Goal: Information Seeking & Learning: Obtain resource

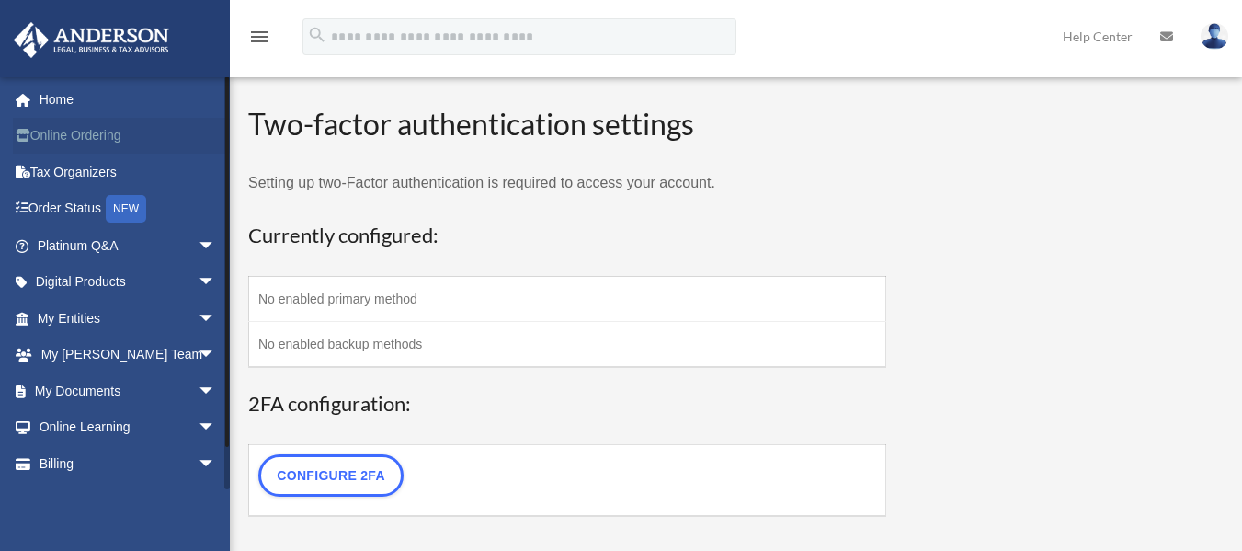
click at [128, 128] on link "Online Ordering" at bounding box center [128, 136] width 231 height 37
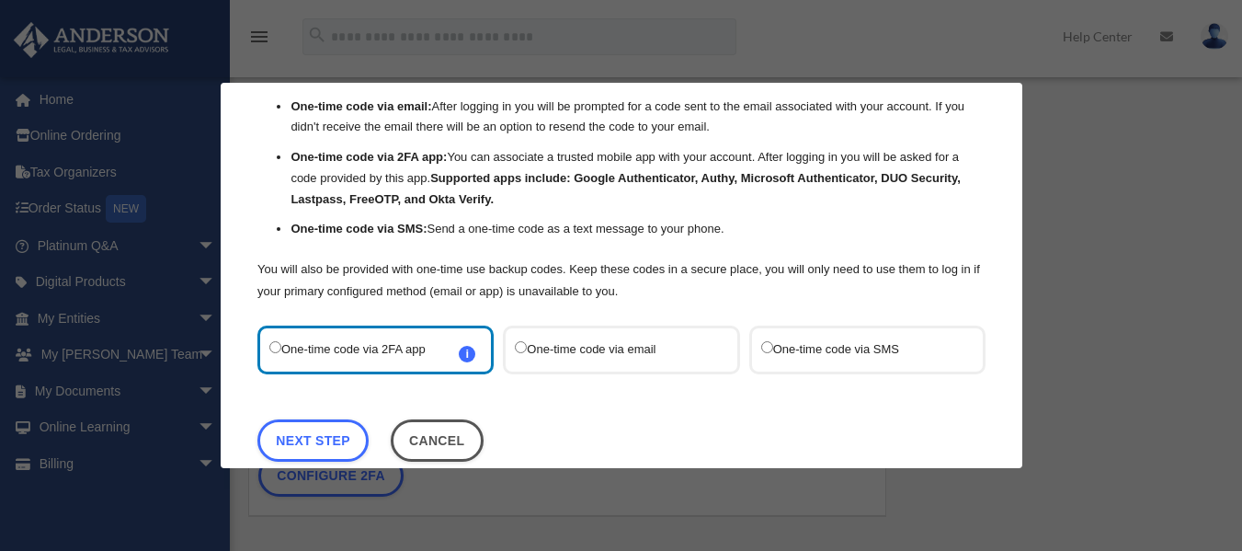
scroll to position [124, 0]
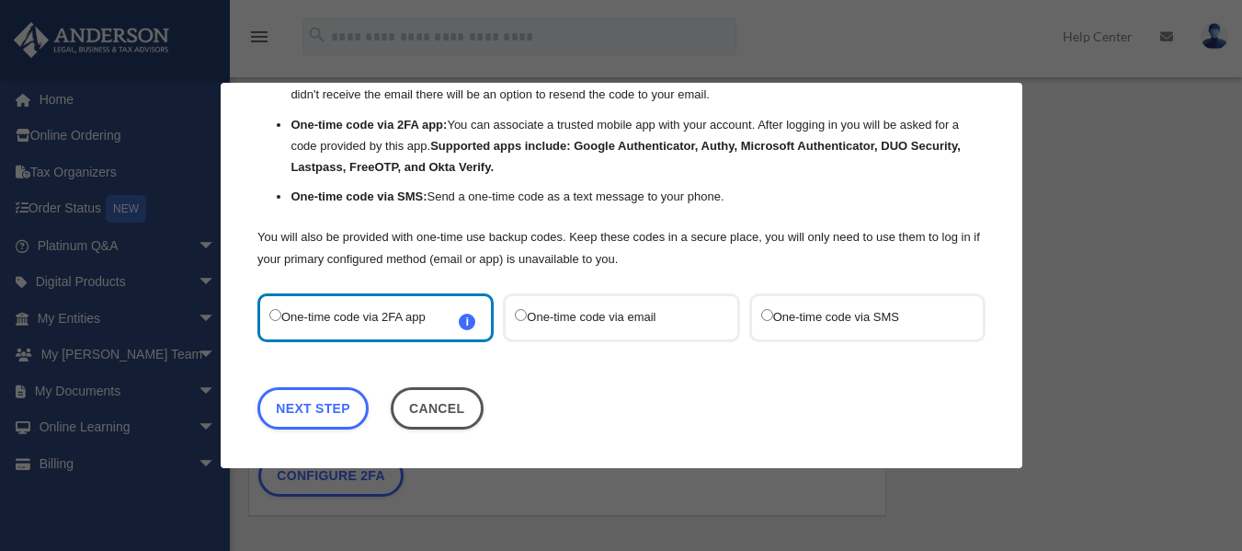
click at [816, 328] on label "One-time code via SMS" at bounding box center [857, 316] width 194 height 25
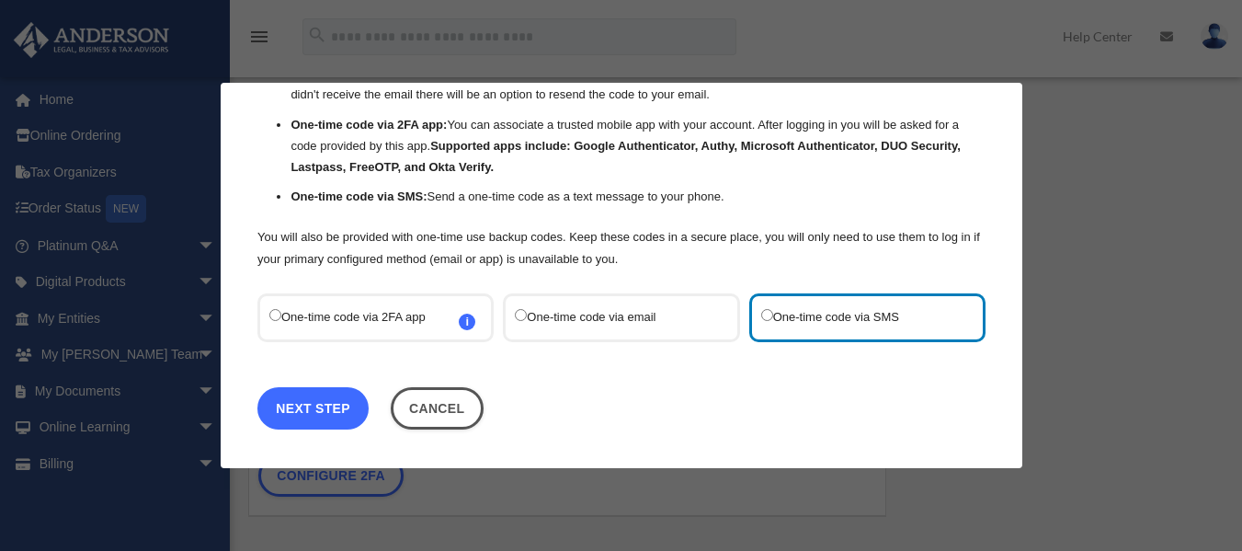
click at [354, 417] on link "Next Step" at bounding box center [312, 407] width 111 height 42
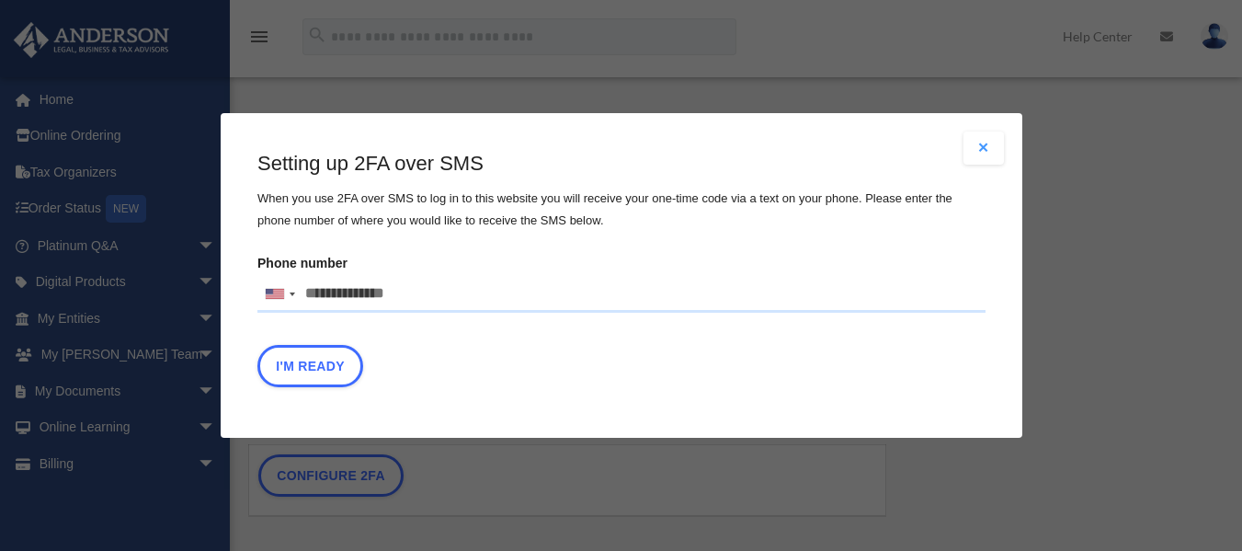
click at [434, 299] on input "Phone number United States +1 United Kingdom +44 Afghanistan (‫افغانستان‬‎) +93…" at bounding box center [621, 294] width 728 height 37
click at [982, 150] on button "Close modal" at bounding box center [983, 147] width 40 height 33
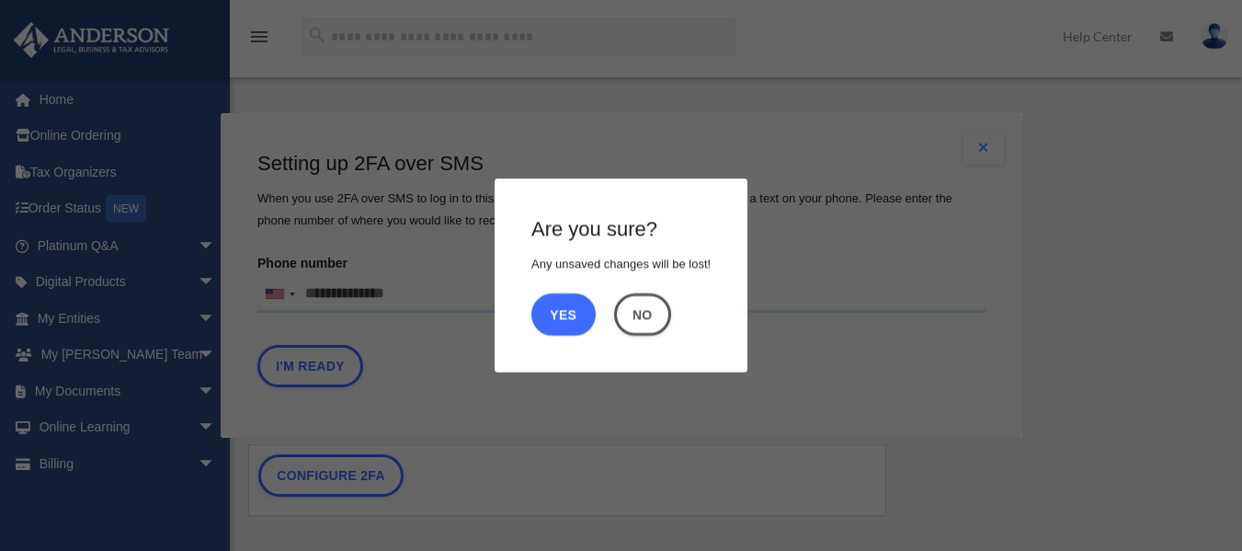
click at [564, 316] on button "Yes" at bounding box center [563, 314] width 64 height 42
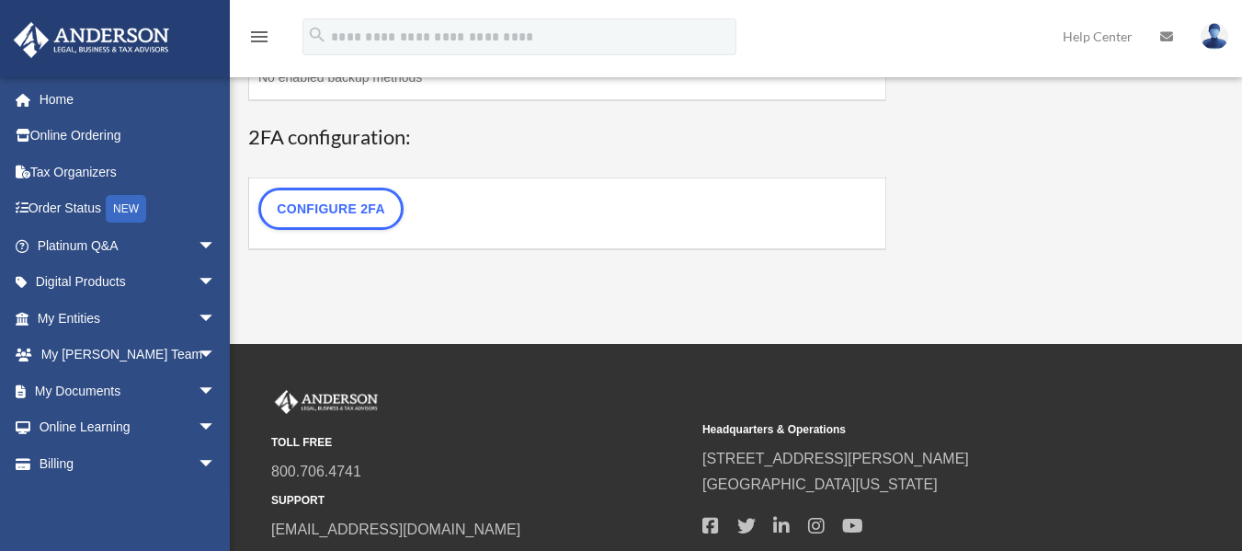
scroll to position [276, 0]
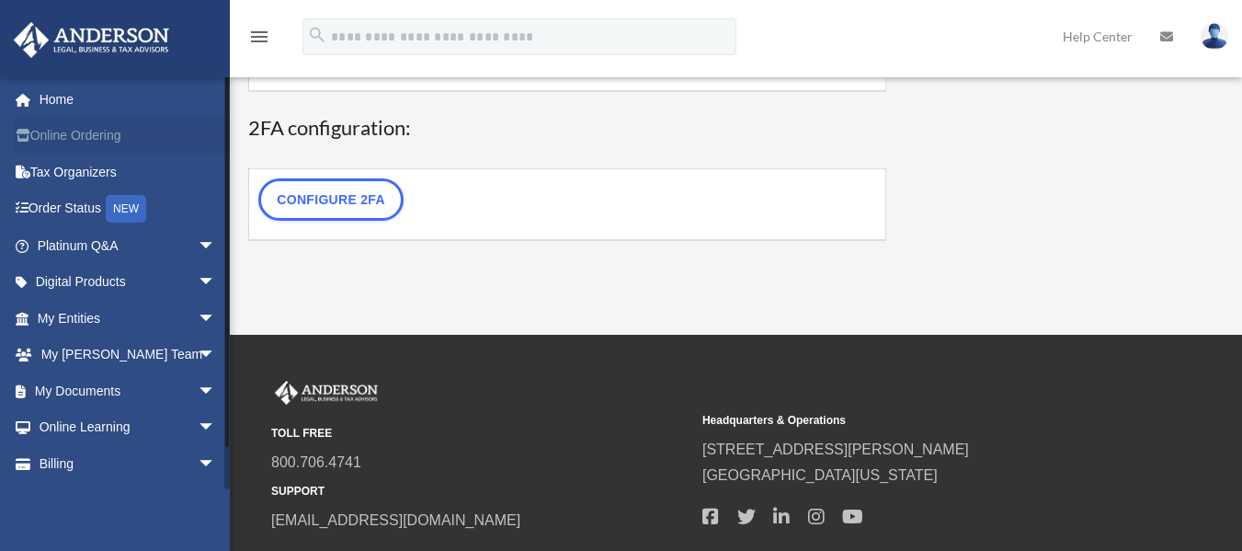
click at [123, 140] on link "Online Ordering" at bounding box center [128, 136] width 231 height 37
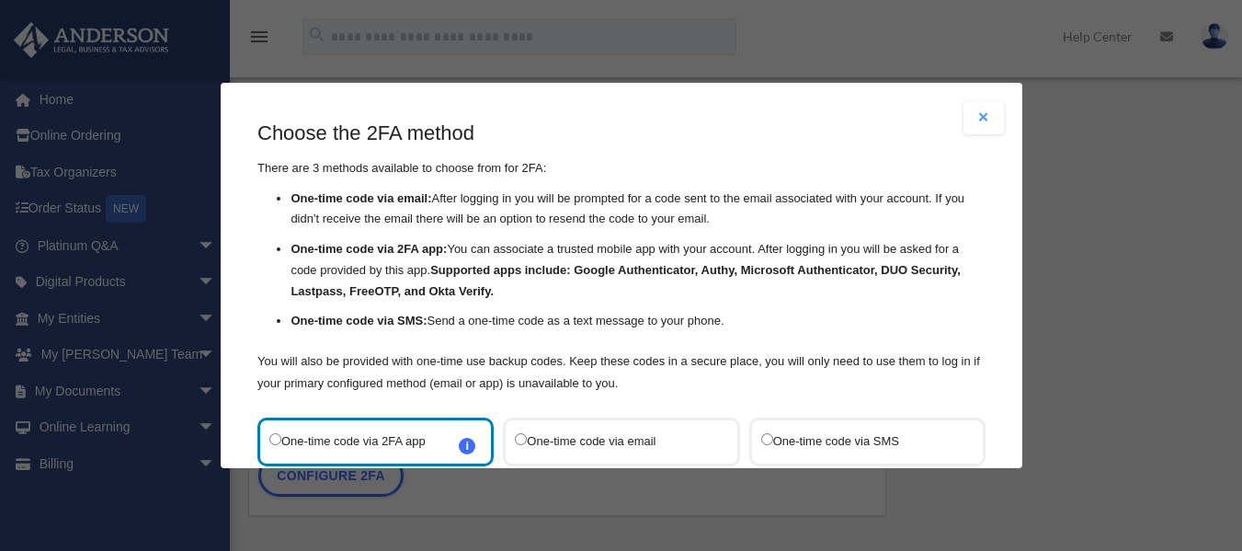
click at [627, 445] on label "One-time code via email" at bounding box center [612, 440] width 194 height 25
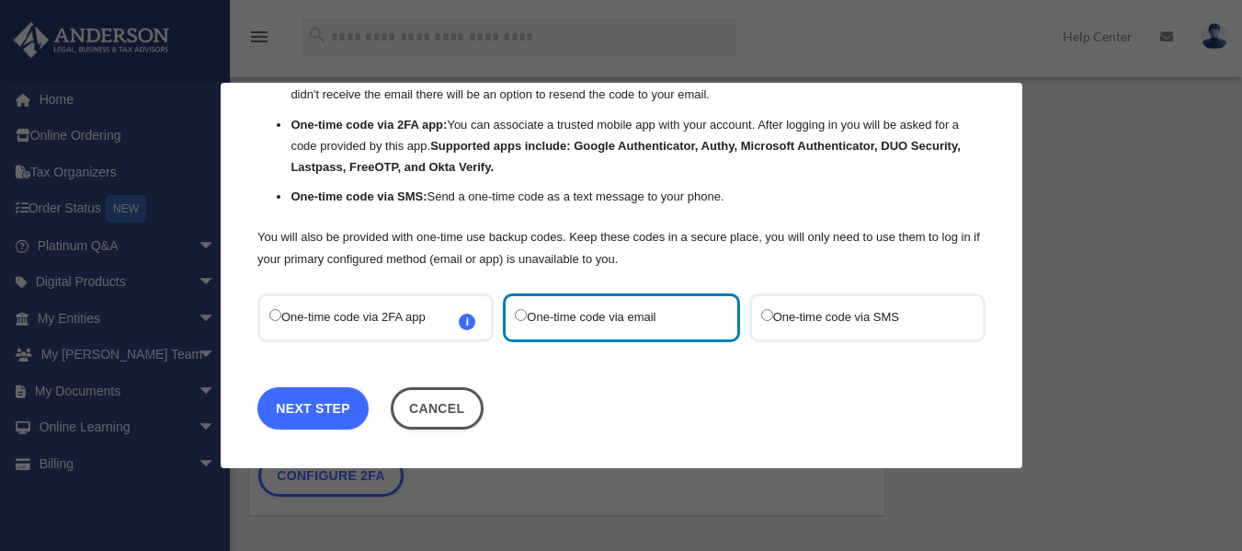
click at [327, 417] on link "Next Step" at bounding box center [312, 407] width 111 height 42
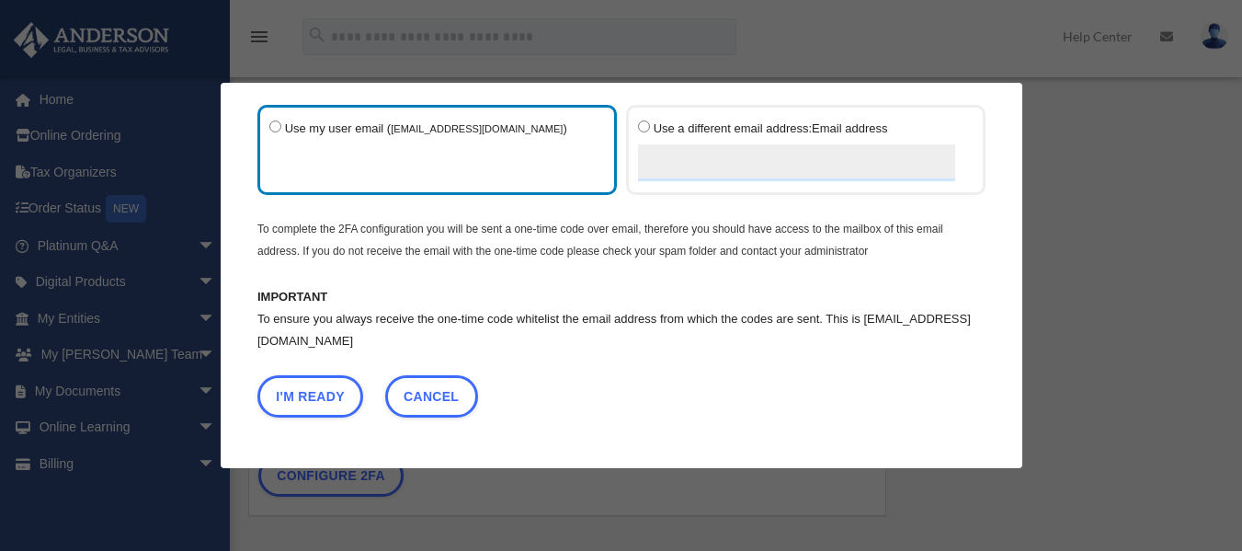
scroll to position [98, 0]
click at [468, 132] on small "[EMAIL_ADDRESS][DOMAIN_NAME]" at bounding box center [477, 128] width 172 height 11
click at [322, 393] on button "I'm Ready" at bounding box center [310, 396] width 106 height 42
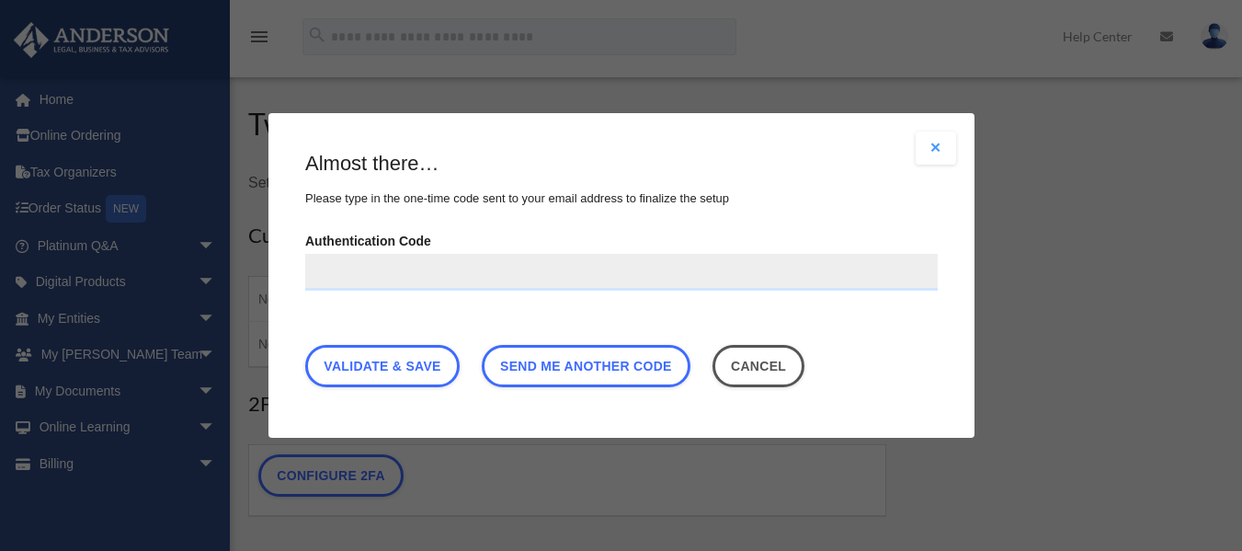
scroll to position [0, 0]
click at [551, 267] on input "Authentication Code" at bounding box center [621, 272] width 632 height 37
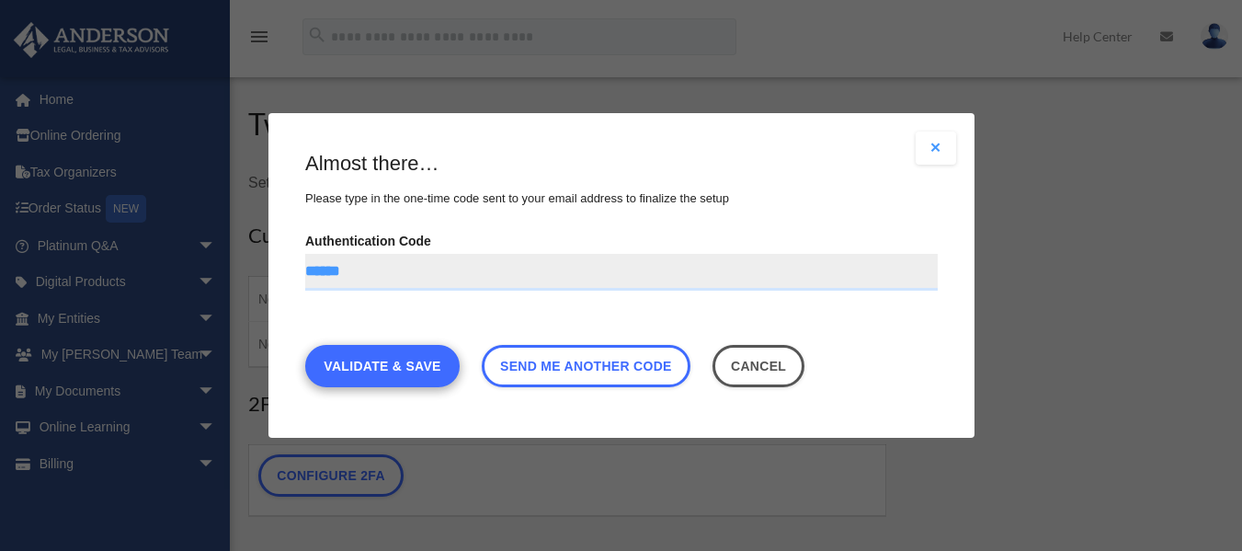
type input "******"
click at [440, 374] on link "Validate & Save" at bounding box center [382, 366] width 154 height 42
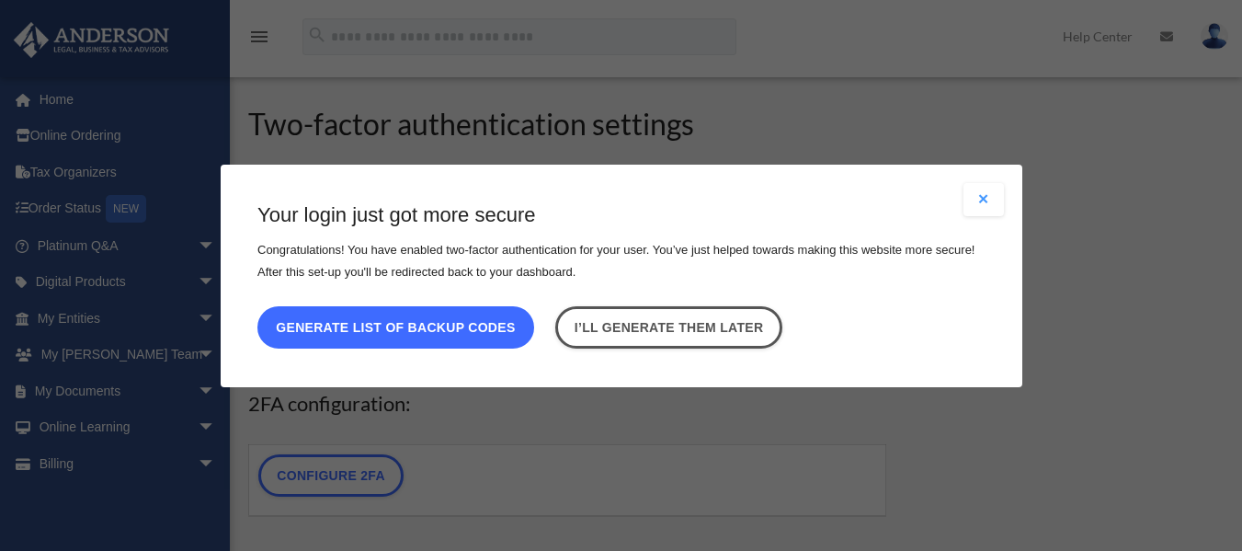
click at [493, 316] on button "Generate list of backup codes" at bounding box center [395, 326] width 277 height 42
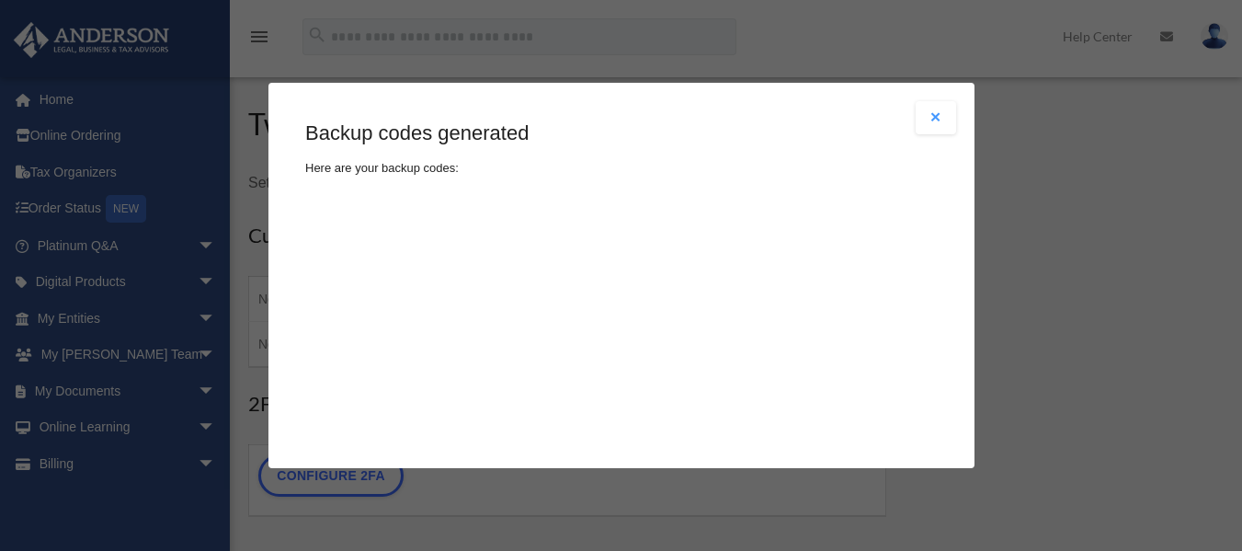
type textarea "**********"
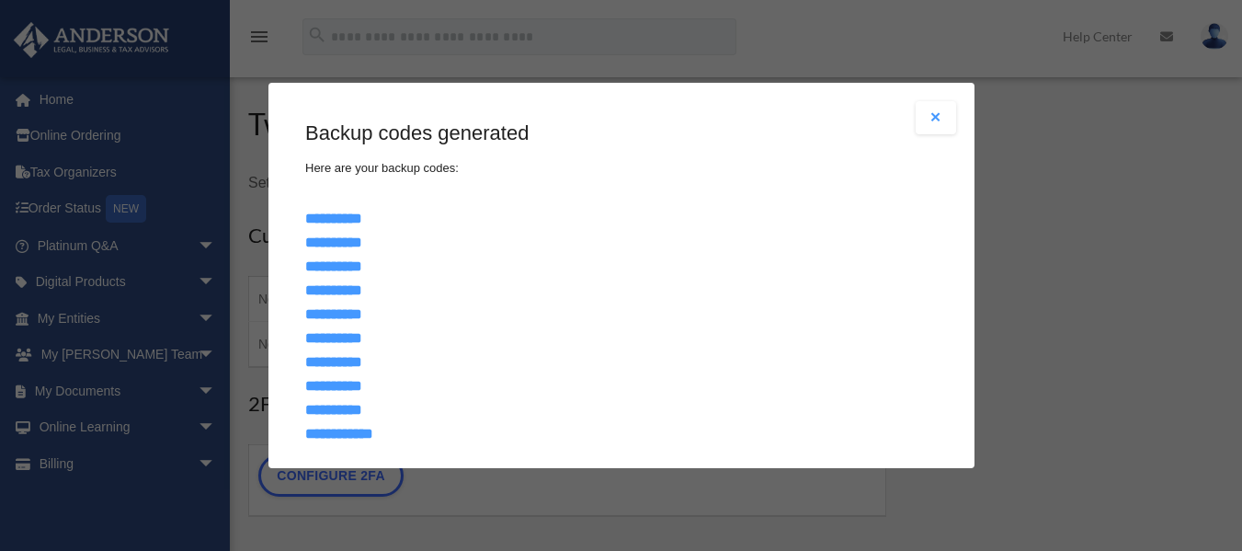
scroll to position [109, 0]
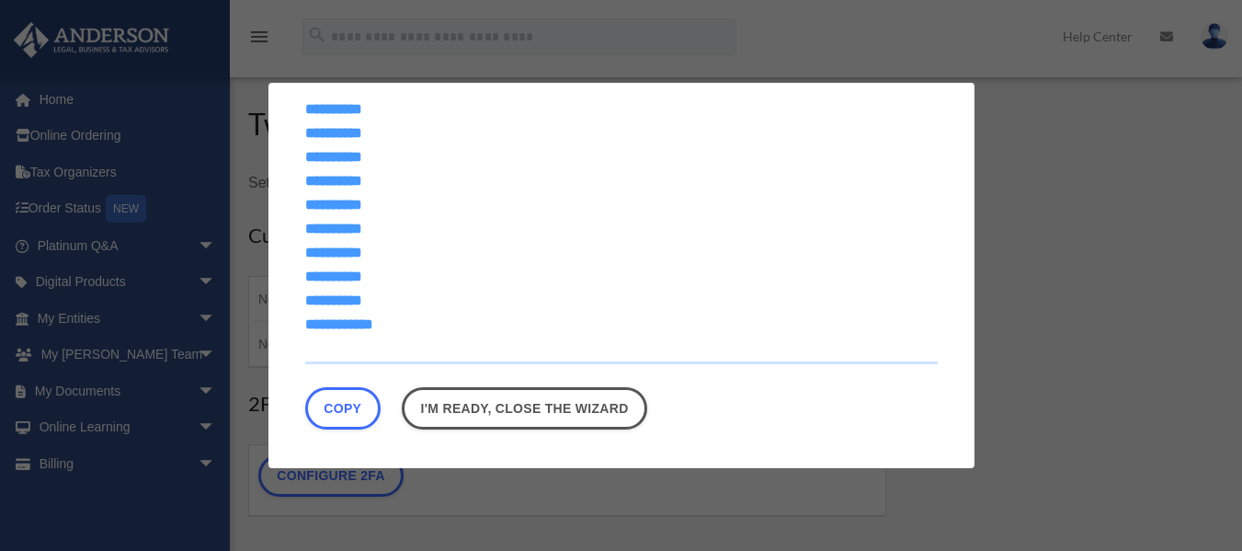
drag, startPoint x: 303, startPoint y: 219, endPoint x: 382, endPoint y: 495, distance: 287.7
click at [382, 498] on div "Are you sure? Any unsaved changes will be lost! Yes No Choose the 2FA method Th…" at bounding box center [621, 275] width 1242 height 551
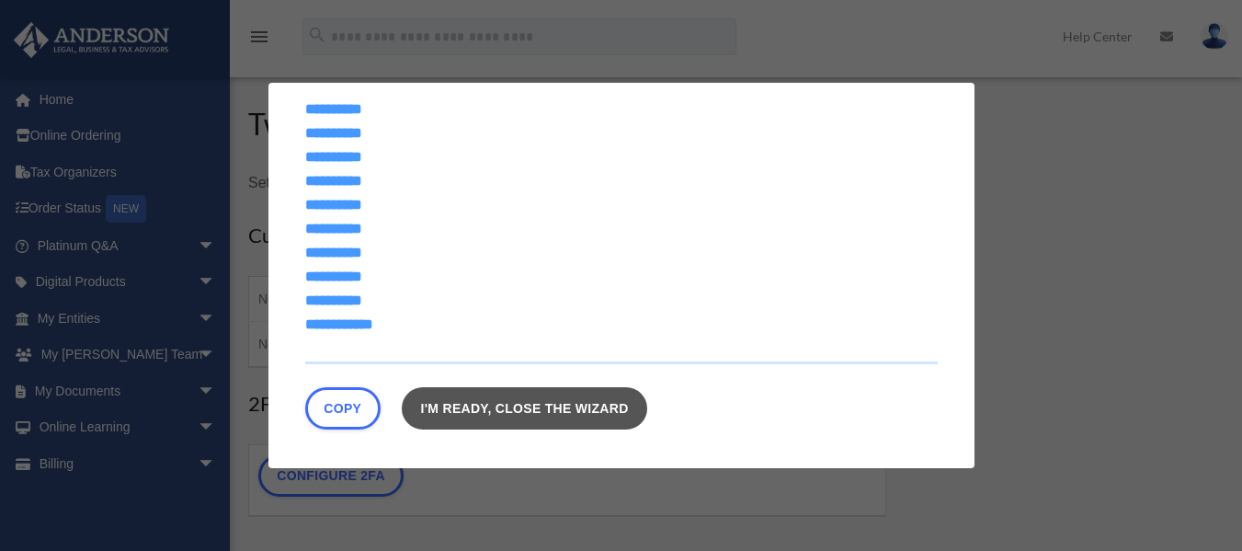
click at [596, 403] on link "I'm ready, close the wizard" at bounding box center [524, 408] width 245 height 42
click at [583, 407] on link "I'm ready, close the wizard" at bounding box center [524, 408] width 245 height 42
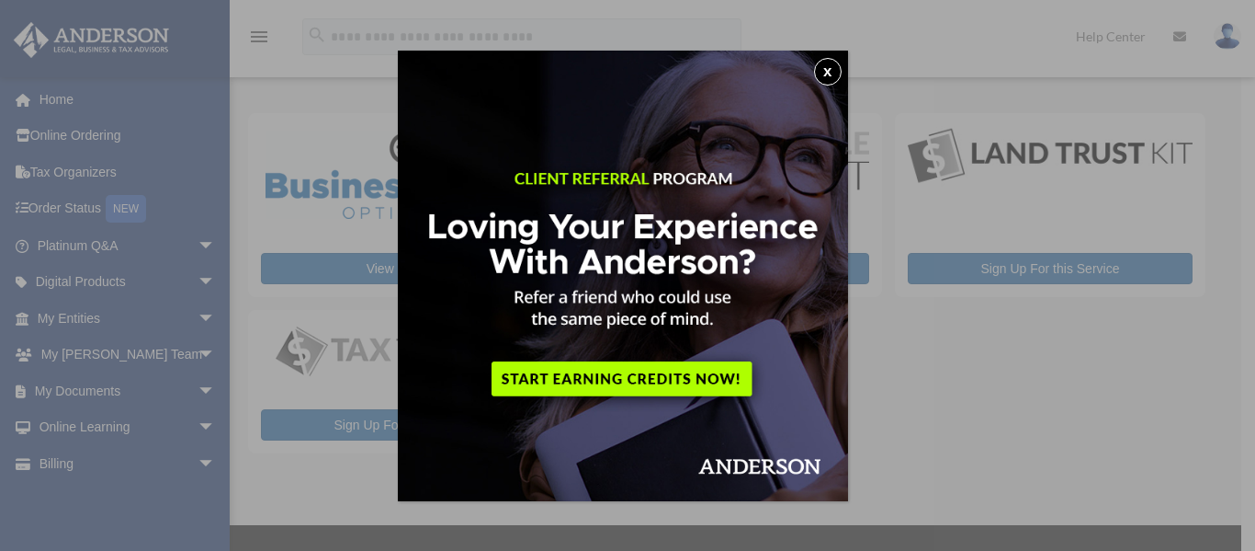
click at [832, 72] on button "x" at bounding box center [828, 72] width 28 height 28
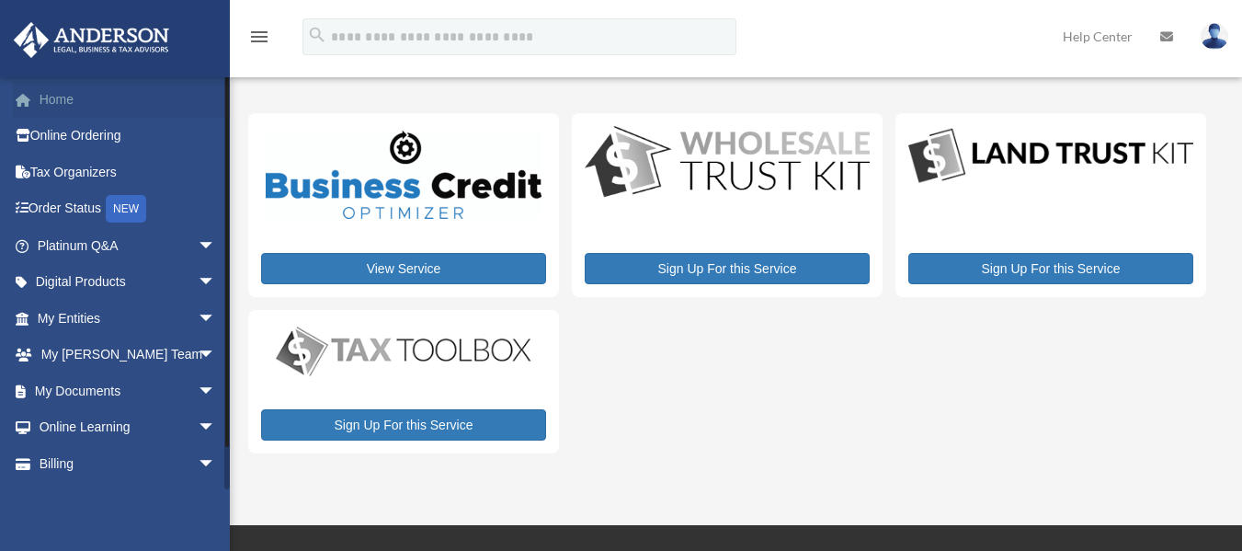
click at [63, 97] on link "Home" at bounding box center [128, 99] width 231 height 37
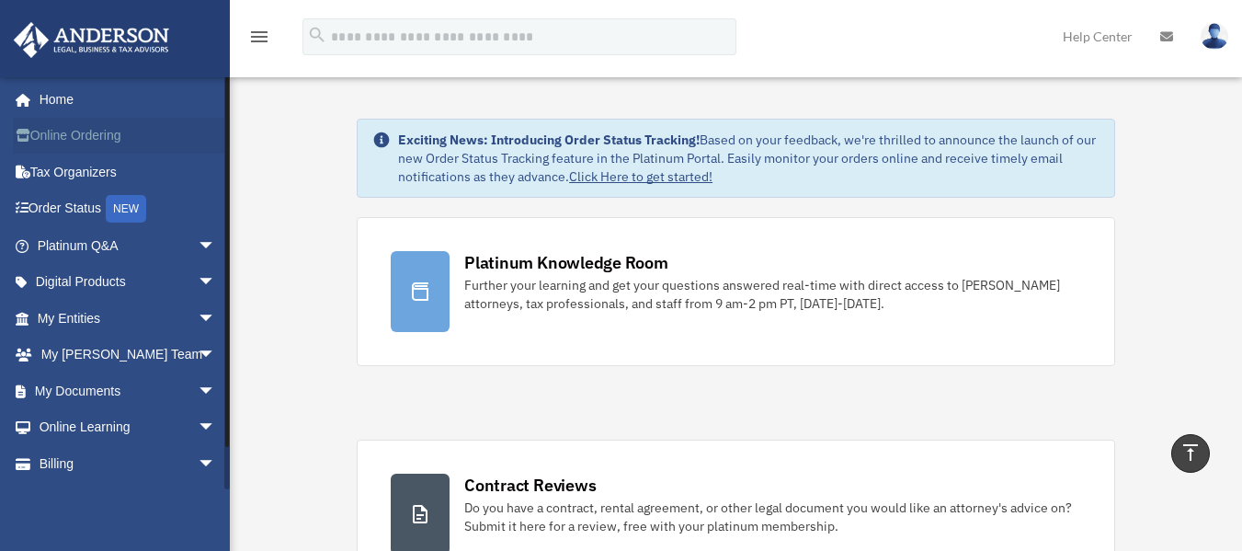
click at [124, 136] on link "Online Ordering" at bounding box center [128, 136] width 231 height 37
click at [97, 178] on link "Tax Organizers" at bounding box center [128, 171] width 231 height 37
click at [95, 200] on link "Order Status NEW" at bounding box center [128, 209] width 231 height 38
click at [162, 234] on link "Platinum Q&A arrow_drop_down" at bounding box center [128, 245] width 231 height 37
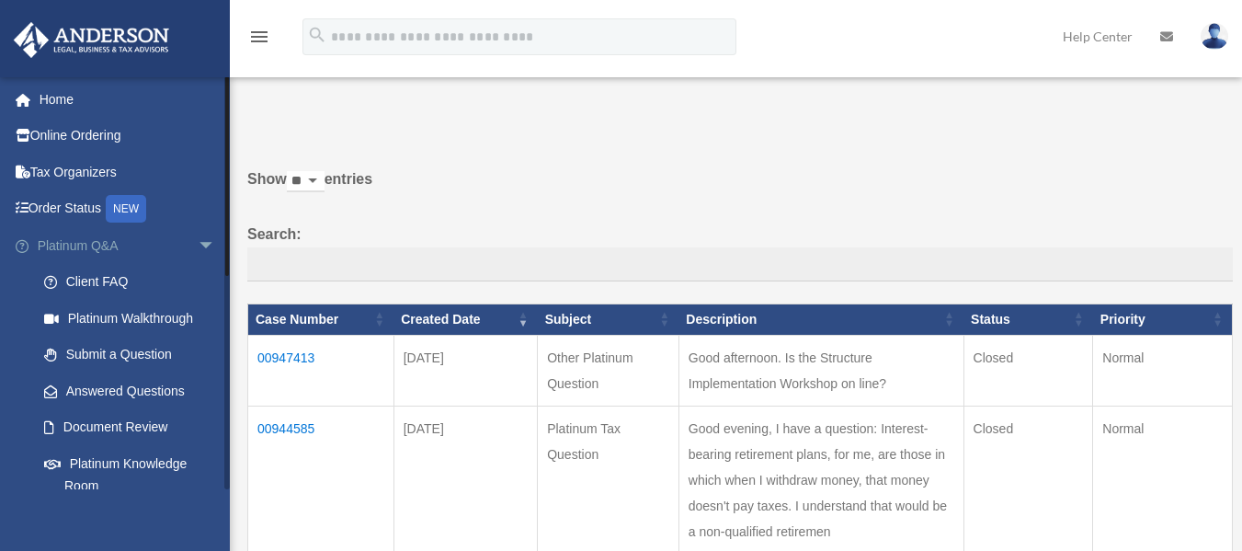
click at [198, 244] on span "arrow_drop_down" at bounding box center [216, 246] width 37 height 38
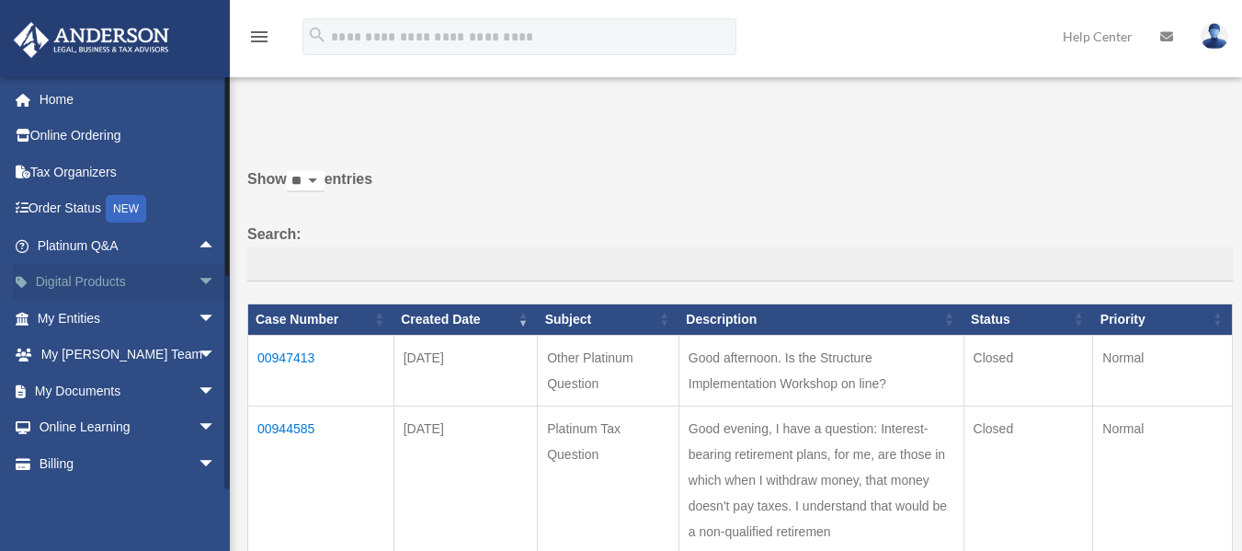
click at [198, 283] on span "arrow_drop_down" at bounding box center [216, 283] width 37 height 38
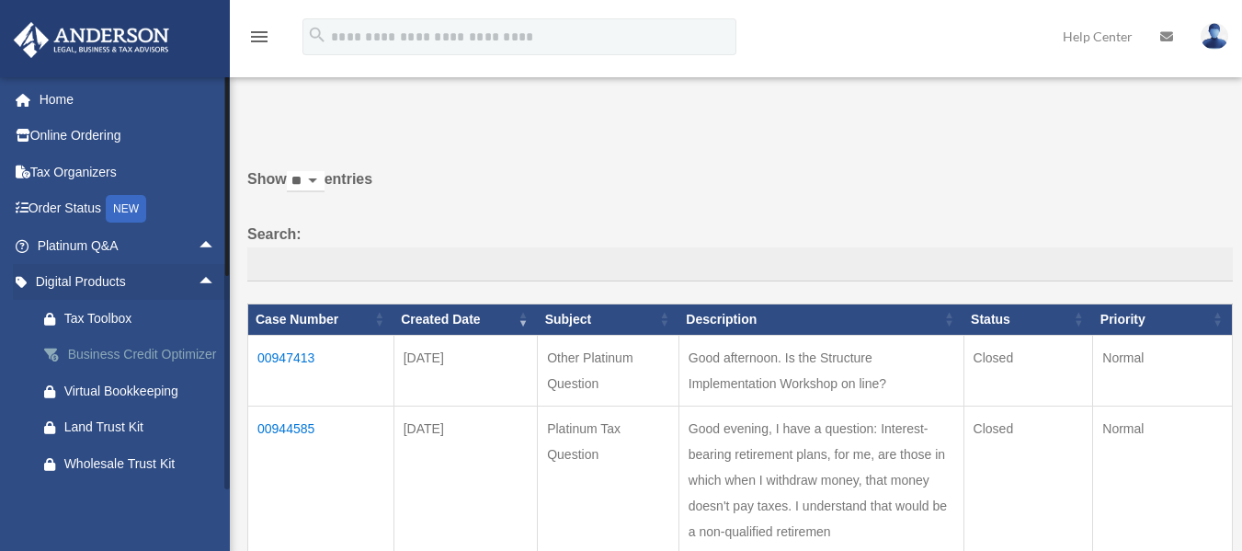
click at [161, 356] on div "Business Credit Optimizer" at bounding box center [142, 354] width 156 height 23
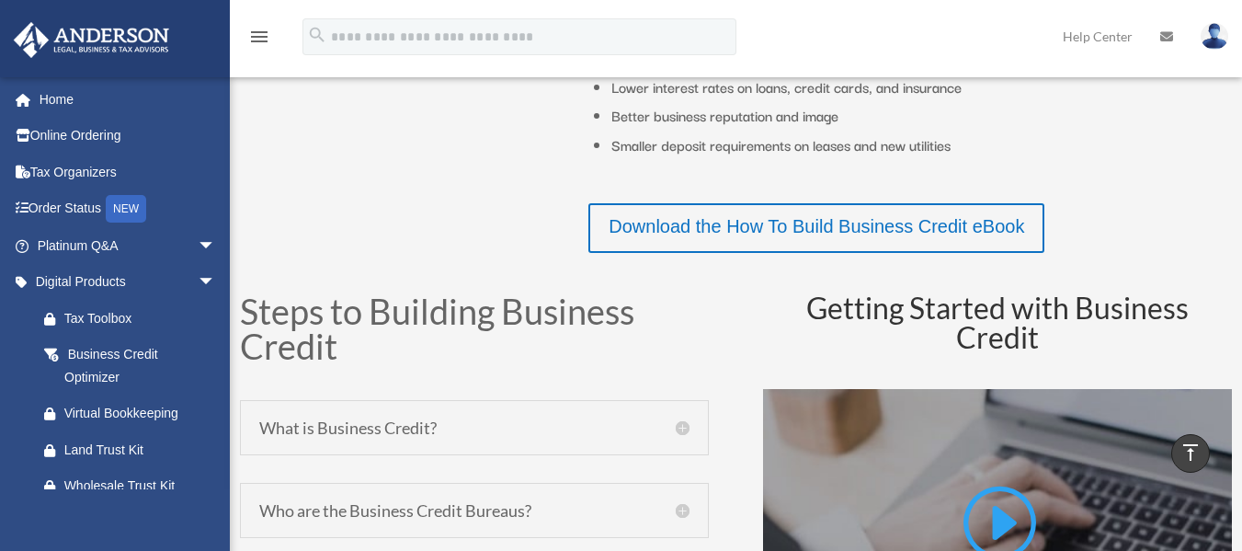
scroll to position [643, 0]
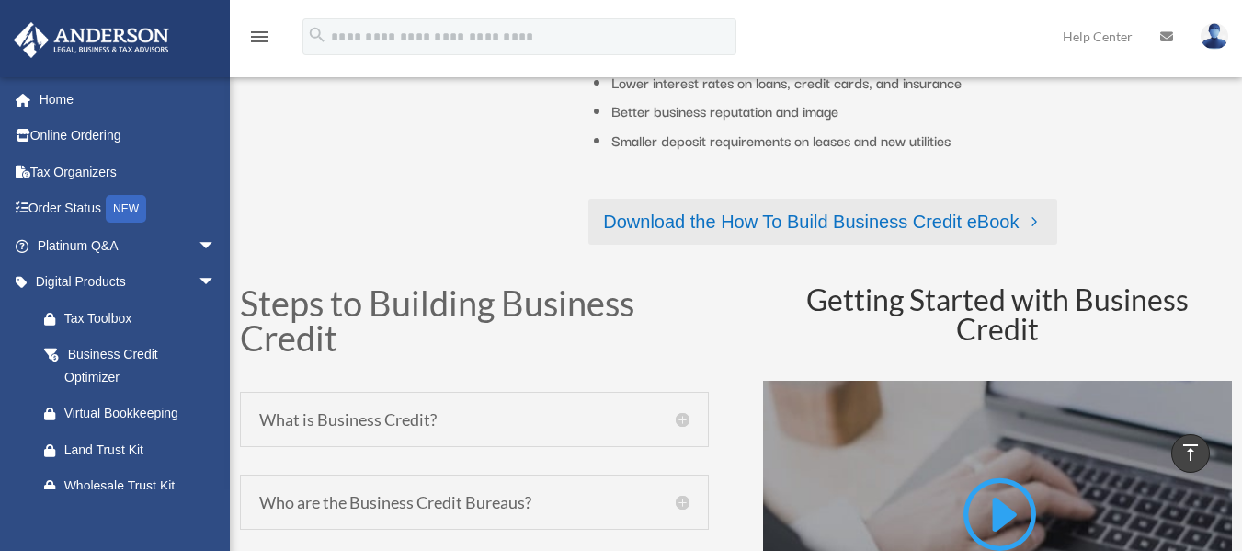
click at [937, 224] on link "Download the How To Build Business Credit eBook" at bounding box center [822, 222] width 469 height 46
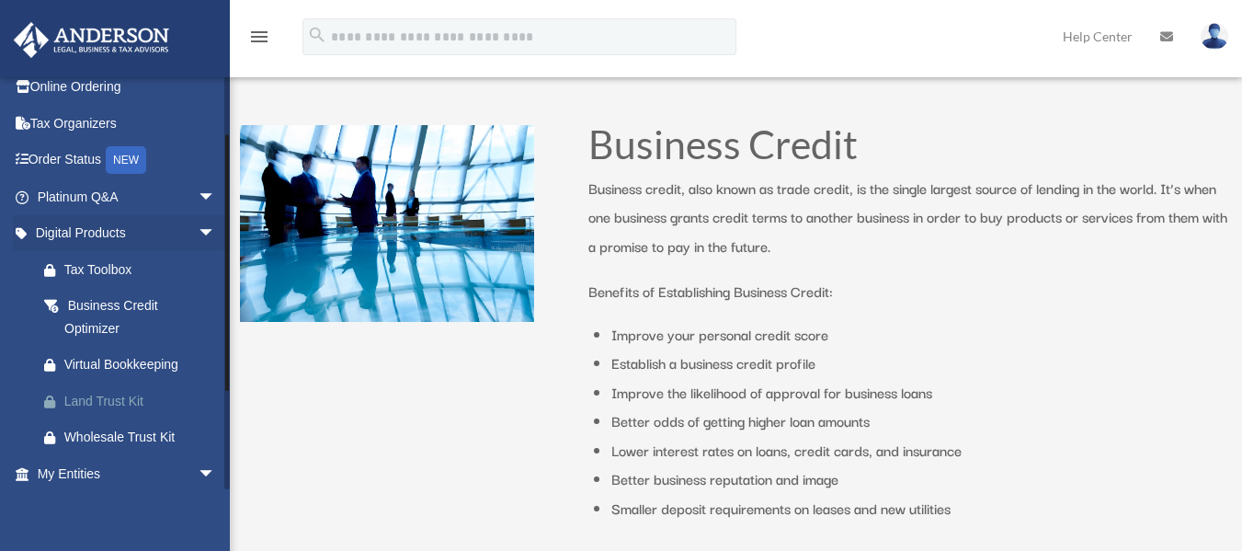
scroll to position [92, 0]
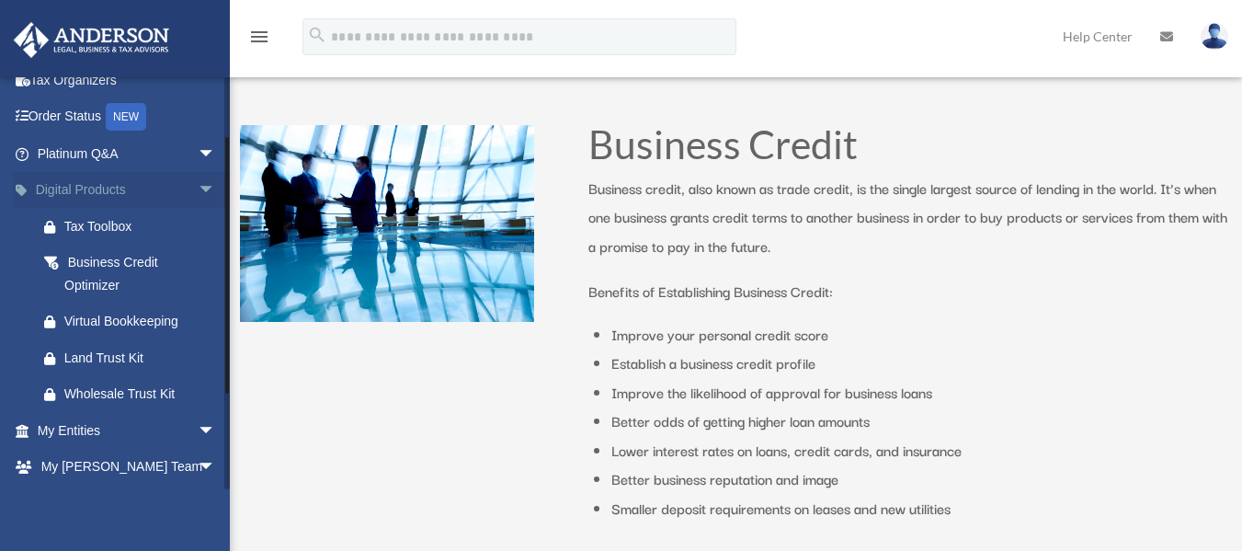
click at [114, 185] on link "Digital Products arrow_drop_down" at bounding box center [128, 190] width 231 height 37
click at [198, 187] on span "arrow_drop_down" at bounding box center [216, 191] width 37 height 38
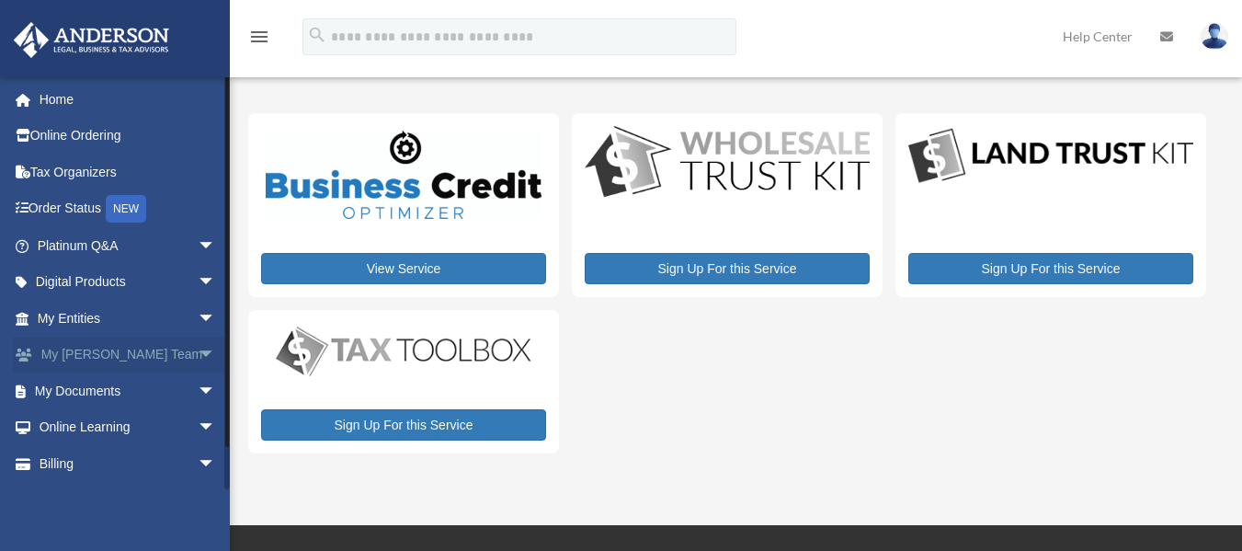
click at [198, 353] on span "arrow_drop_down" at bounding box center [216, 355] width 37 height 38
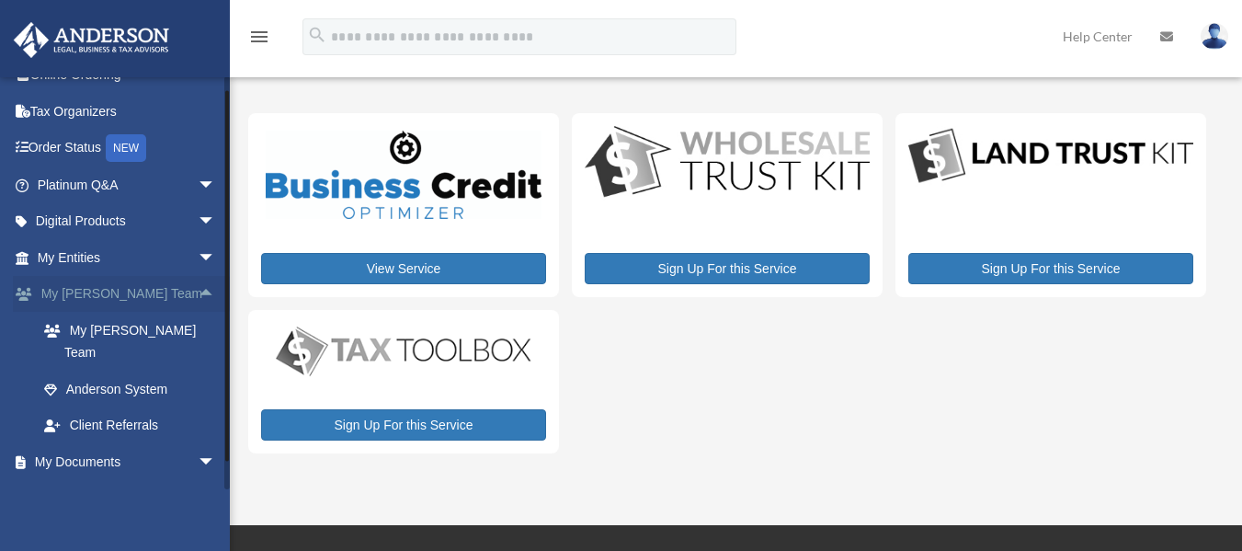
scroll to position [92, 0]
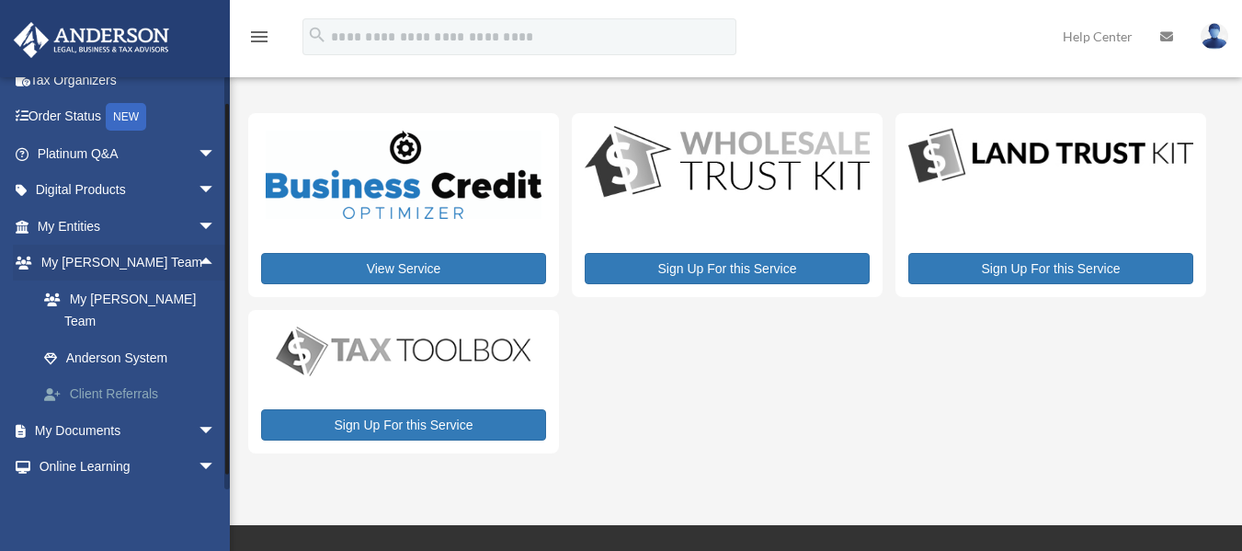
click at [139, 378] on link "Client Referrals" at bounding box center [135, 394] width 218 height 37
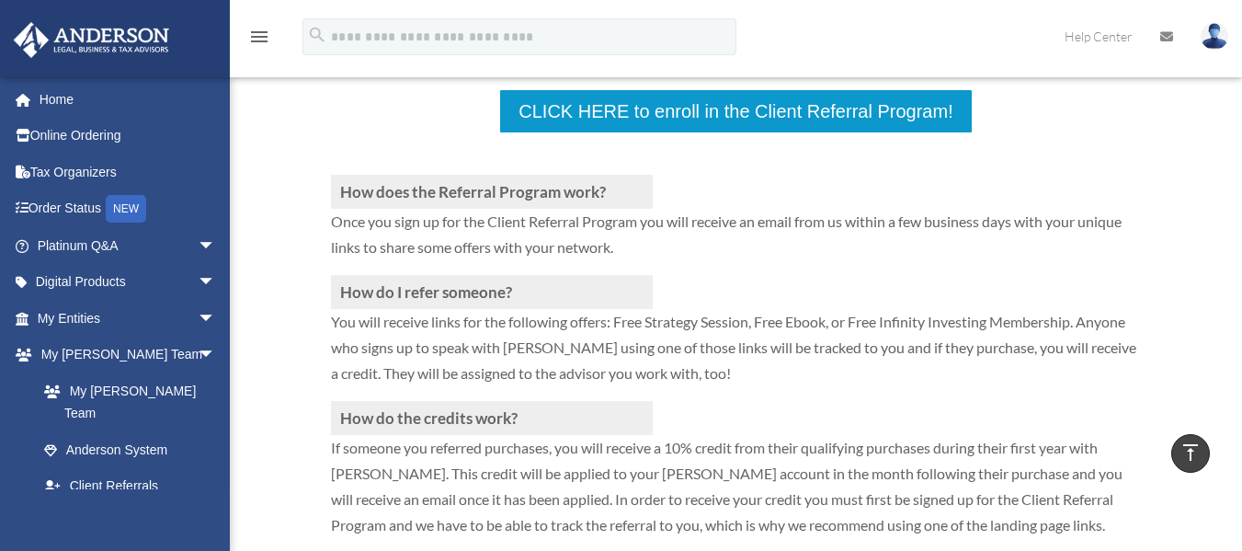
scroll to position [368, 0]
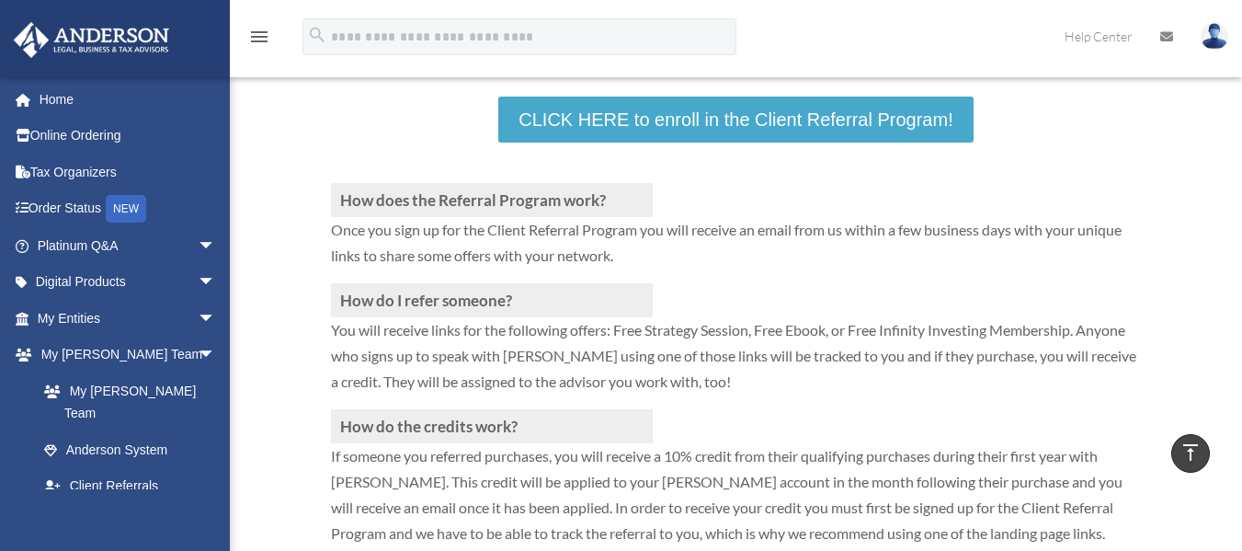
click at [846, 115] on link "CLICK HERE to enroll in the Client Referral Program!" at bounding box center [735, 120] width 474 height 46
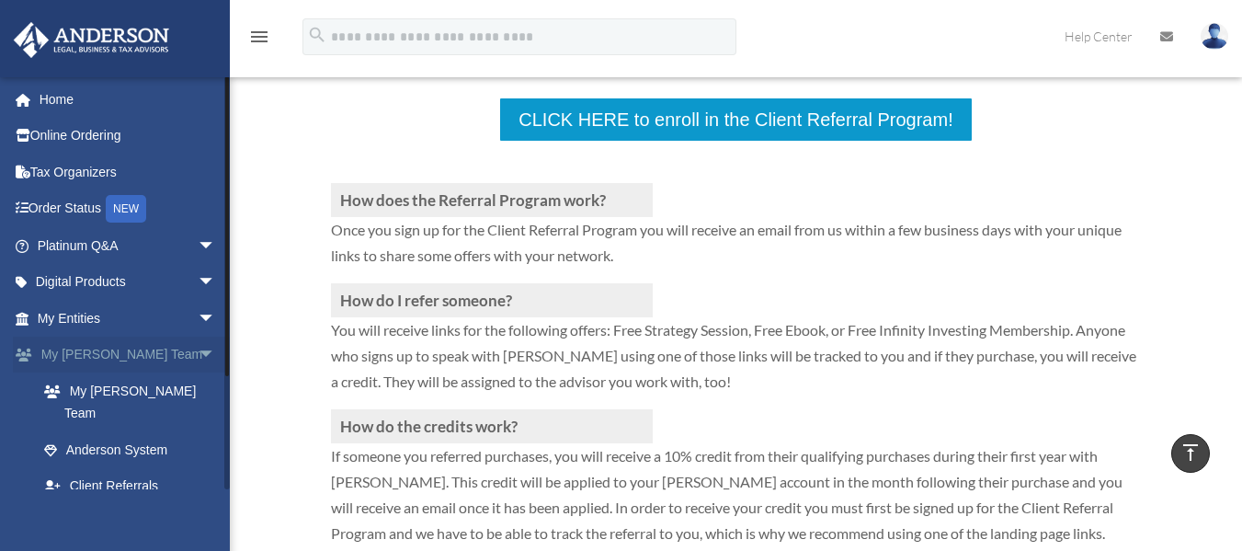
click at [198, 353] on span "arrow_drop_down" at bounding box center [216, 355] width 37 height 38
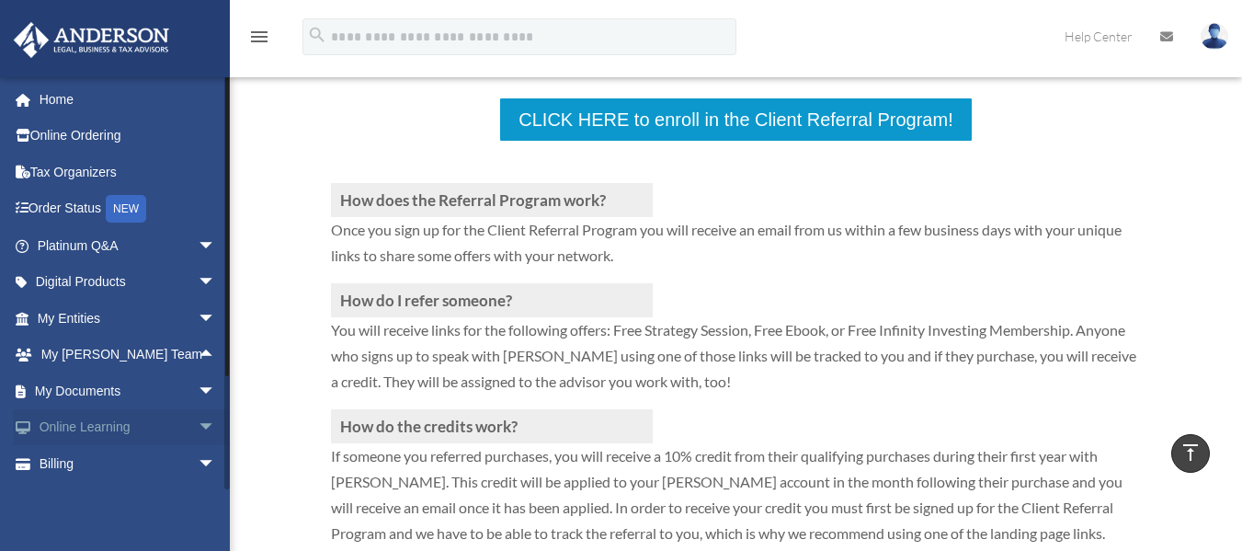
click at [199, 429] on span "arrow_drop_down" at bounding box center [216, 428] width 37 height 38
click at [124, 462] on link "Courses" at bounding box center [135, 463] width 218 height 37
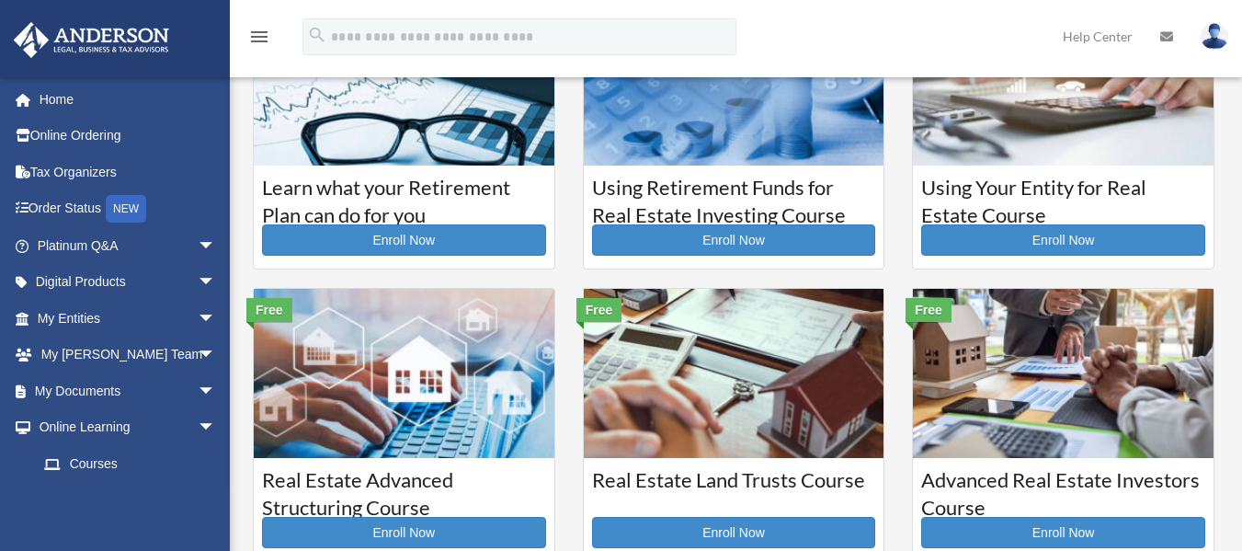
scroll to position [276, 0]
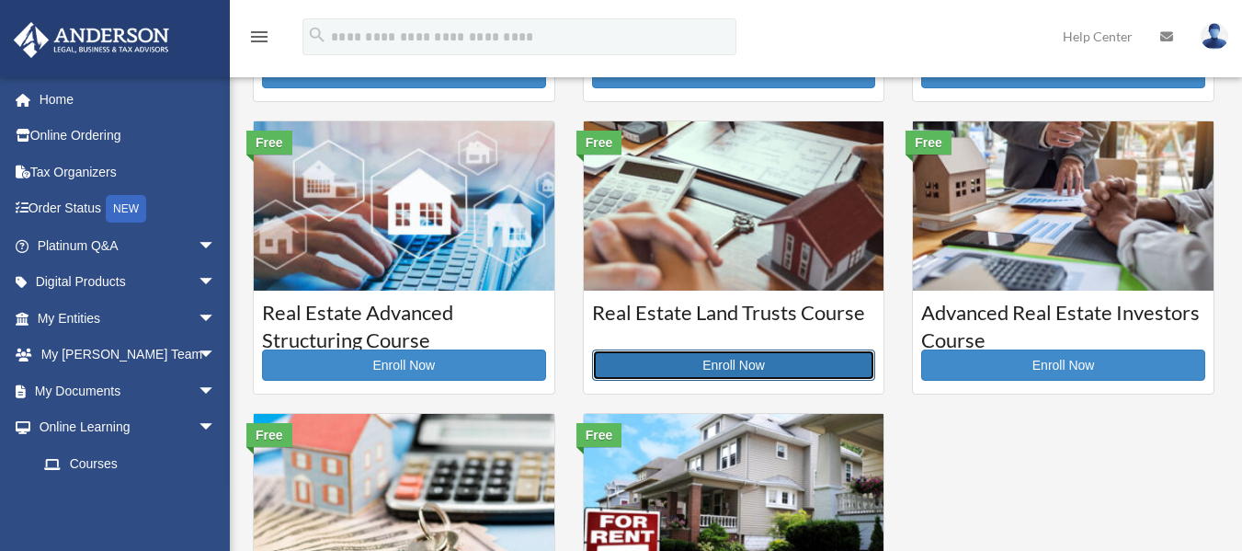
click at [752, 363] on link "Enroll Now" at bounding box center [734, 364] width 284 height 31
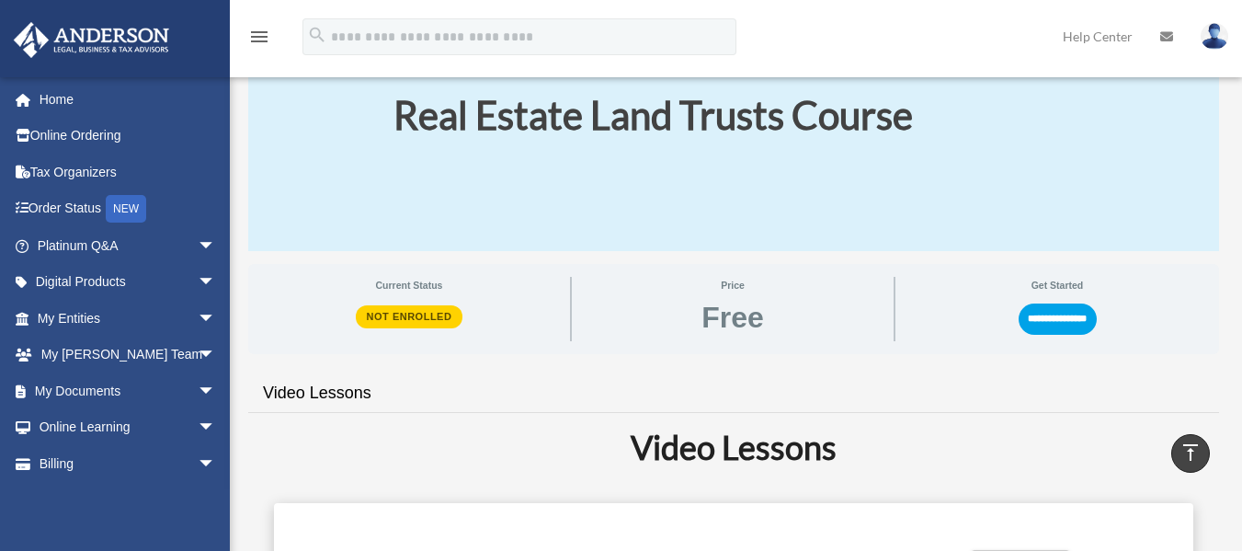
scroll to position [92, 0]
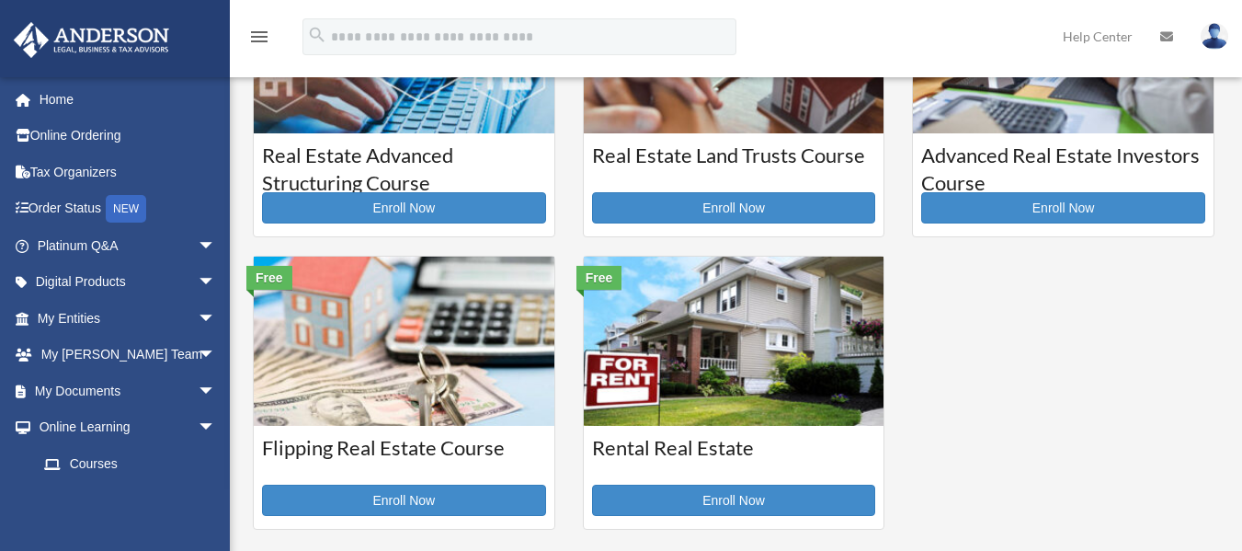
scroll to position [460, 0]
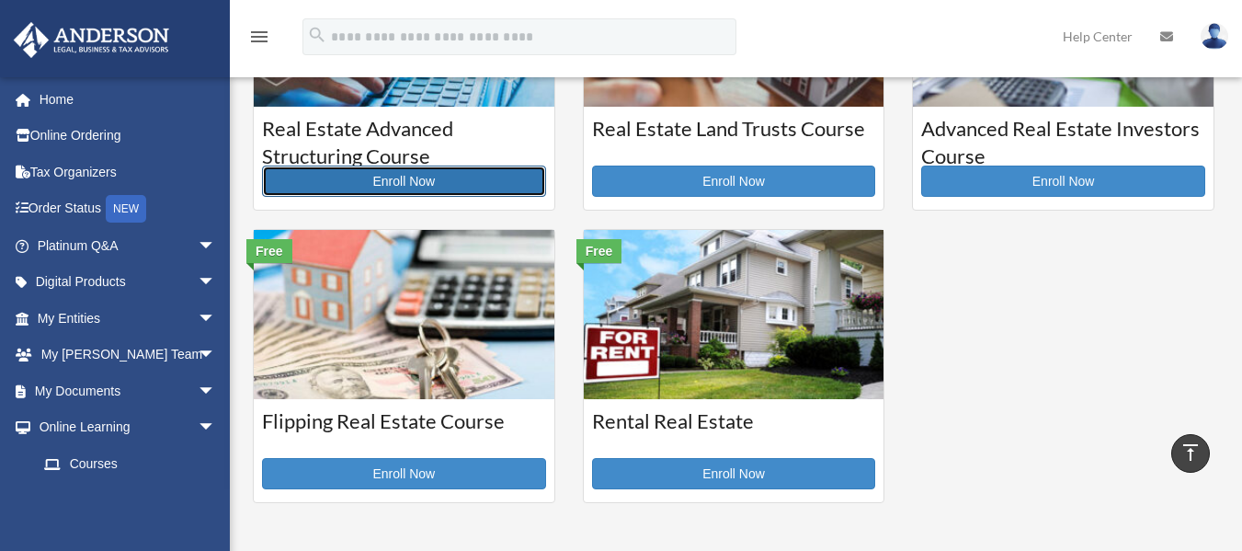
click at [427, 176] on link "Enroll Now" at bounding box center [404, 180] width 284 height 31
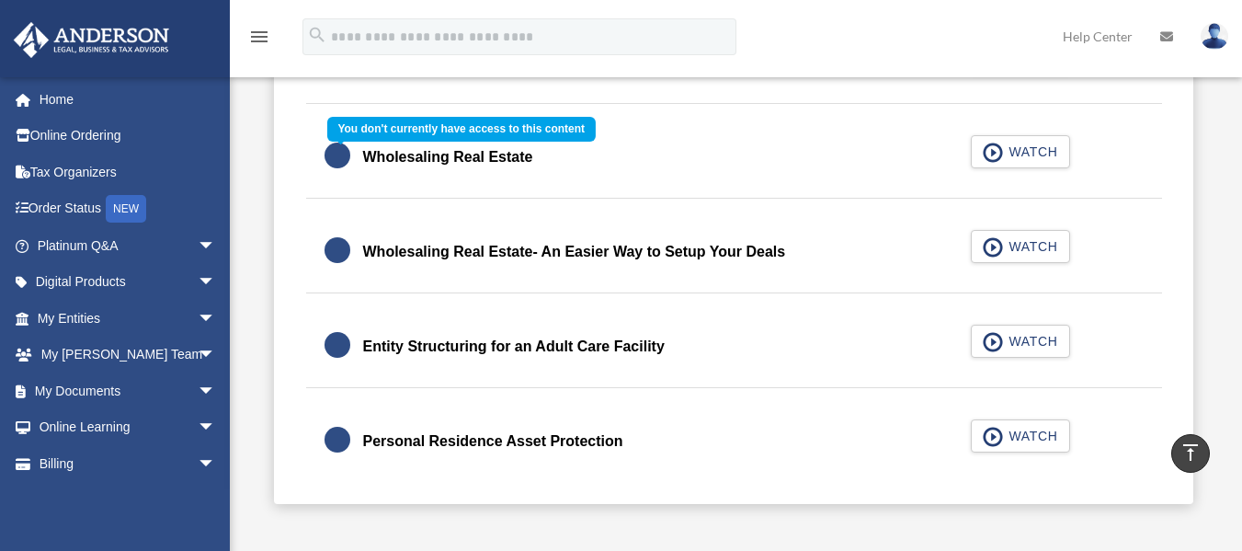
scroll to position [643, 0]
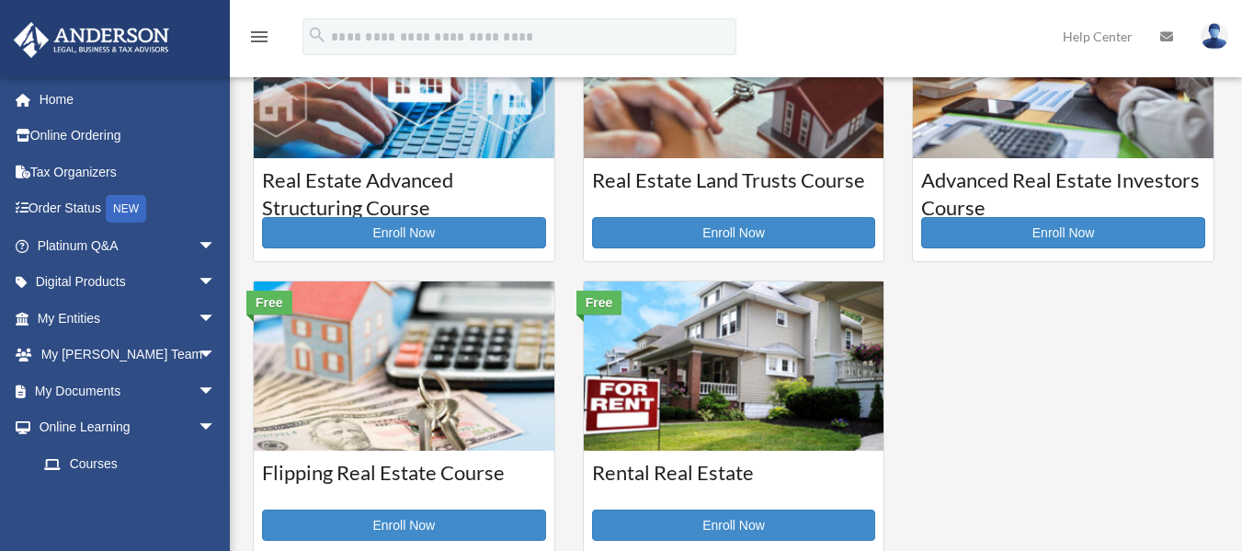
scroll to position [368, 0]
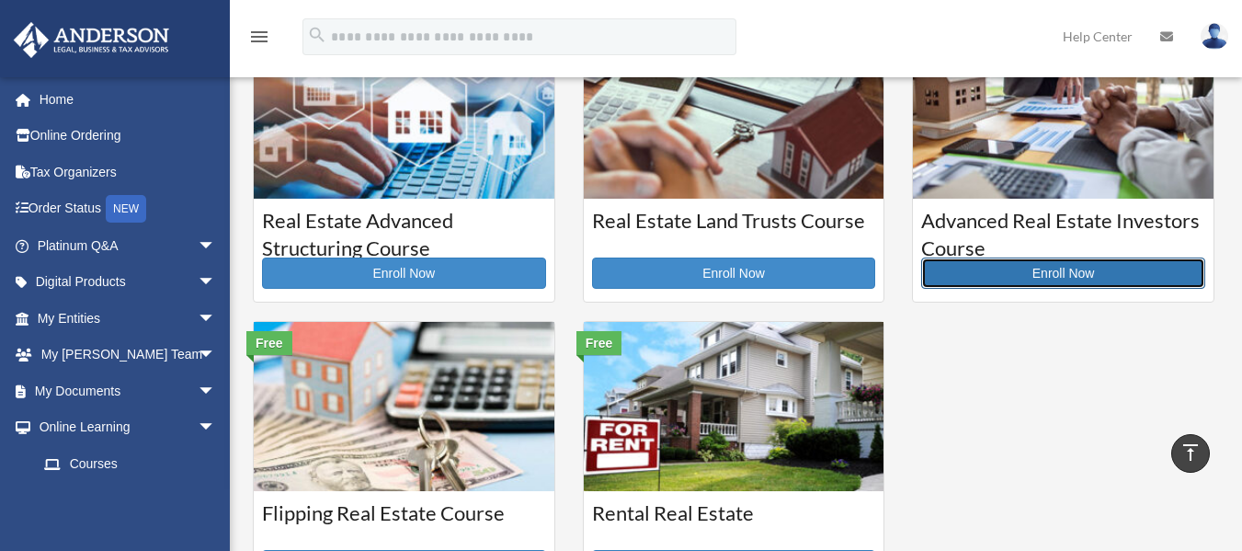
click at [1058, 274] on link "Enroll Now" at bounding box center [1063, 272] width 284 height 31
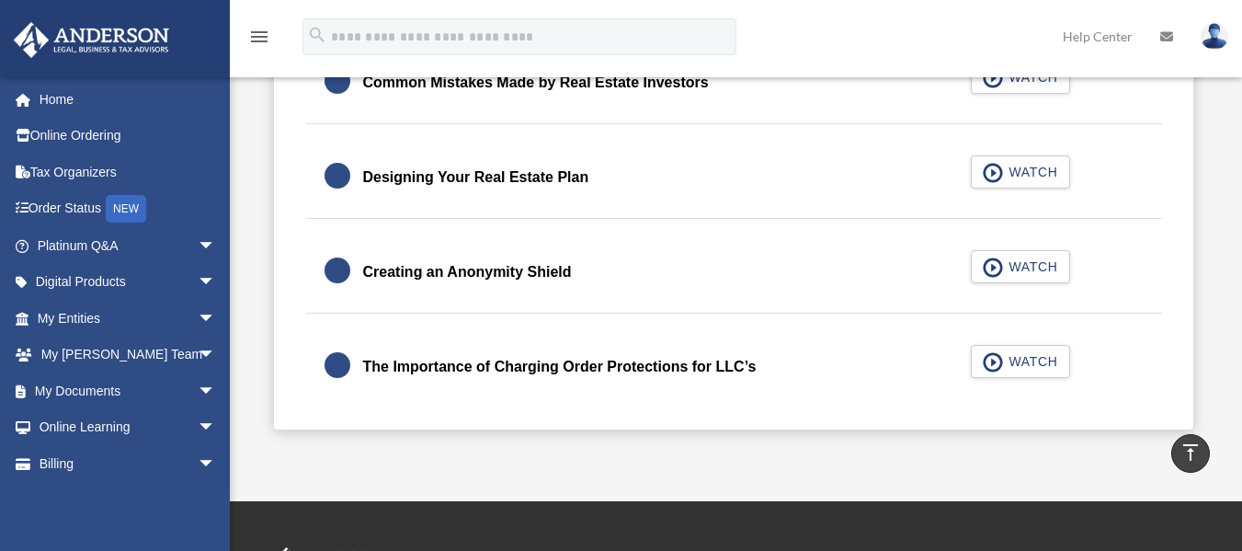
scroll to position [643, 0]
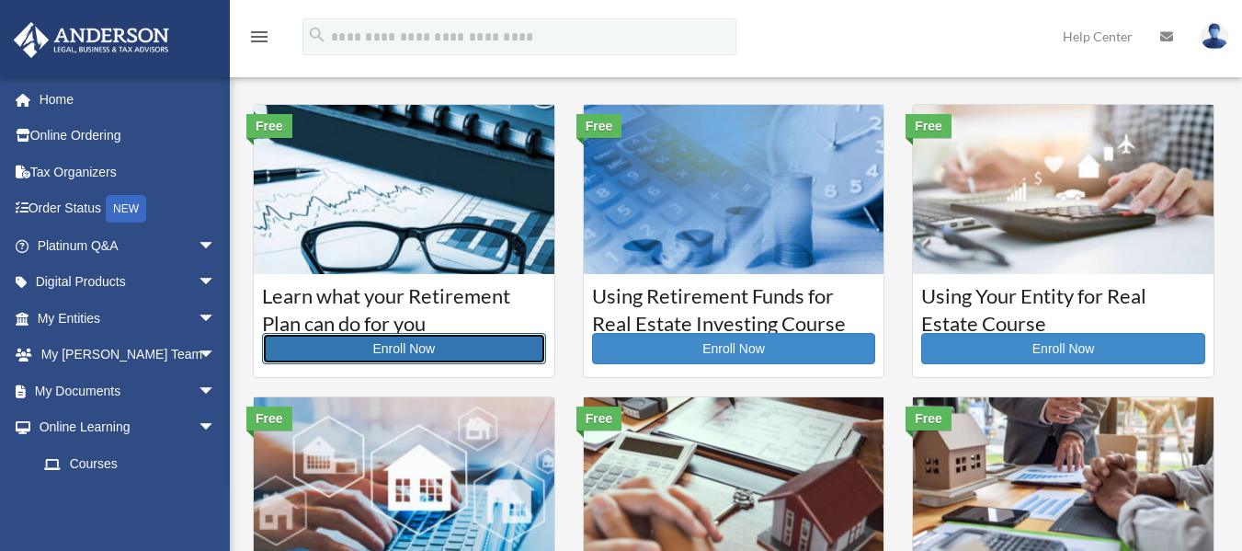
click at [449, 346] on link "Enroll Now" at bounding box center [404, 348] width 284 height 31
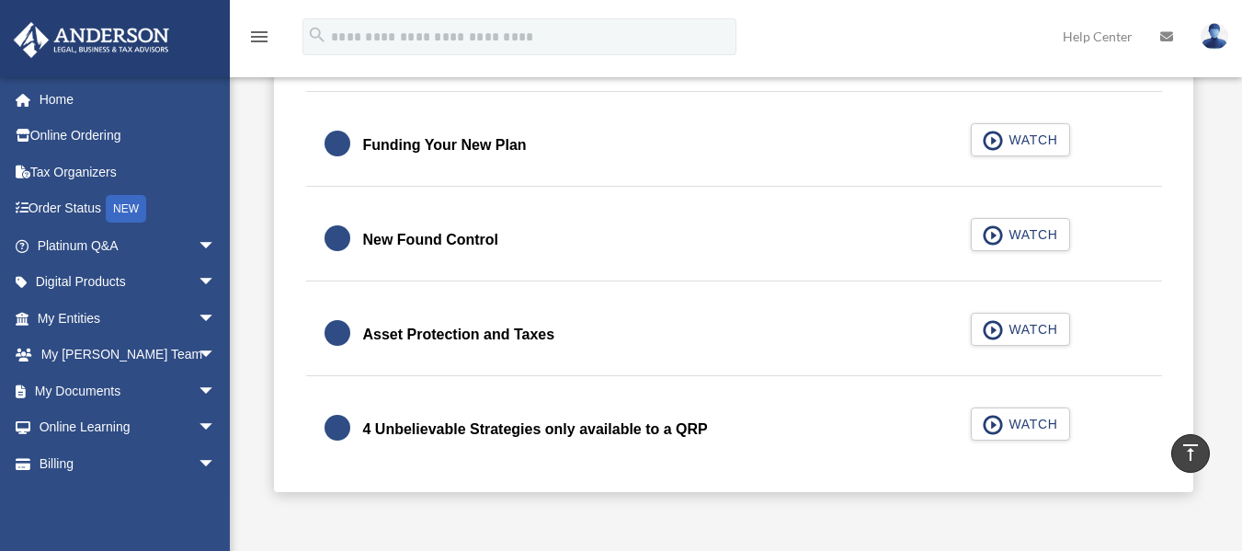
scroll to position [827, 0]
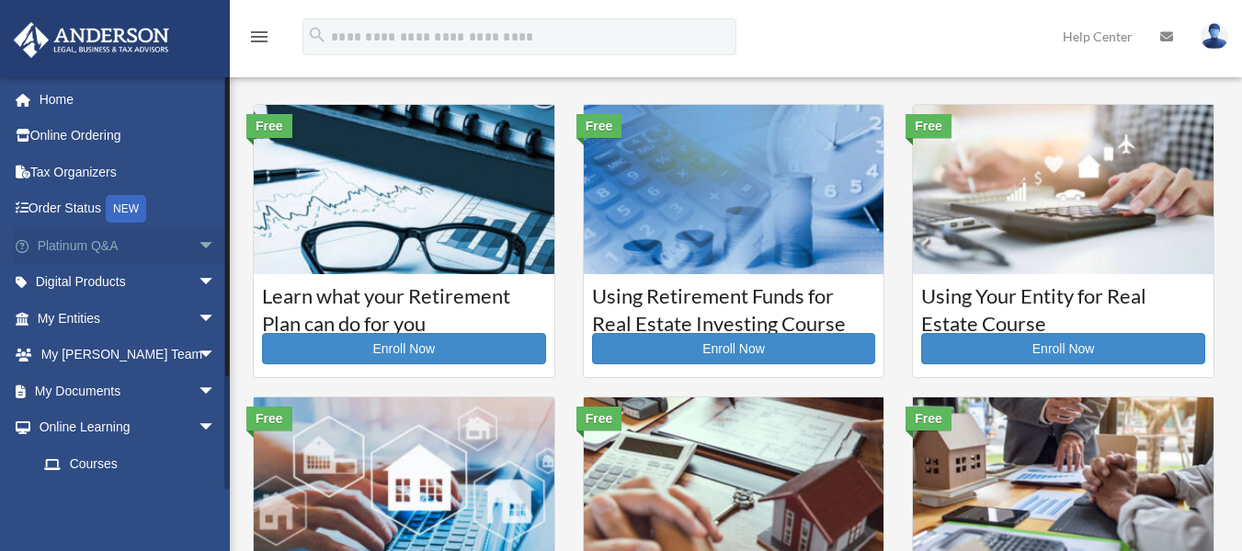
click at [198, 243] on span "arrow_drop_down" at bounding box center [216, 246] width 37 height 38
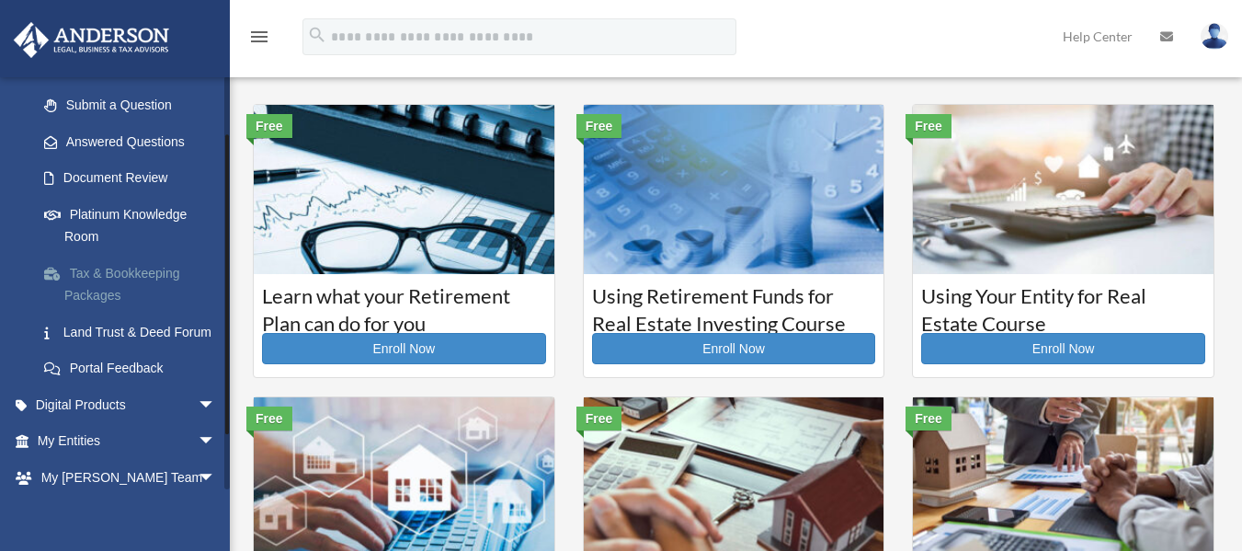
scroll to position [276, 0]
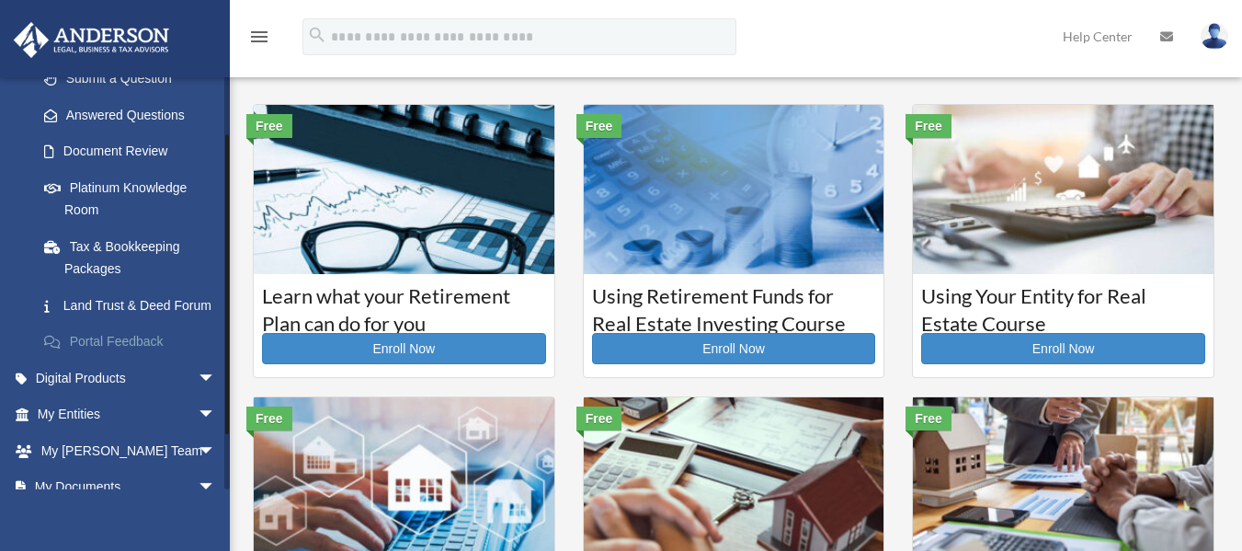
click at [146, 360] on link "Portal Feedback" at bounding box center [135, 342] width 218 height 37
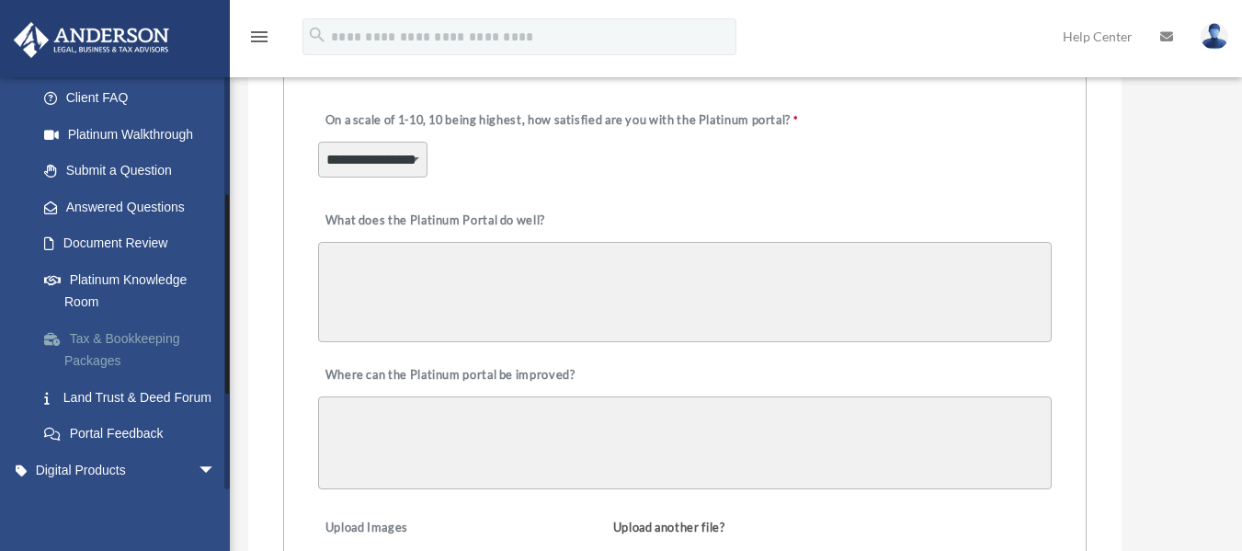
scroll to position [276, 0]
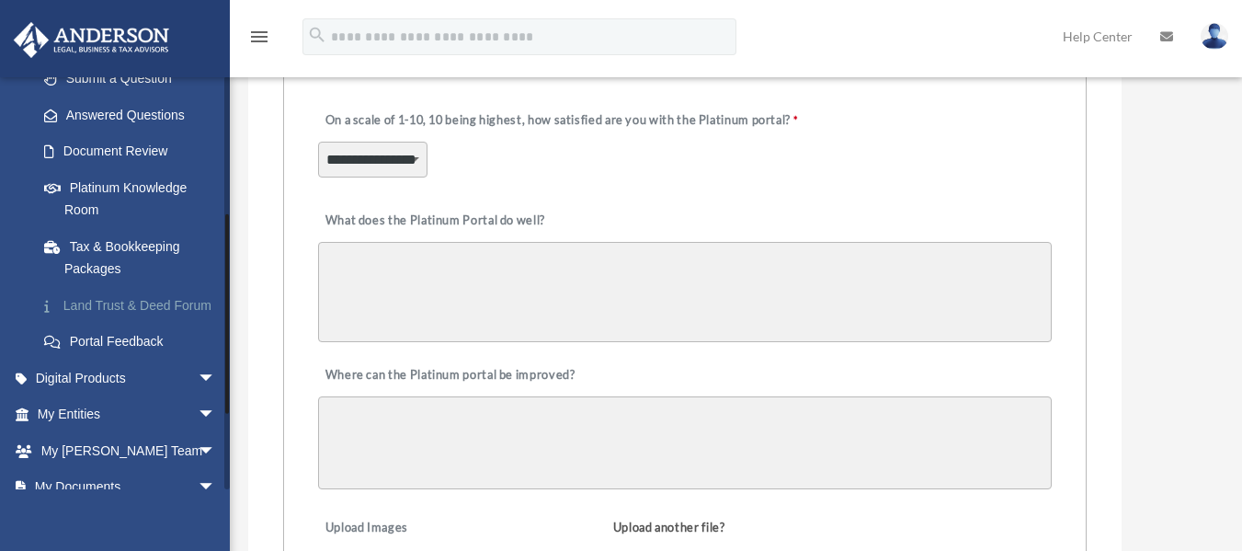
click at [100, 313] on link "Land Trust & Deed Forum" at bounding box center [135, 305] width 218 height 37
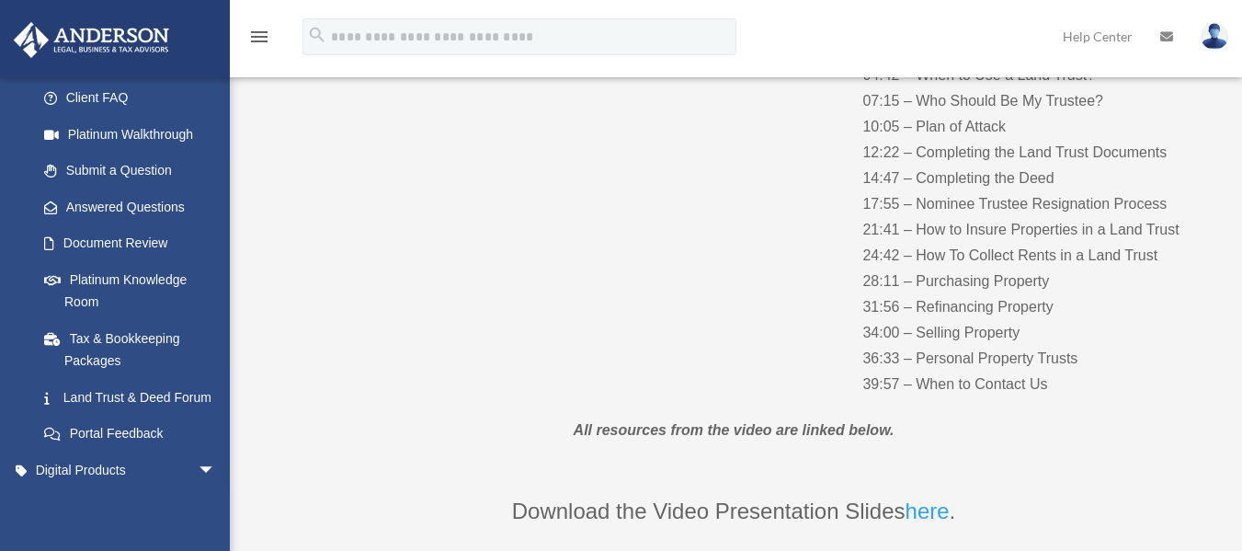
scroll to position [368, 0]
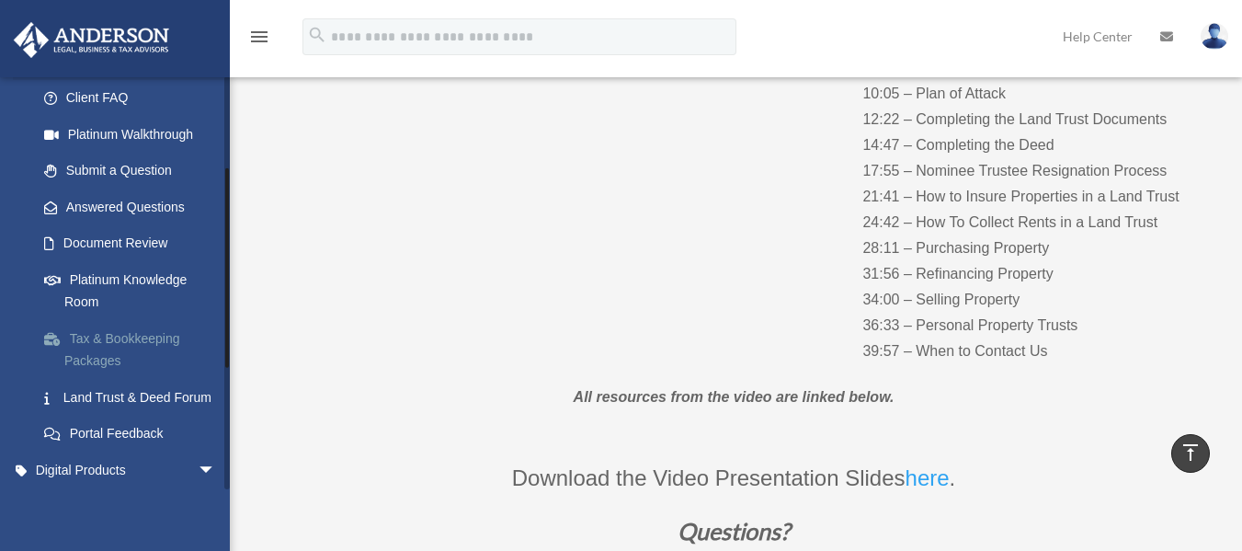
click at [140, 356] on link "Tax & Bookkeeping Packages" at bounding box center [135, 349] width 218 height 59
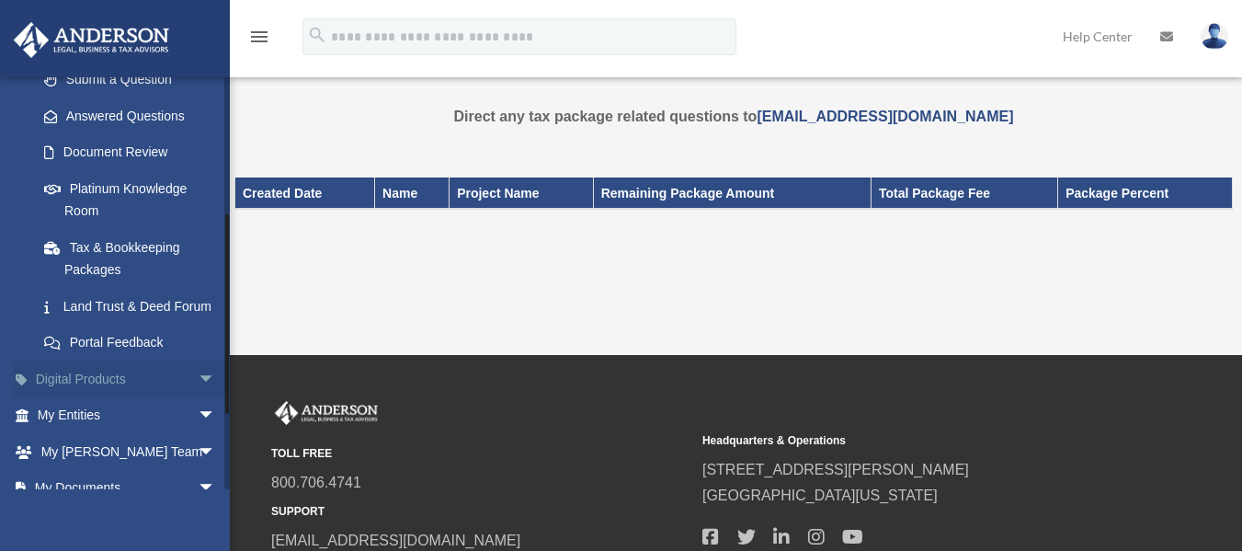
scroll to position [276, 0]
click at [124, 196] on link "Platinum Knowledge Room" at bounding box center [135, 198] width 218 height 59
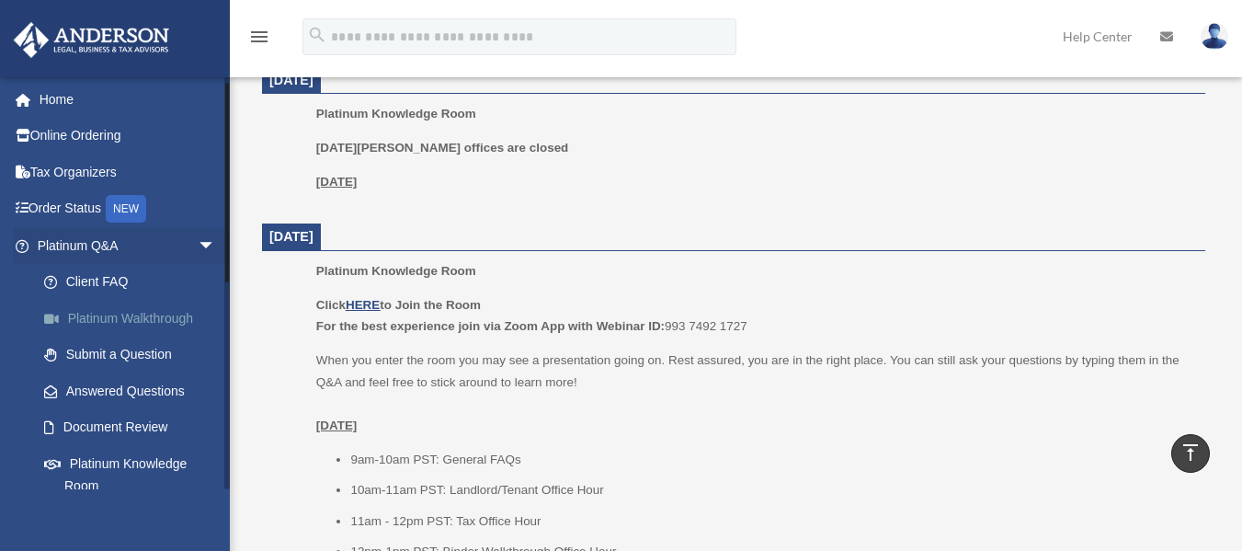
scroll to position [92, 0]
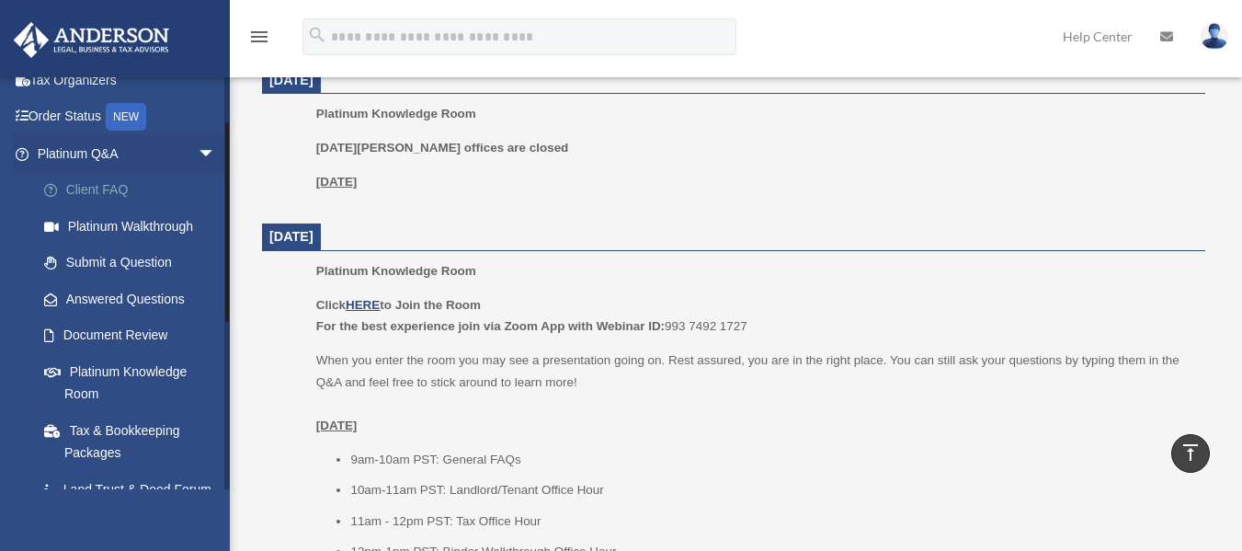
click at [142, 181] on link "Client FAQ" at bounding box center [135, 190] width 218 height 37
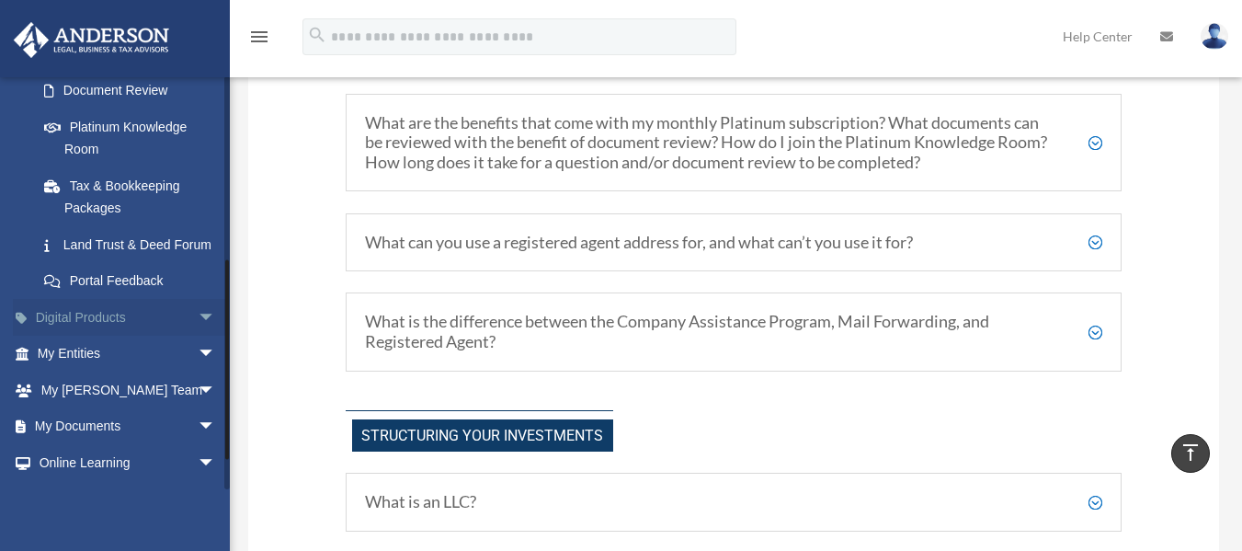
scroll to position [368, 0]
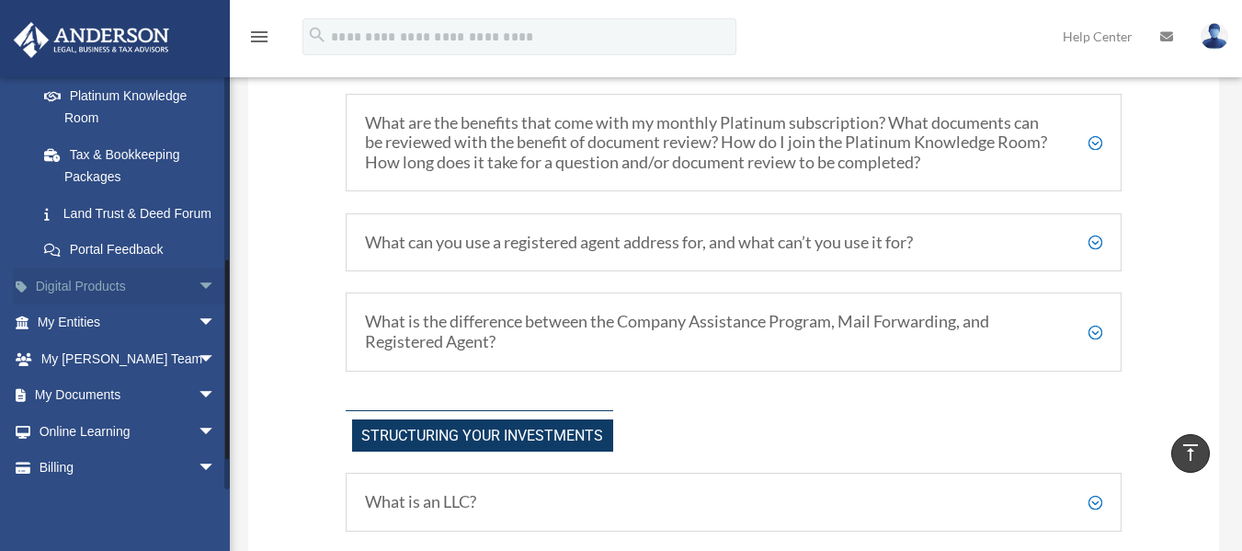
click at [198, 305] on span "arrow_drop_down" at bounding box center [216, 286] width 37 height 38
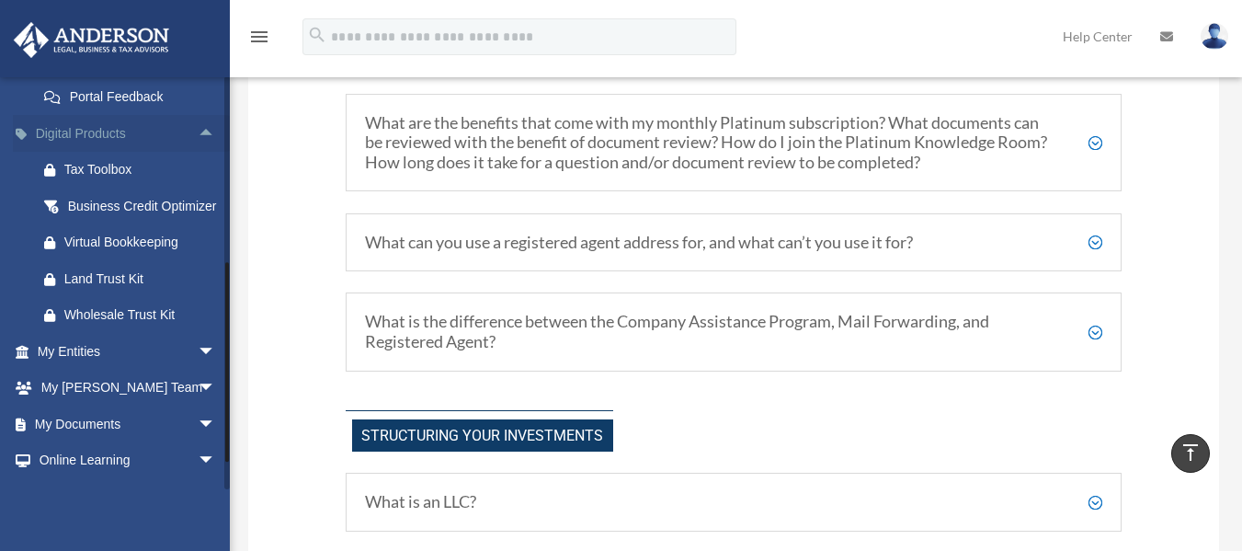
scroll to position [551, 0]
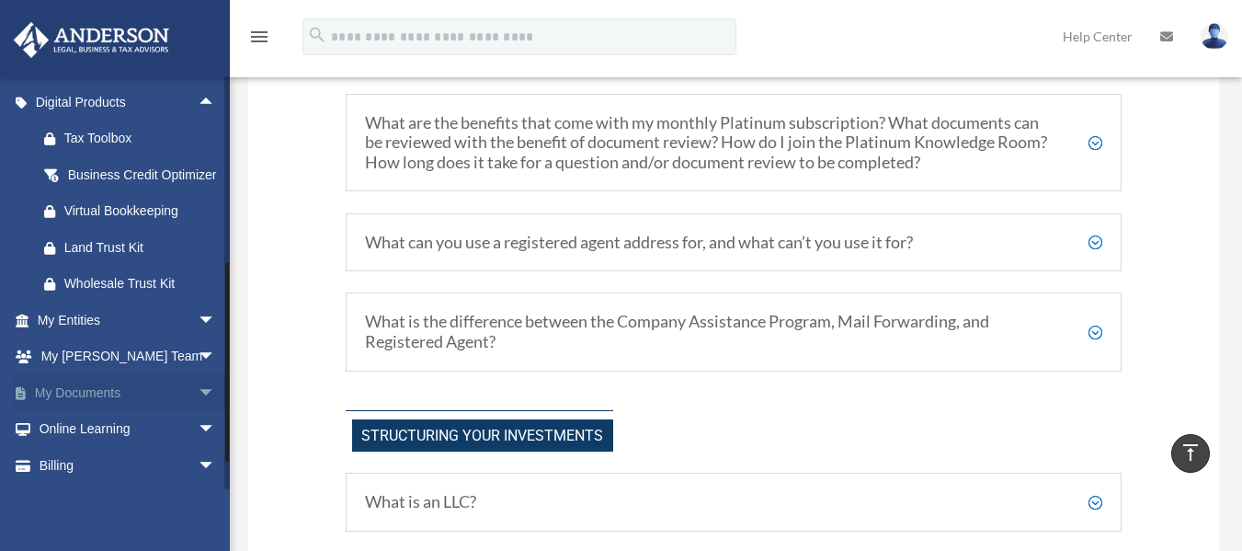
click at [198, 412] on span "arrow_drop_down" at bounding box center [216, 393] width 37 height 38
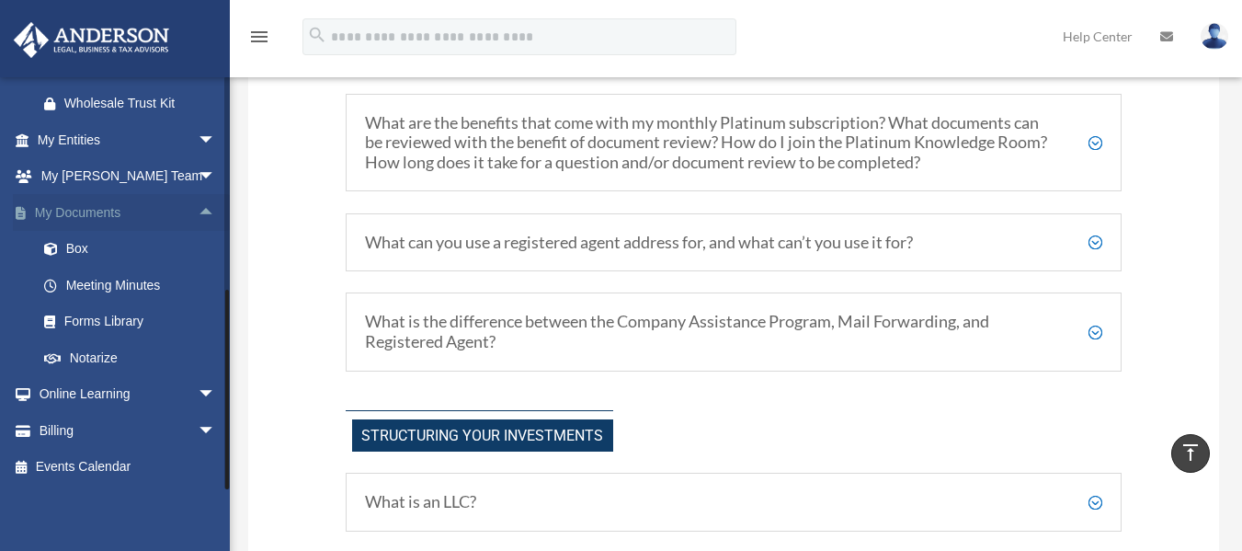
scroll to position [777, 0]
click at [135, 250] on link "Box" at bounding box center [135, 249] width 218 height 37
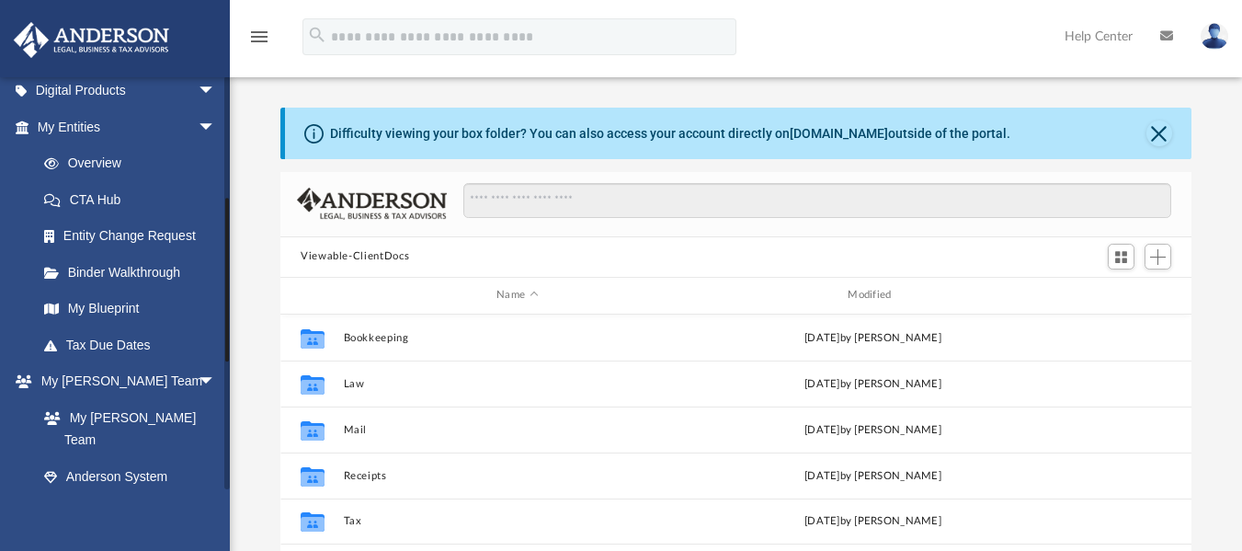
scroll to position [184, 0]
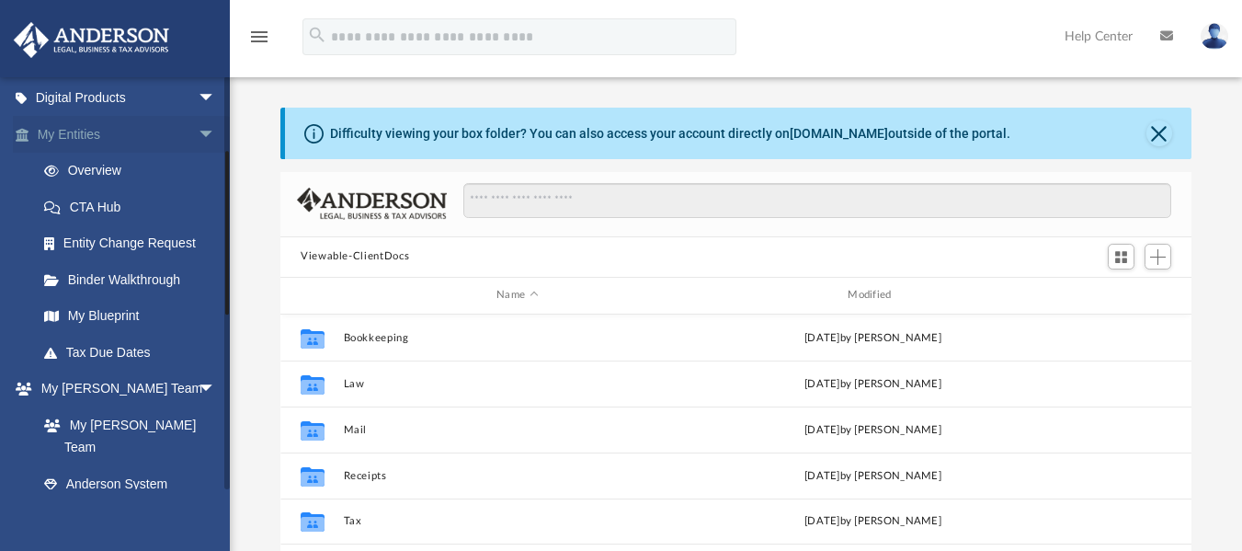
click at [198, 132] on span "arrow_drop_down" at bounding box center [216, 135] width 37 height 38
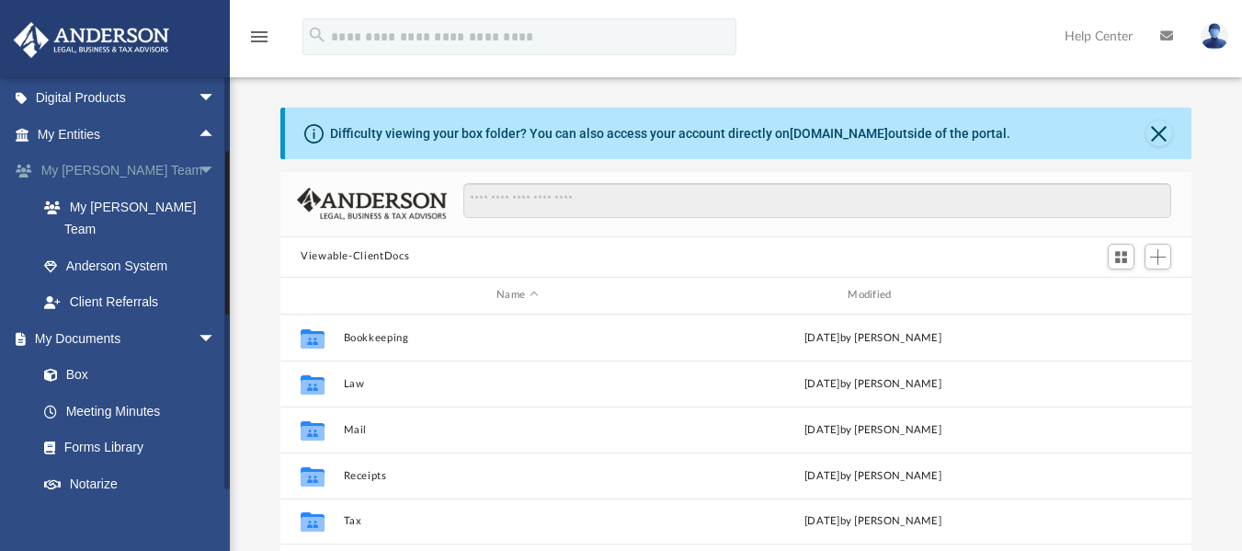
click at [202, 163] on span "arrow_drop_down" at bounding box center [216, 172] width 37 height 38
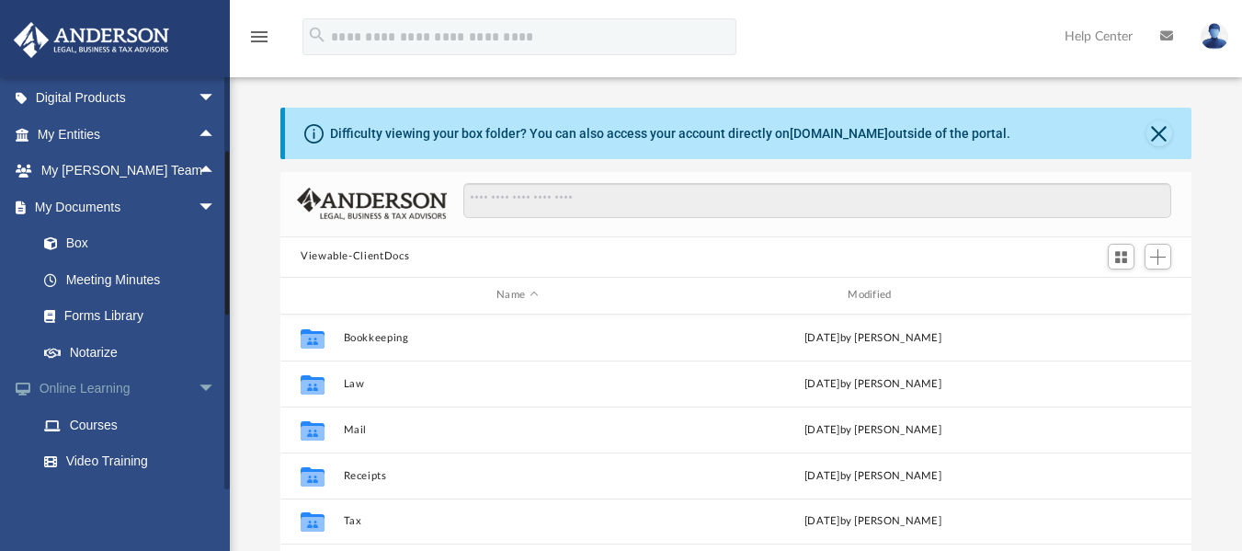
click at [198, 391] on span "arrow_drop_down" at bounding box center [216, 389] width 37 height 38
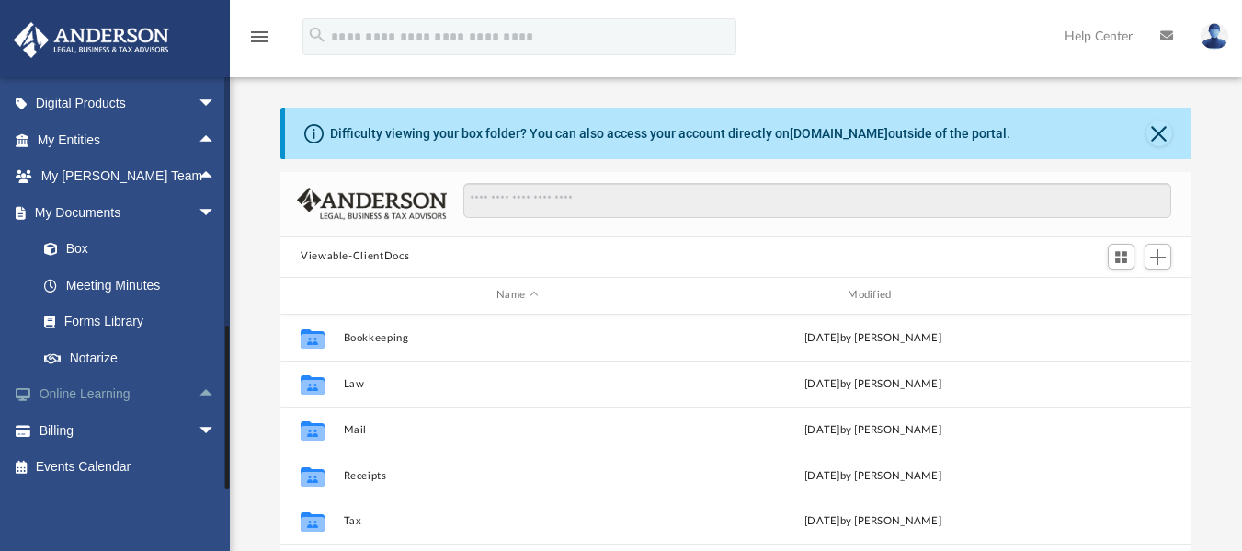
scroll to position [178, 0]
click at [198, 388] on span "arrow_drop_up" at bounding box center [216, 395] width 37 height 38
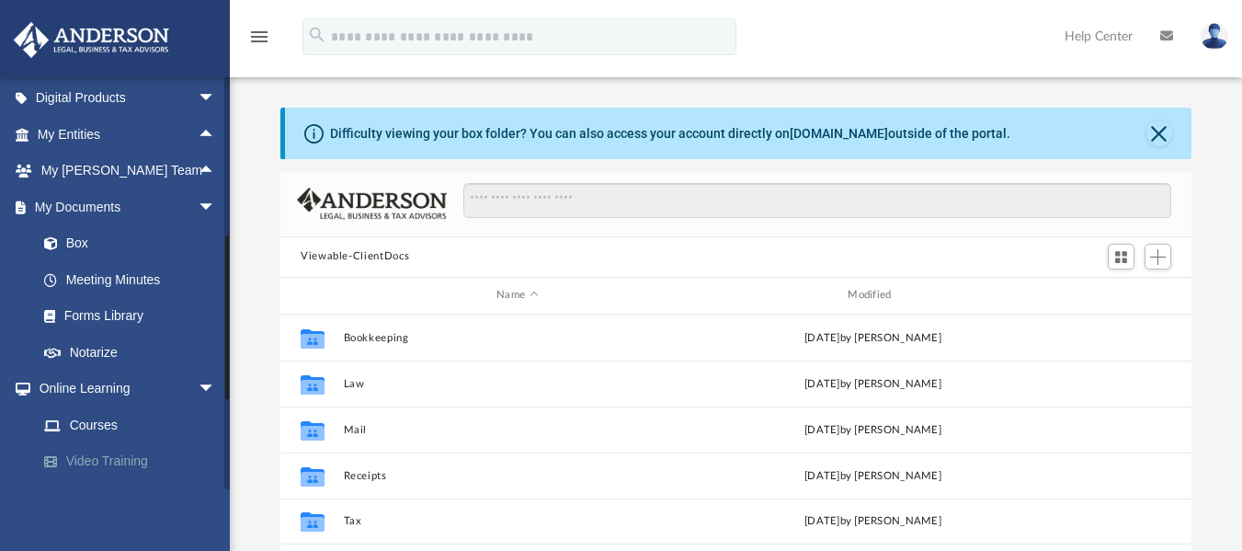
click at [135, 461] on link "Video Training" at bounding box center [135, 461] width 218 height 37
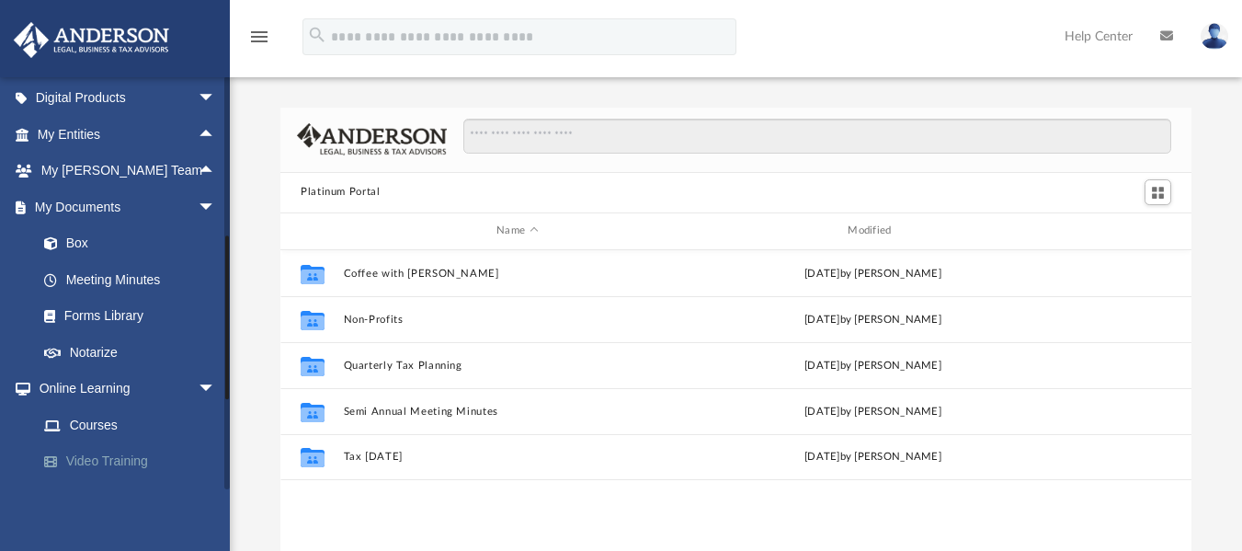
scroll to position [404, 897]
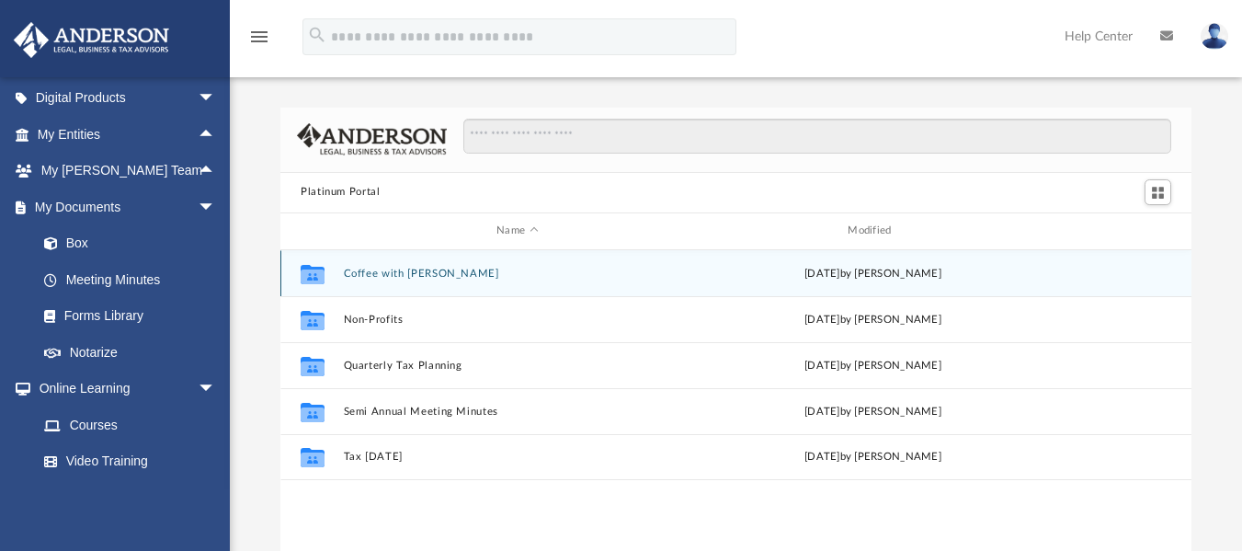
click at [389, 270] on button "Coffee with Carl" at bounding box center [517, 273] width 347 height 12
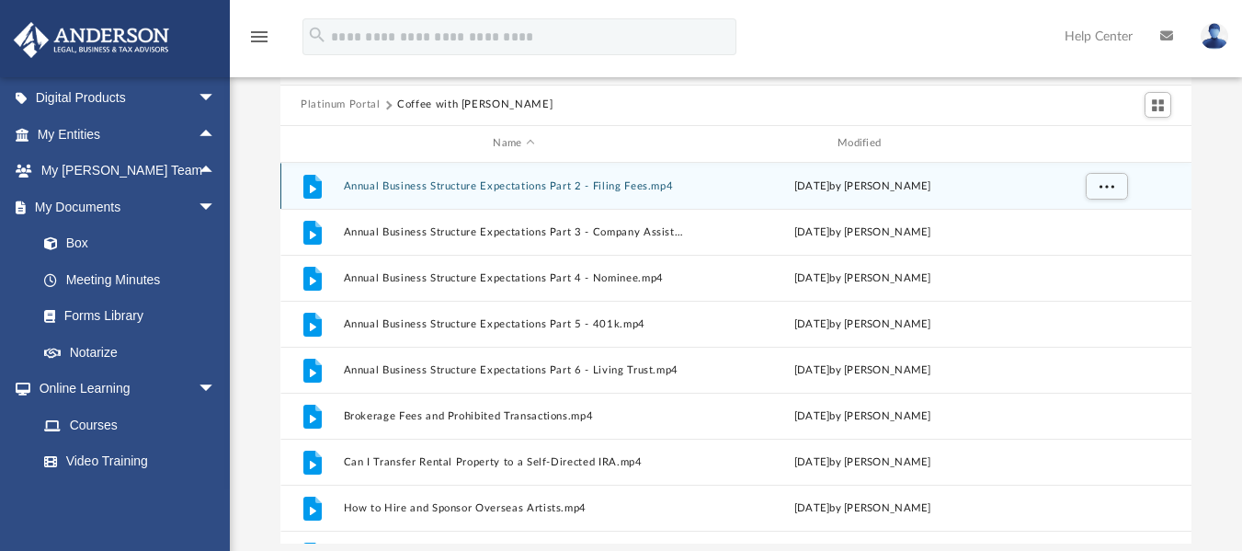
scroll to position [0, 0]
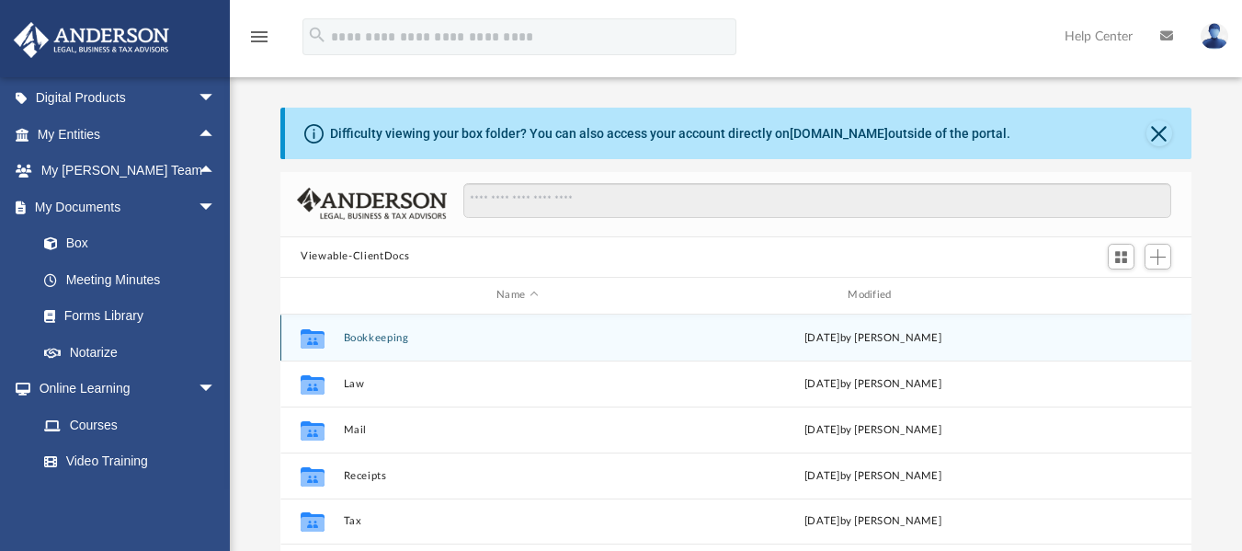
scroll to position [92, 0]
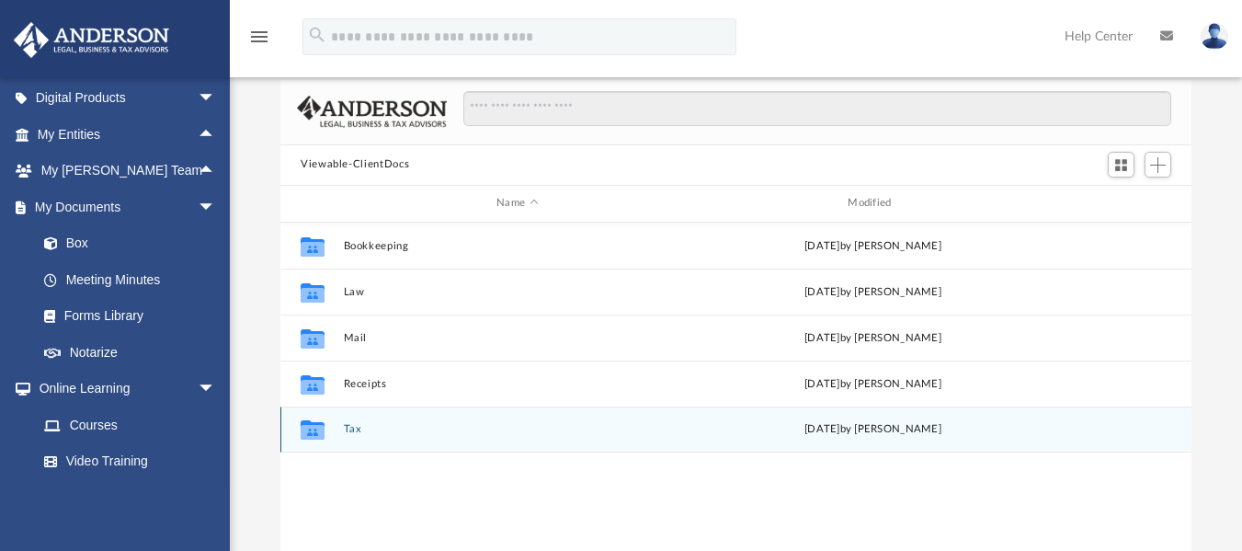
click at [350, 426] on button "Tax" at bounding box center [517, 429] width 347 height 12
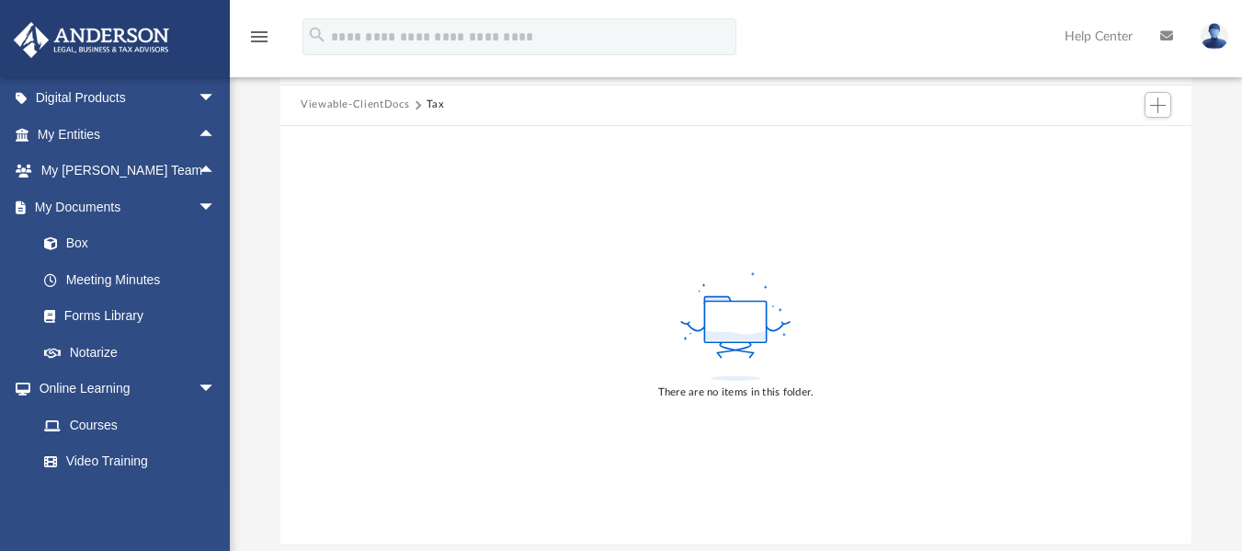
scroll to position [184, 0]
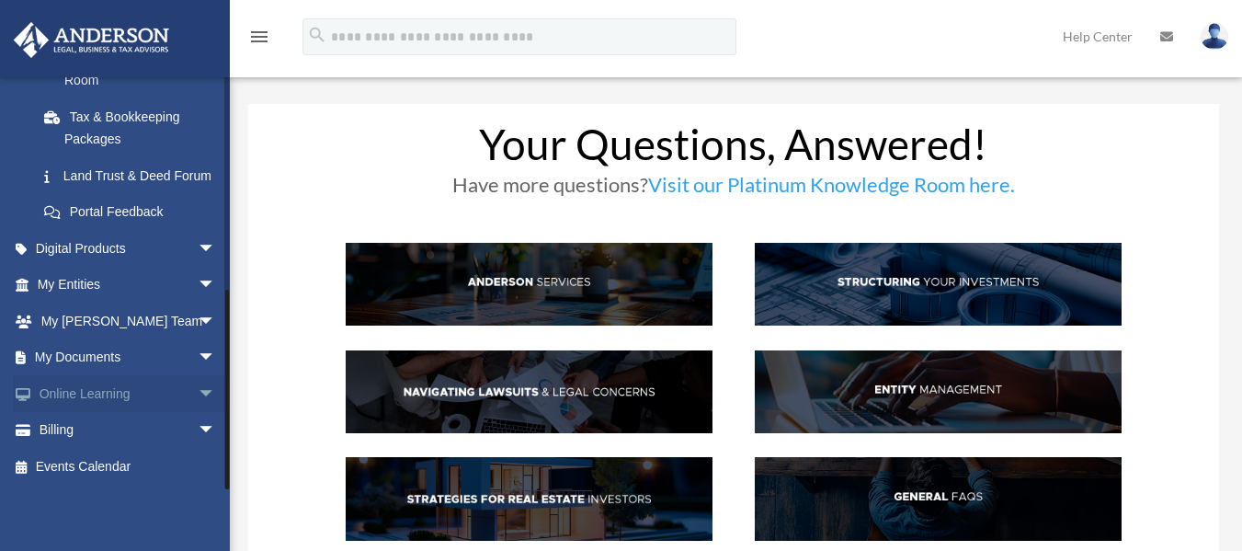
click at [198, 390] on span "arrow_drop_down" at bounding box center [216, 394] width 37 height 38
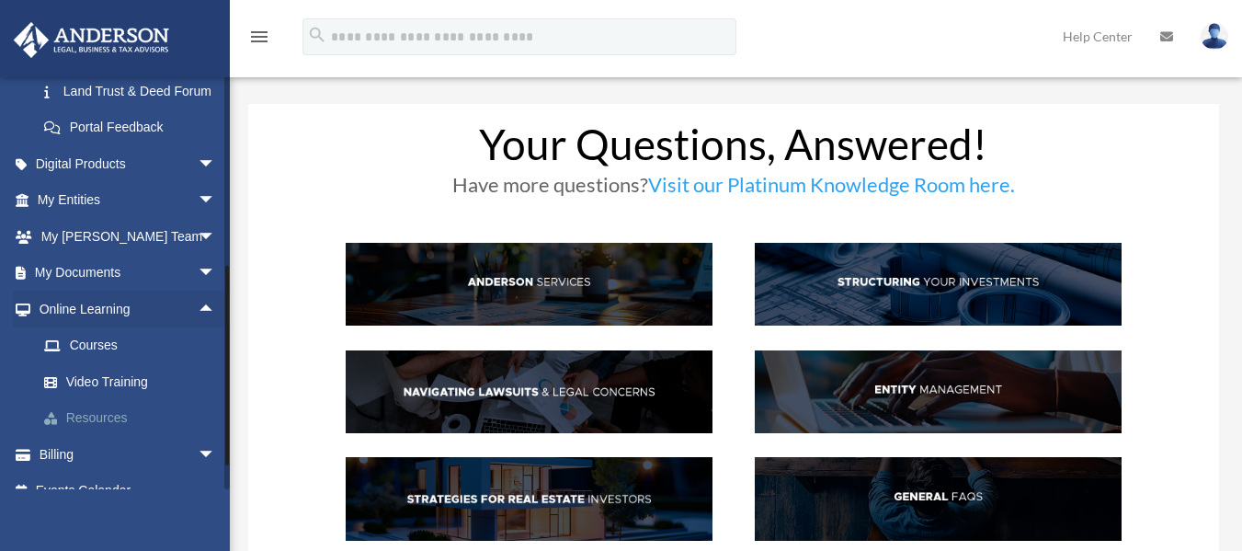
scroll to position [519, 0]
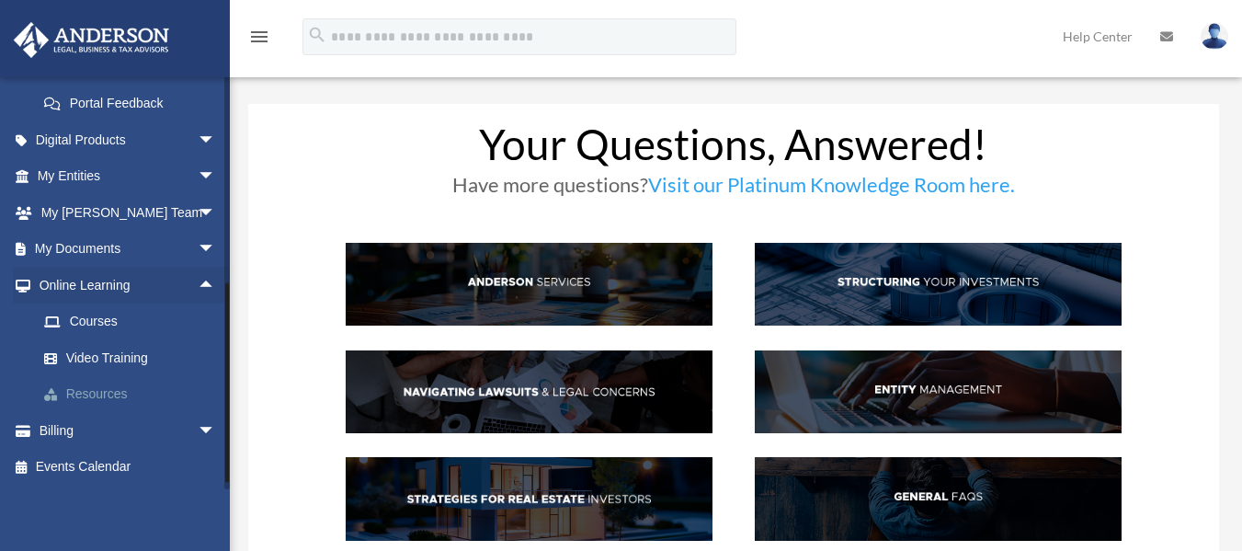
click at [122, 413] on link "Resources" at bounding box center [135, 394] width 218 height 37
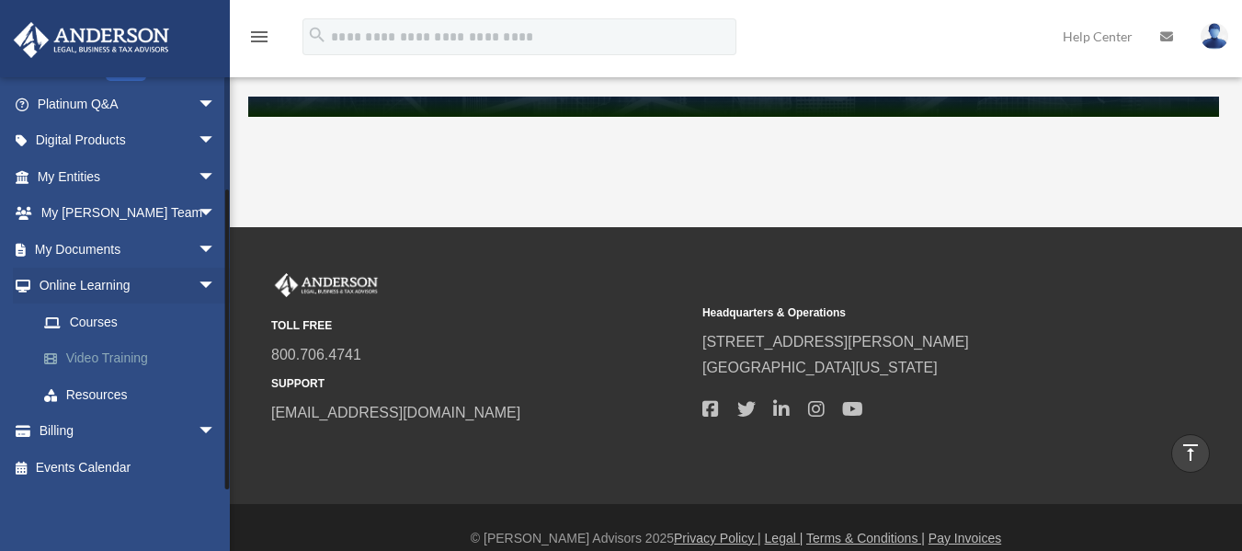
scroll to position [142, 0]
click at [124, 355] on link "Video Training" at bounding box center [135, 357] width 218 height 37
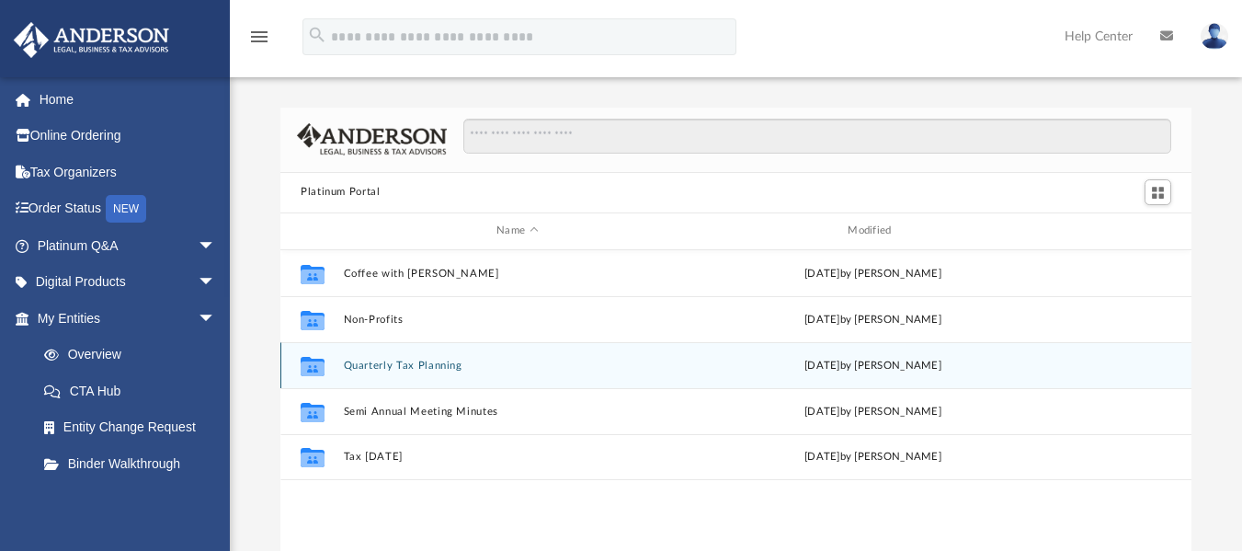
scroll to position [404, 897]
click at [444, 365] on button "Quarterly Tax Planning" at bounding box center [517, 364] width 347 height 12
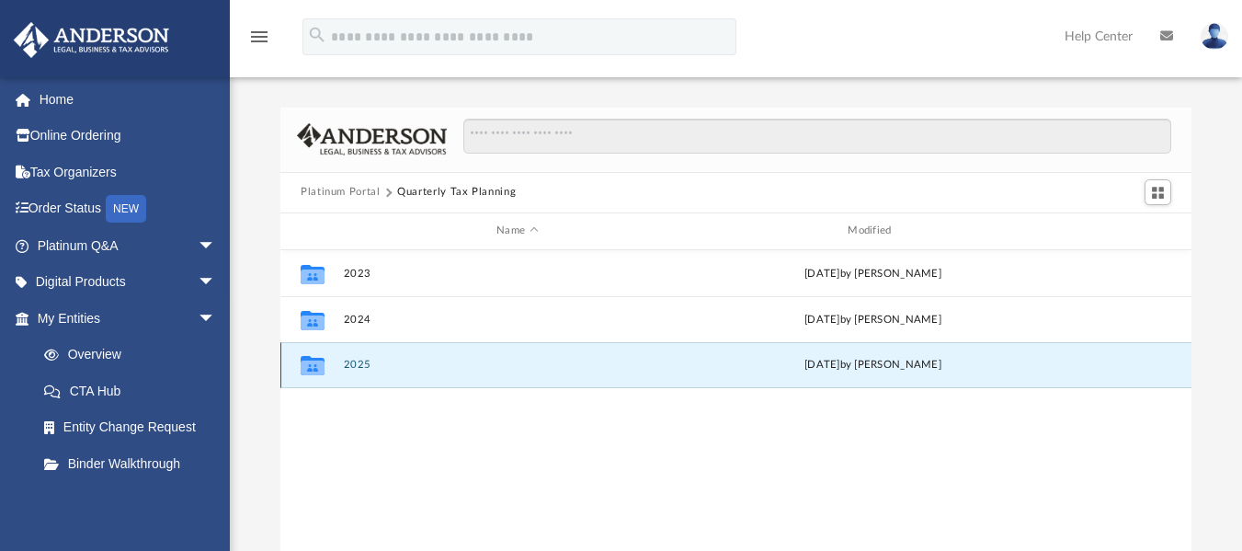
click at [406, 369] on button "2025" at bounding box center [517, 364] width 347 height 12
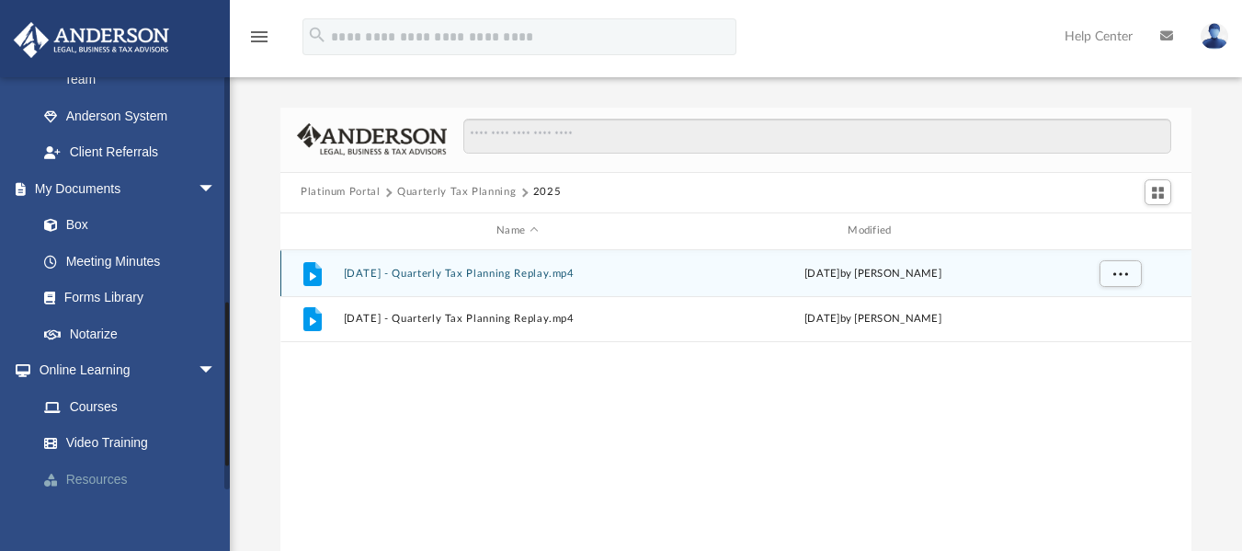
scroll to position [614, 0]
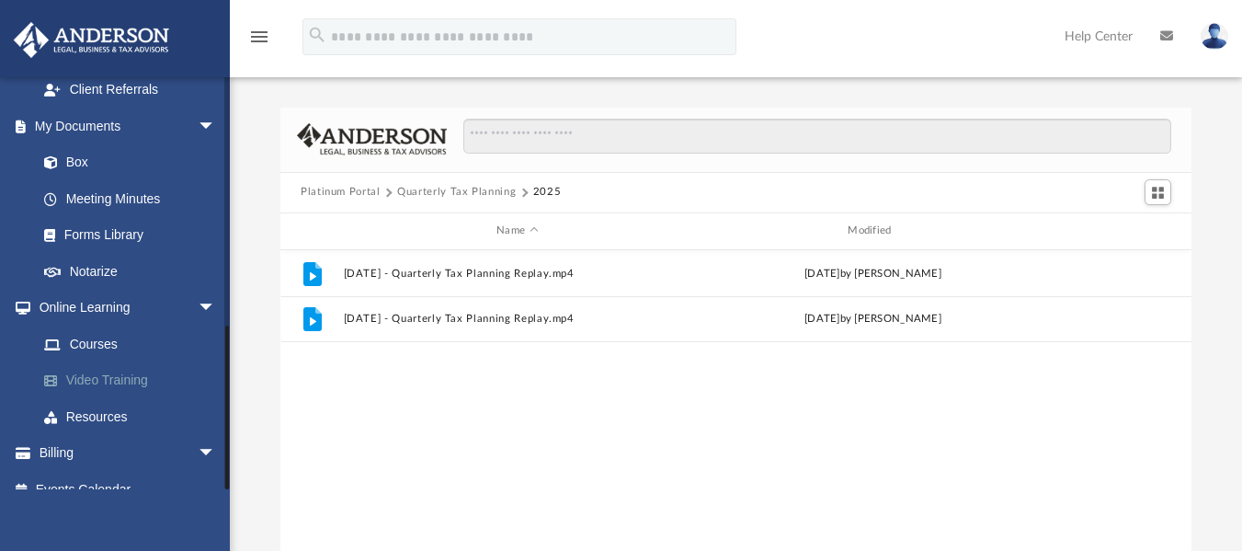
click at [115, 362] on link "Video Training" at bounding box center [135, 380] width 218 height 37
click at [102, 364] on link "Video Training" at bounding box center [135, 380] width 218 height 37
click at [108, 362] on link "Video Training" at bounding box center [135, 380] width 218 height 37
click at [116, 325] on link "Courses" at bounding box center [135, 343] width 218 height 37
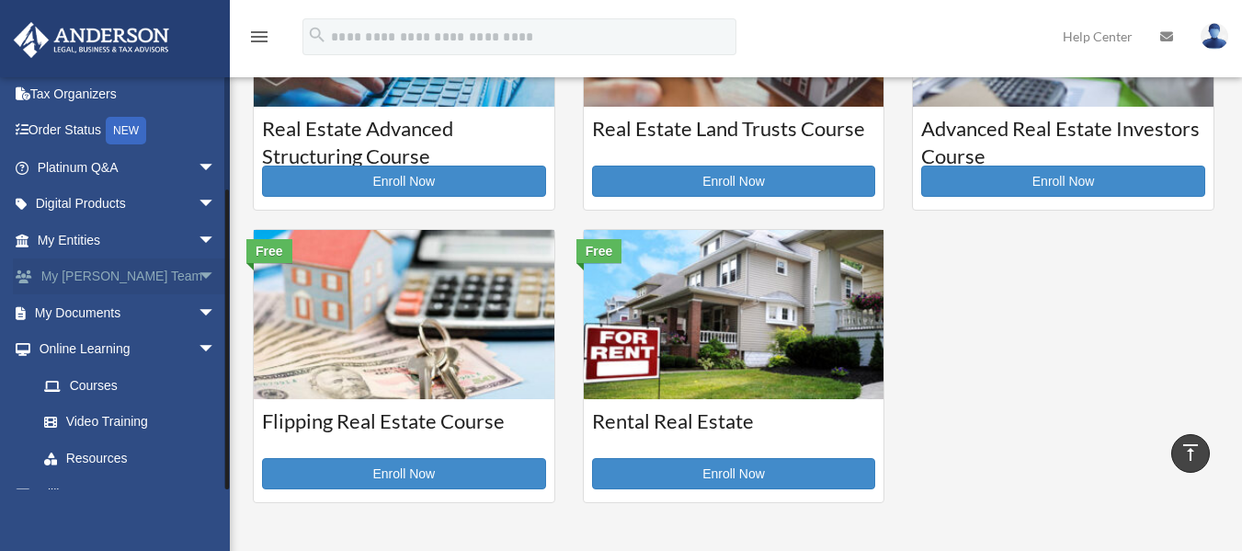
scroll to position [142, 0]
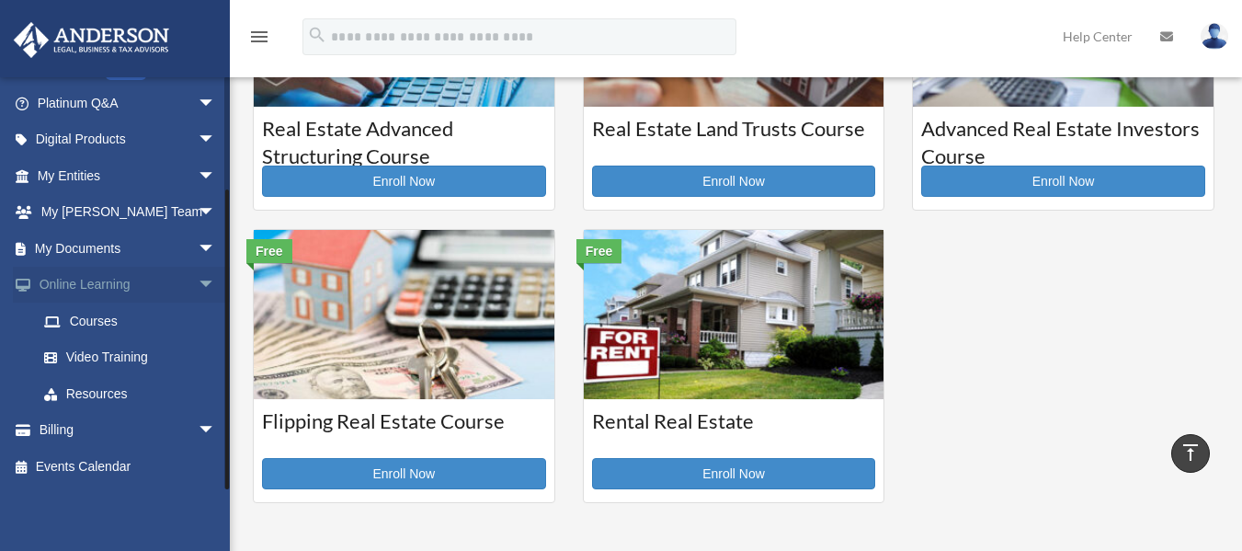
click at [198, 282] on span "arrow_drop_down" at bounding box center [216, 286] width 37 height 38
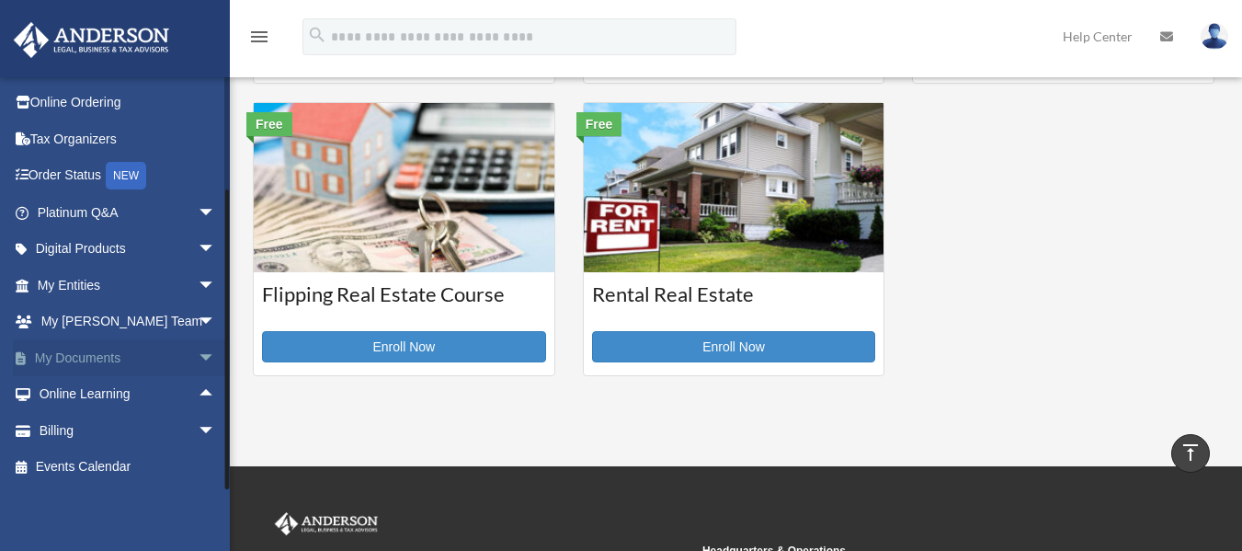
scroll to position [643, 0]
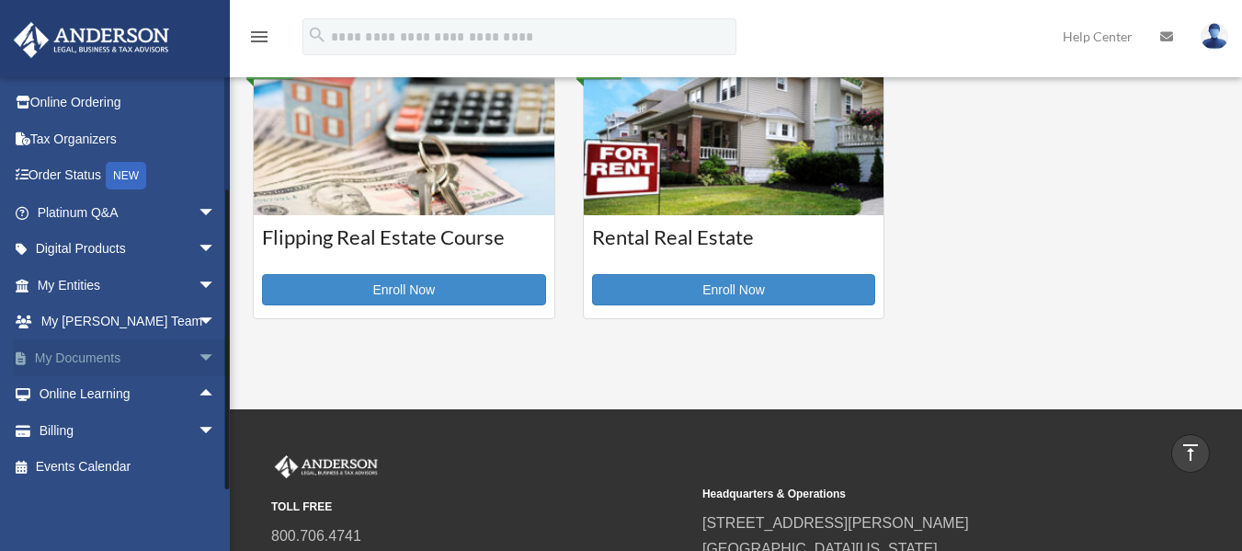
click at [198, 359] on span "arrow_drop_down" at bounding box center [216, 358] width 37 height 38
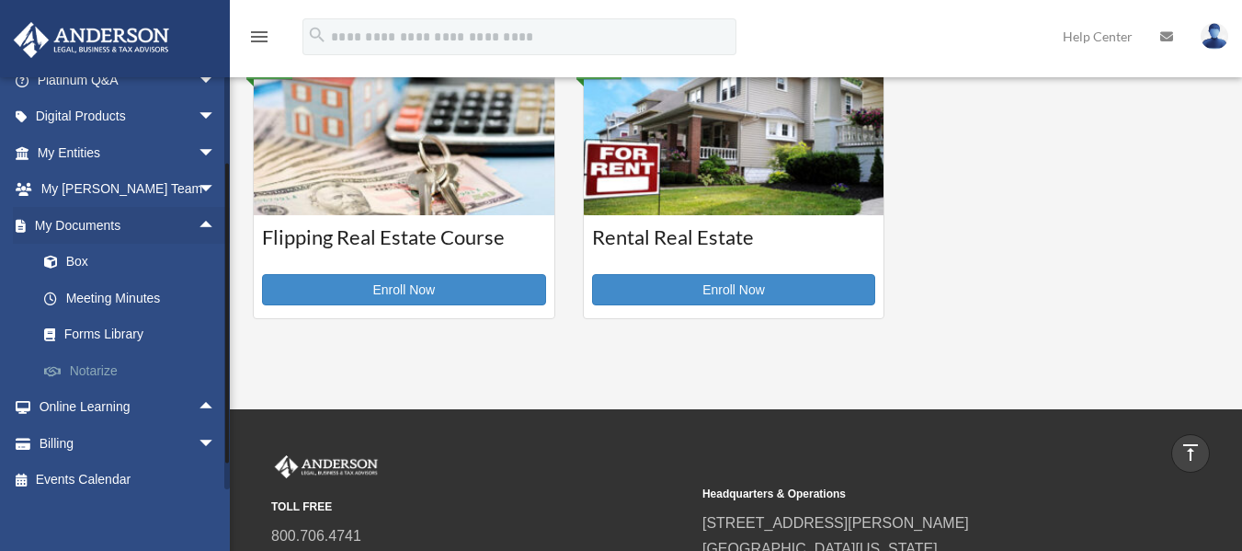
scroll to position [178, 0]
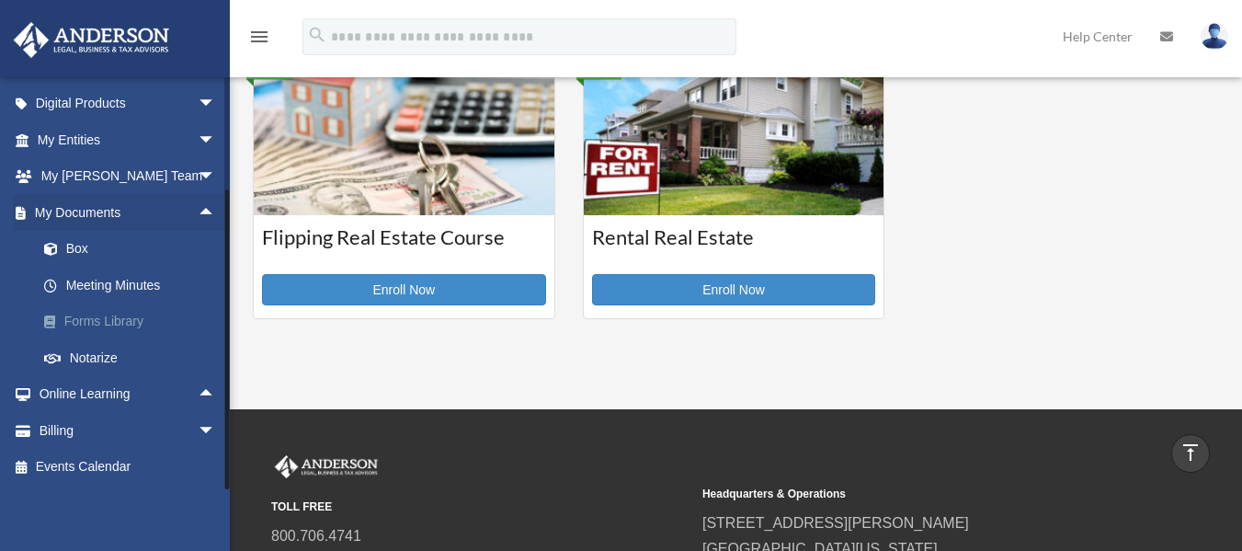
click at [123, 318] on link "Forms Library" at bounding box center [135, 321] width 218 height 37
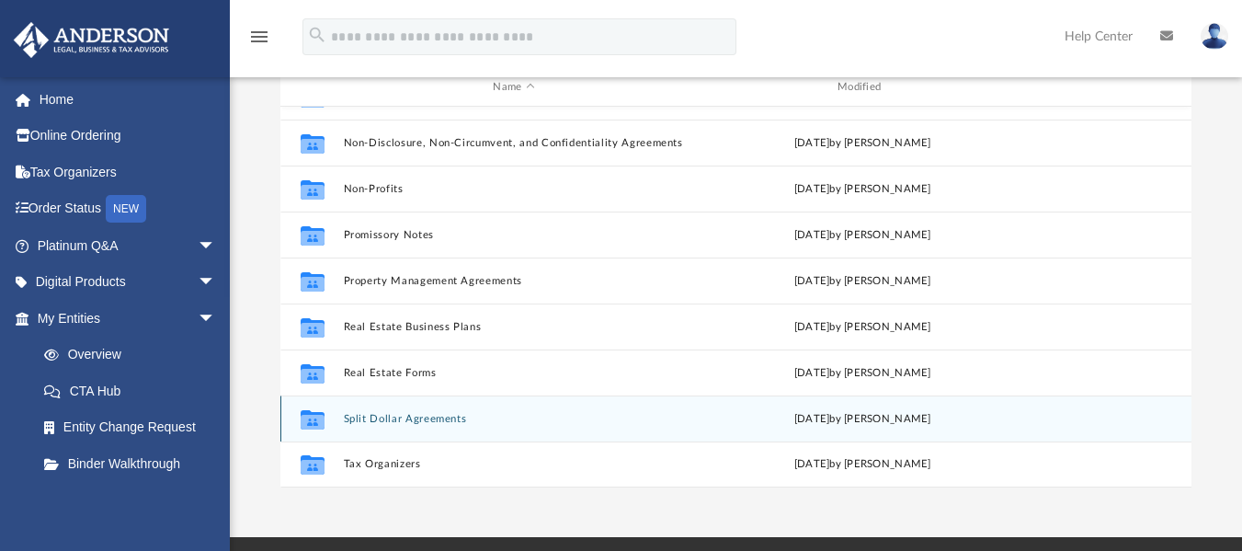
scroll to position [276, 0]
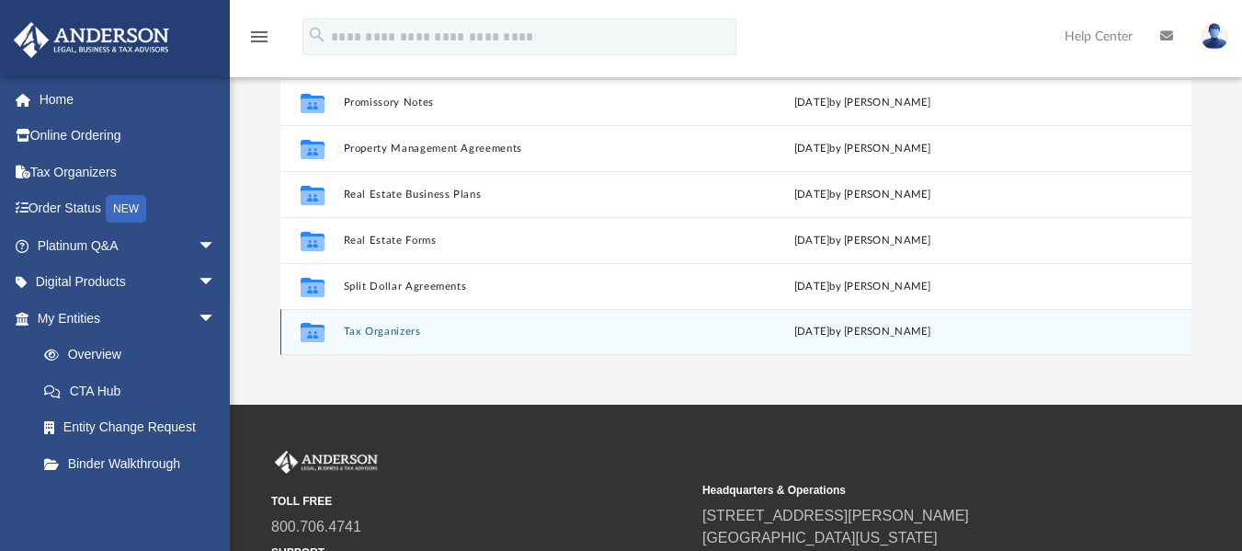
click at [397, 335] on button "Tax Organizers" at bounding box center [514, 331] width 341 height 12
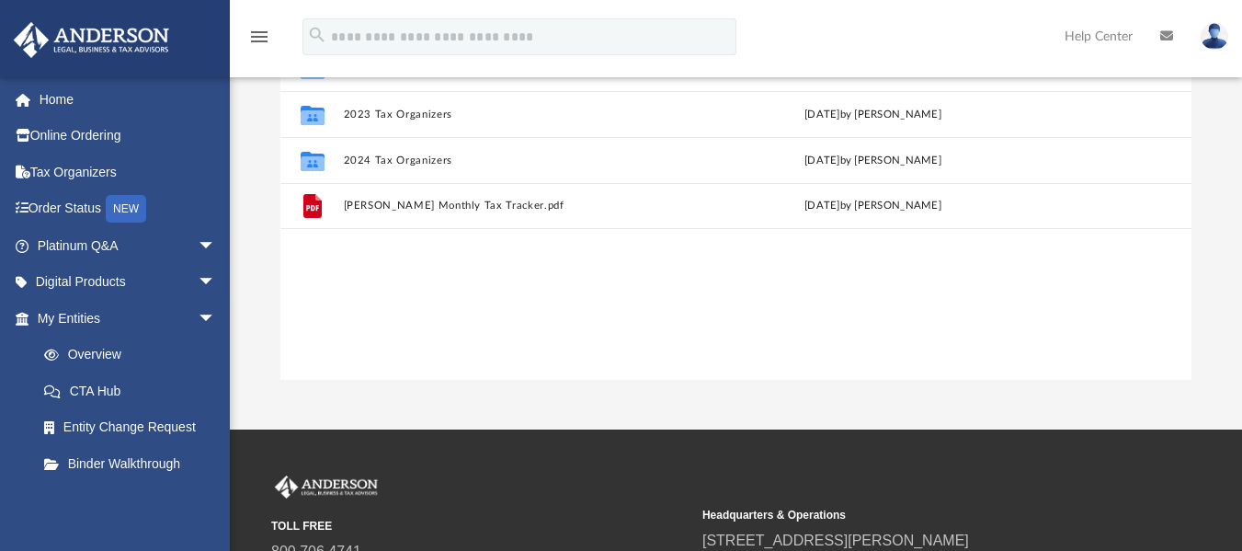
scroll to position [0, 0]
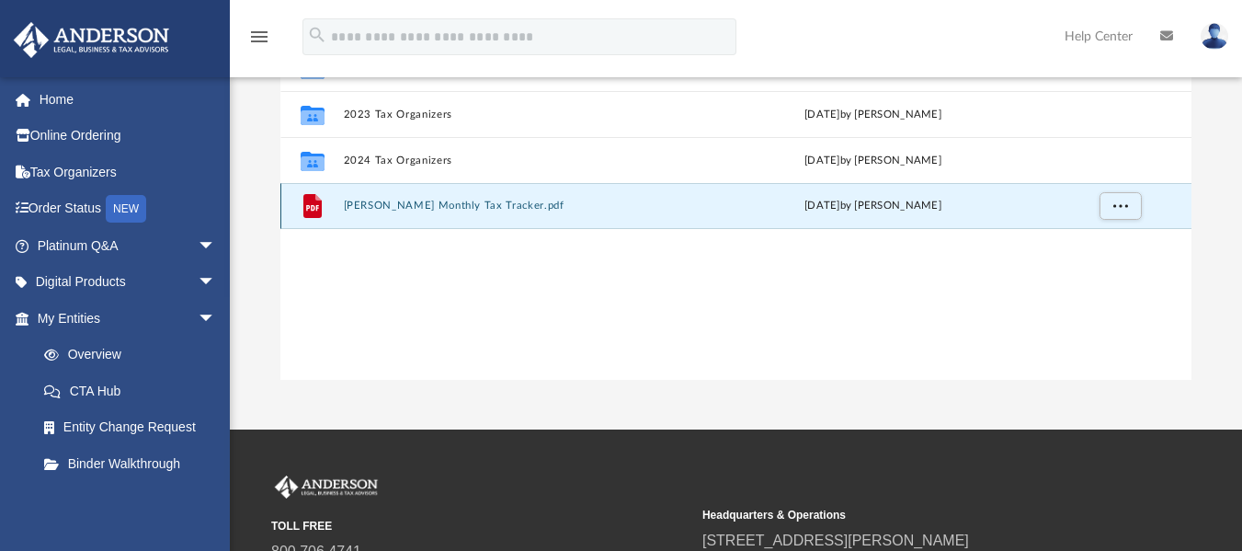
click at [494, 205] on button "[PERSON_NAME] Monthly Tax Tracker.pdf" at bounding box center [517, 205] width 347 height 12
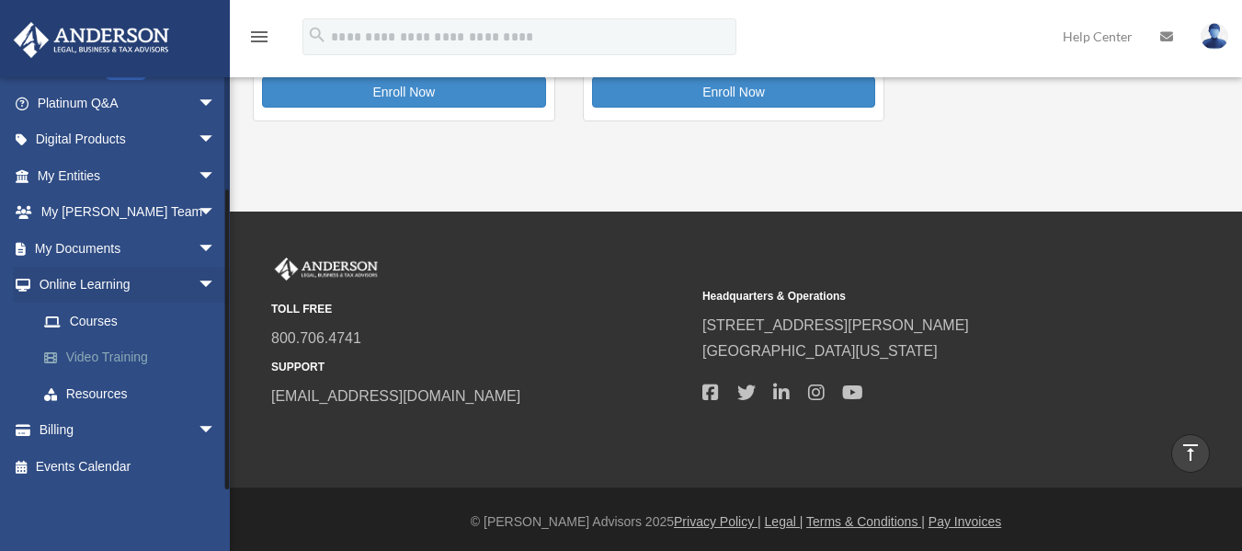
scroll to position [846, 0]
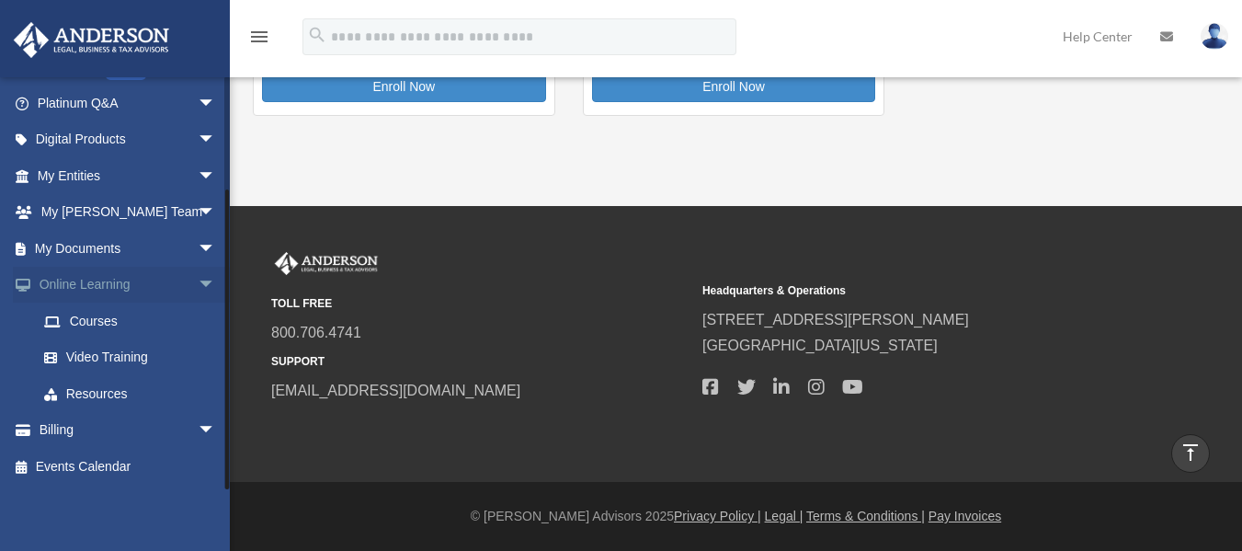
click at [198, 278] on span "arrow_drop_down" at bounding box center [216, 286] width 37 height 38
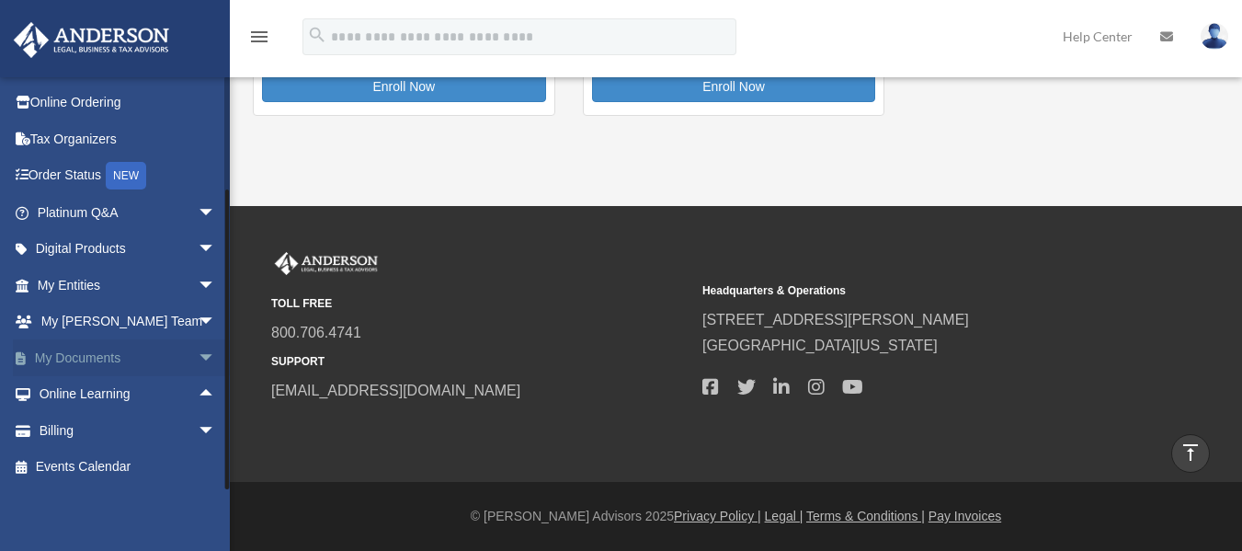
click at [198, 355] on span "arrow_drop_down" at bounding box center [216, 358] width 37 height 38
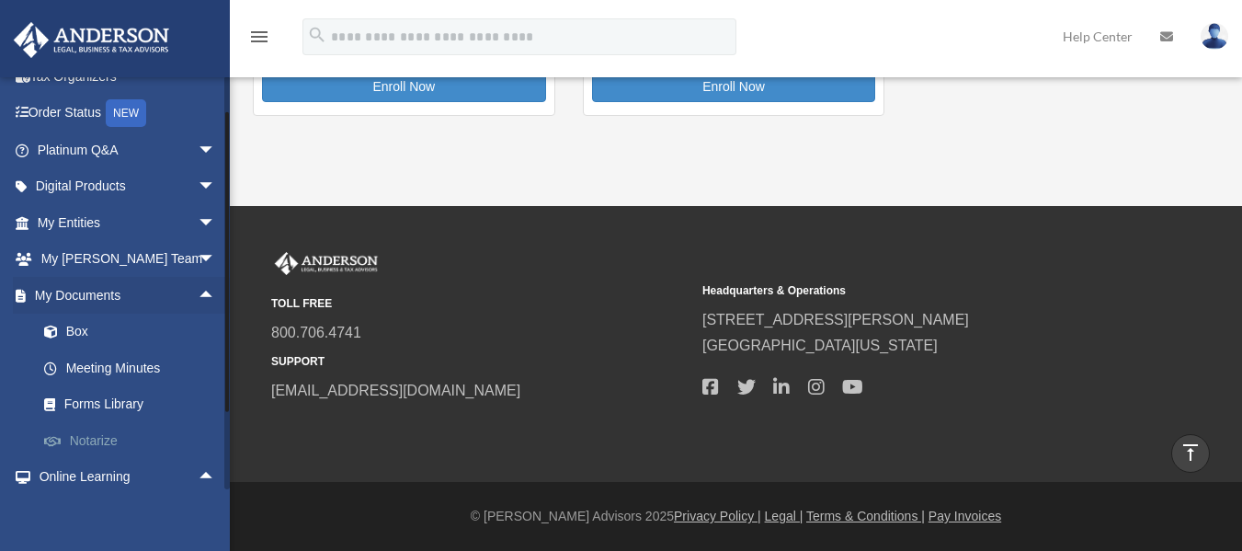
scroll to position [125, 0]
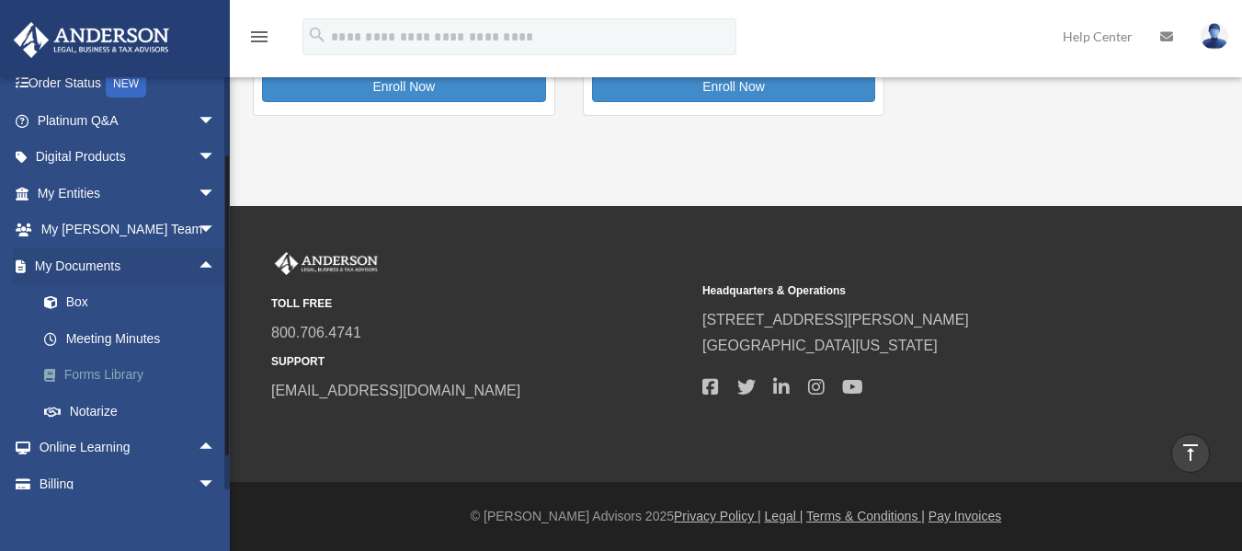
click at [130, 376] on link "Forms Library" at bounding box center [135, 375] width 218 height 37
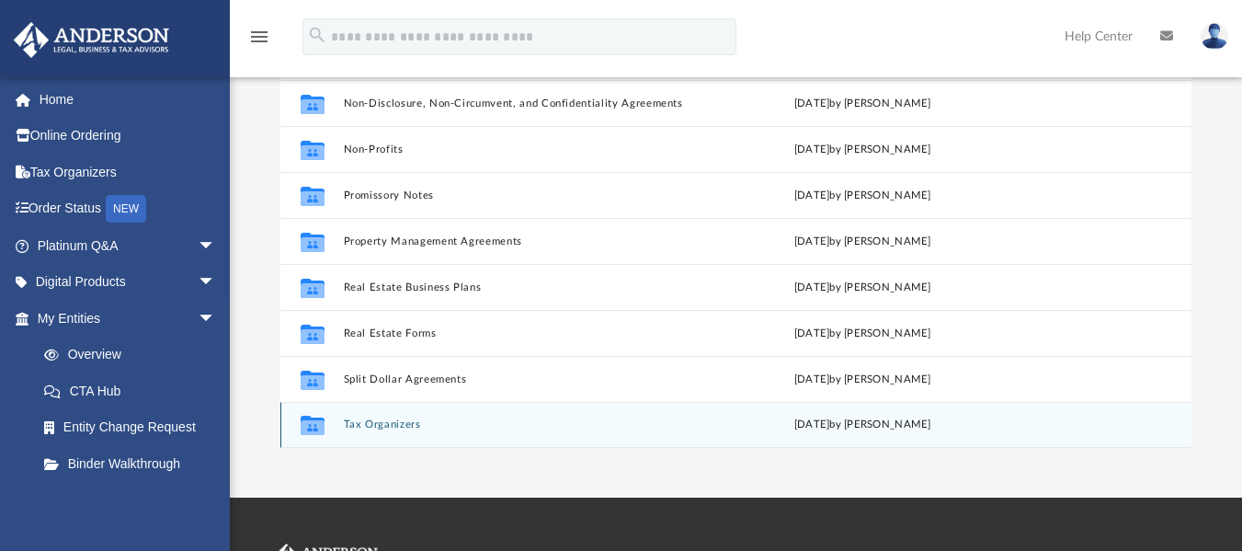
scroll to position [184, 0]
click at [404, 418] on button "Tax Organizers" at bounding box center [514, 423] width 341 height 12
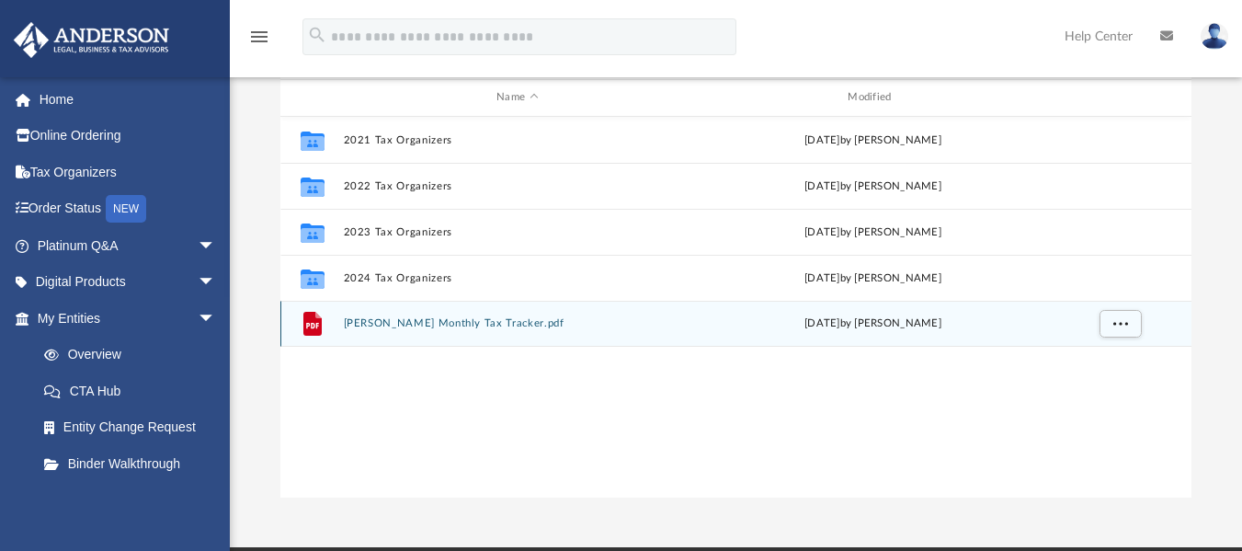
scroll to position [92, 0]
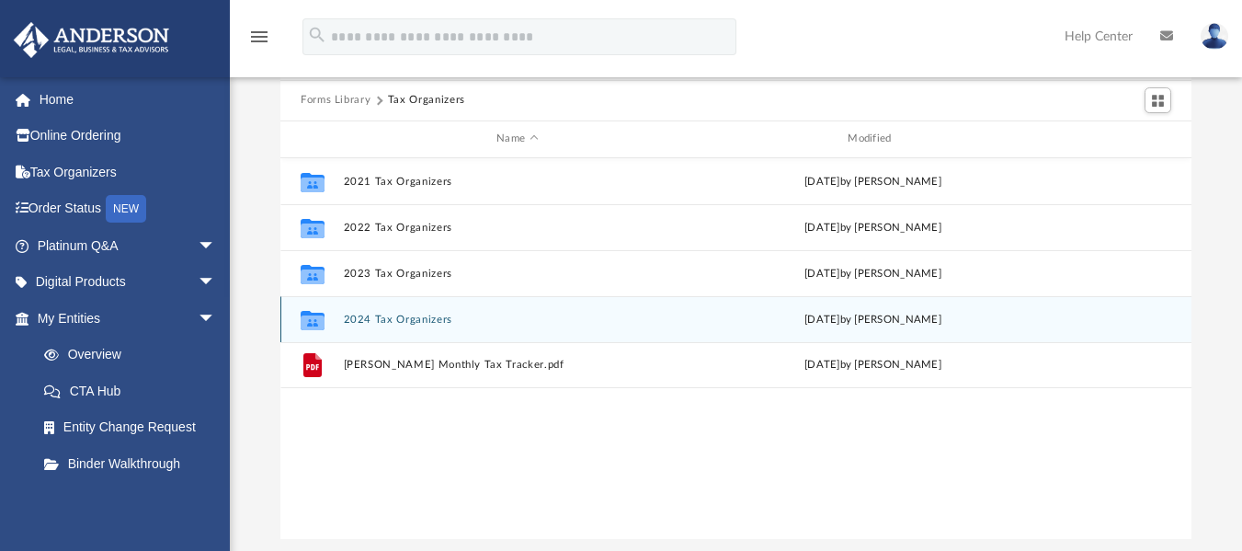
click at [432, 322] on button "2024 Tax Organizers" at bounding box center [517, 318] width 347 height 12
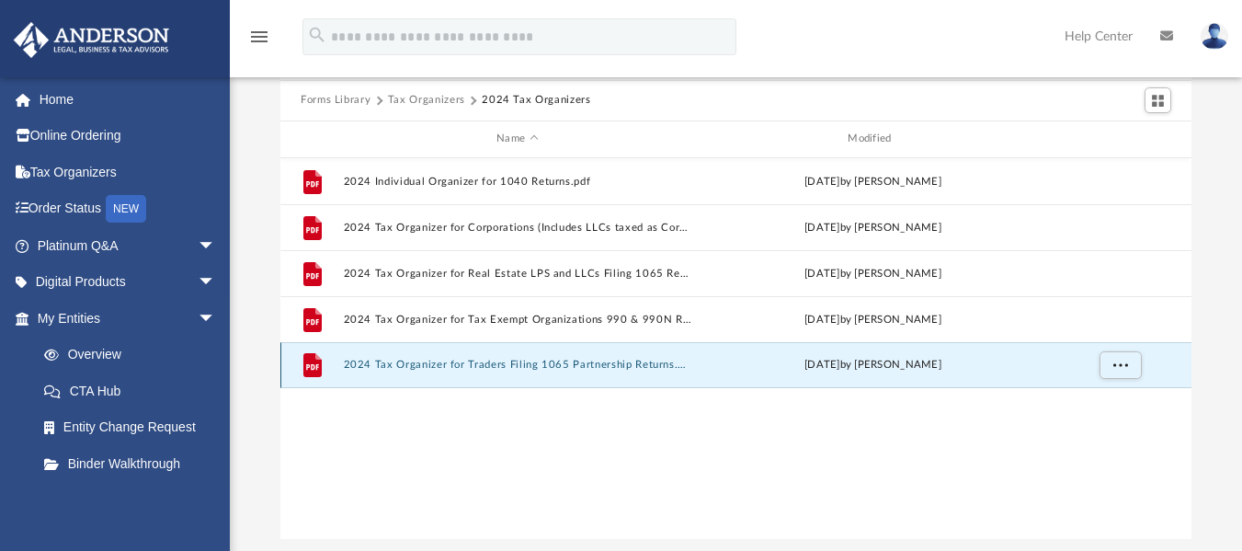
click at [562, 367] on button "2024 Tax Organizer for Traders Filing 1065 Partnership Returns.pdf" at bounding box center [517, 364] width 347 height 12
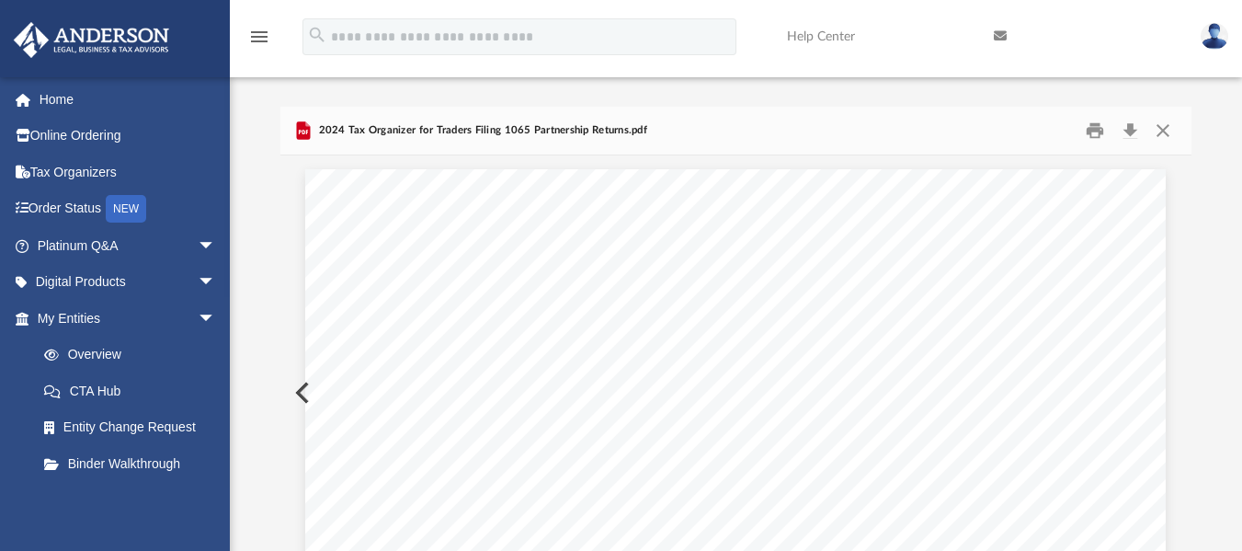
scroll to position [0, 0]
click at [359, 126] on span "2024 Tax Organizer for Traders Filing 1065 Partnership Returns.pdf" at bounding box center [480, 131] width 333 height 17
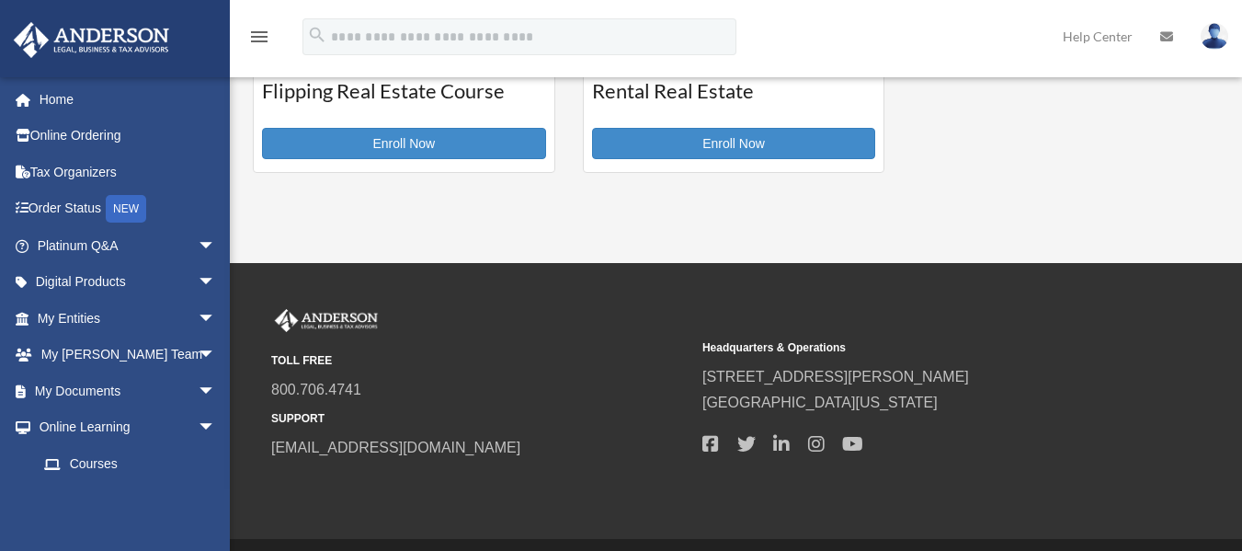
scroll to position [571, 0]
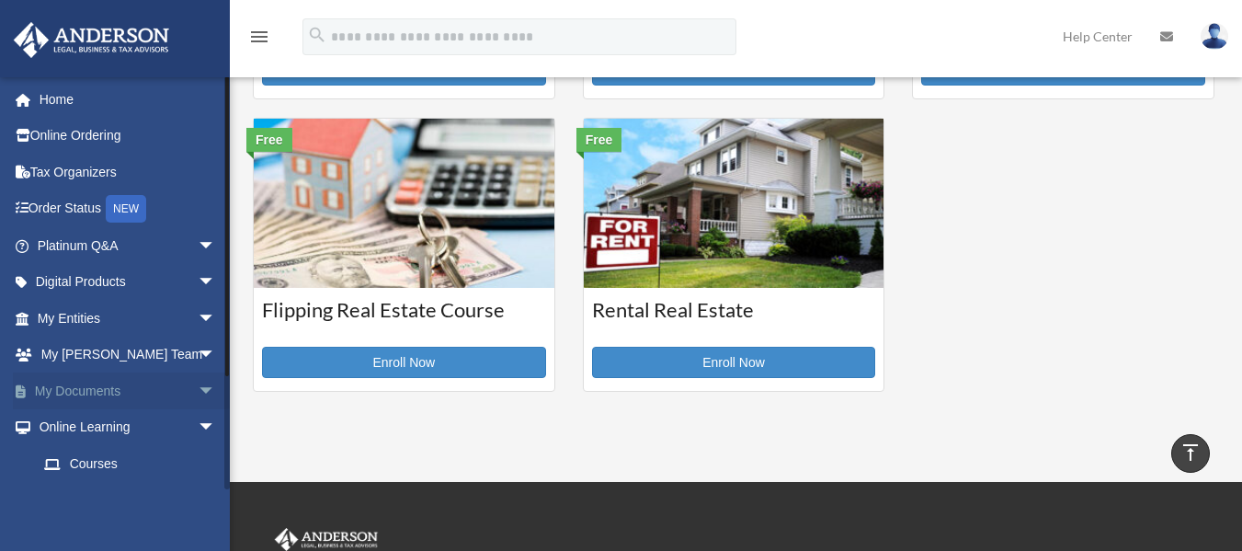
click at [198, 392] on span "arrow_drop_down" at bounding box center [216, 391] width 37 height 38
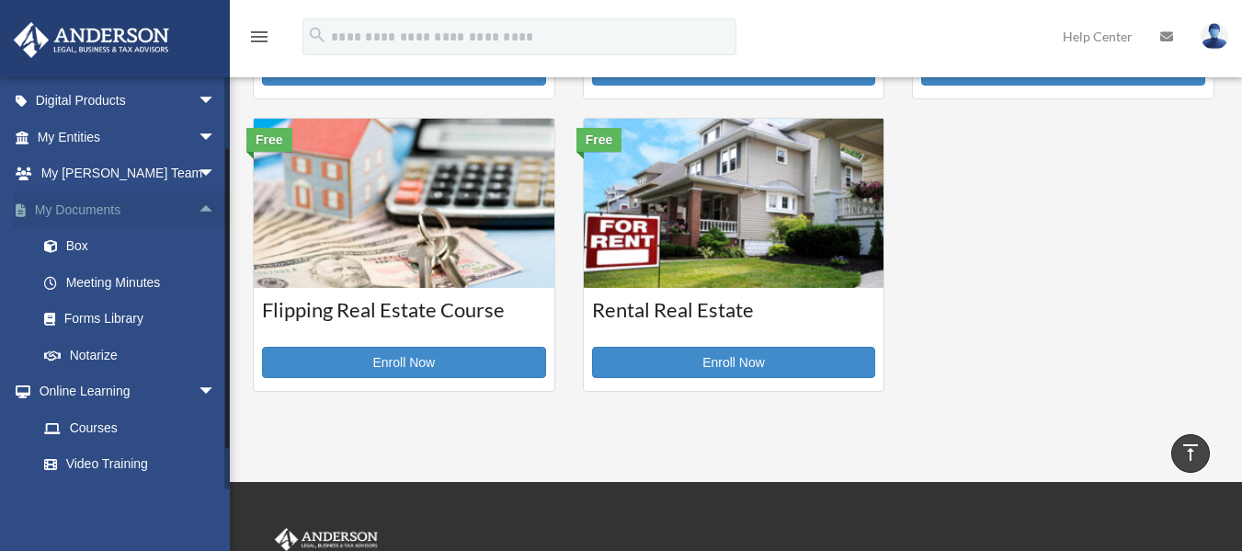
scroll to position [184, 0]
click at [128, 312] on link "Forms Library" at bounding box center [135, 316] width 218 height 37
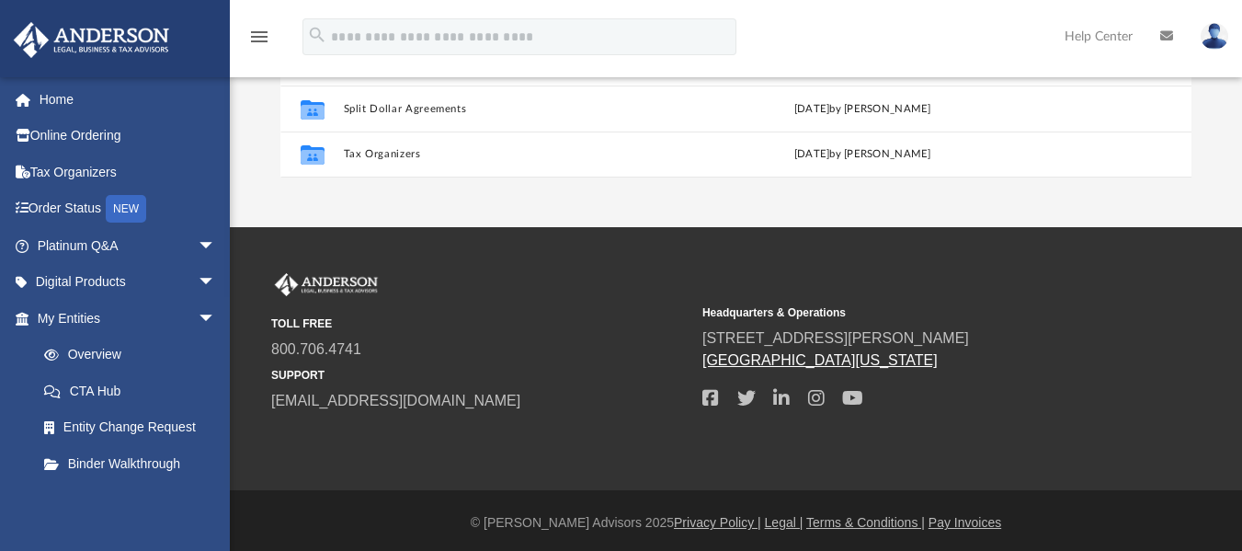
scroll to position [458, 0]
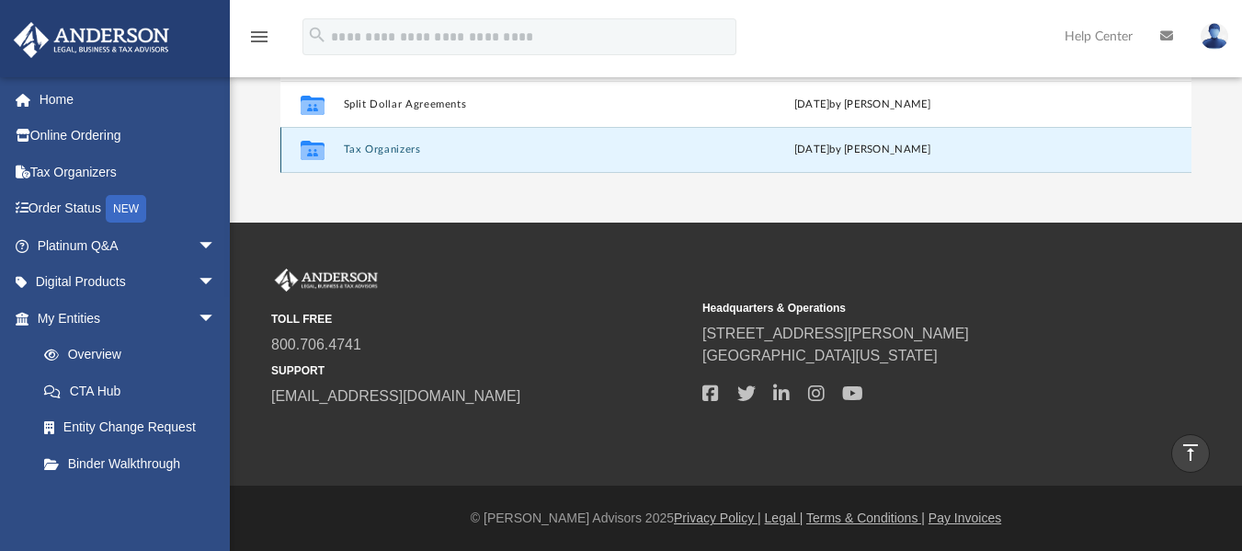
click at [418, 143] on button "Tax Organizers" at bounding box center [514, 149] width 341 height 12
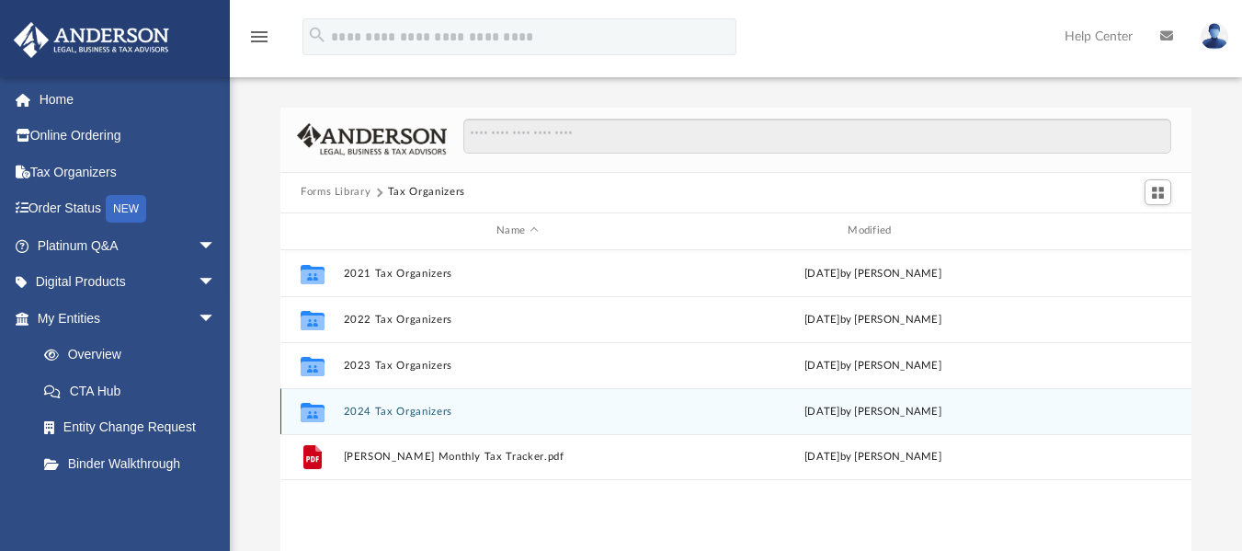
click at [430, 405] on button "2024 Tax Organizers" at bounding box center [517, 410] width 347 height 12
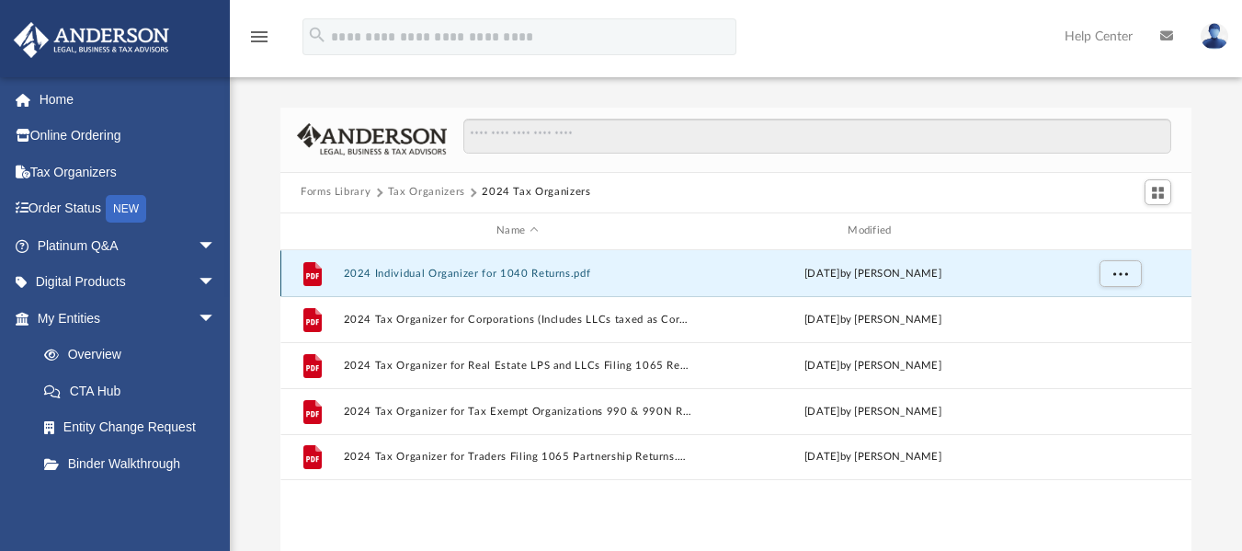
click at [566, 274] on button "2024 Individual Organizer for 1040 Returns.pdf" at bounding box center [517, 273] width 347 height 12
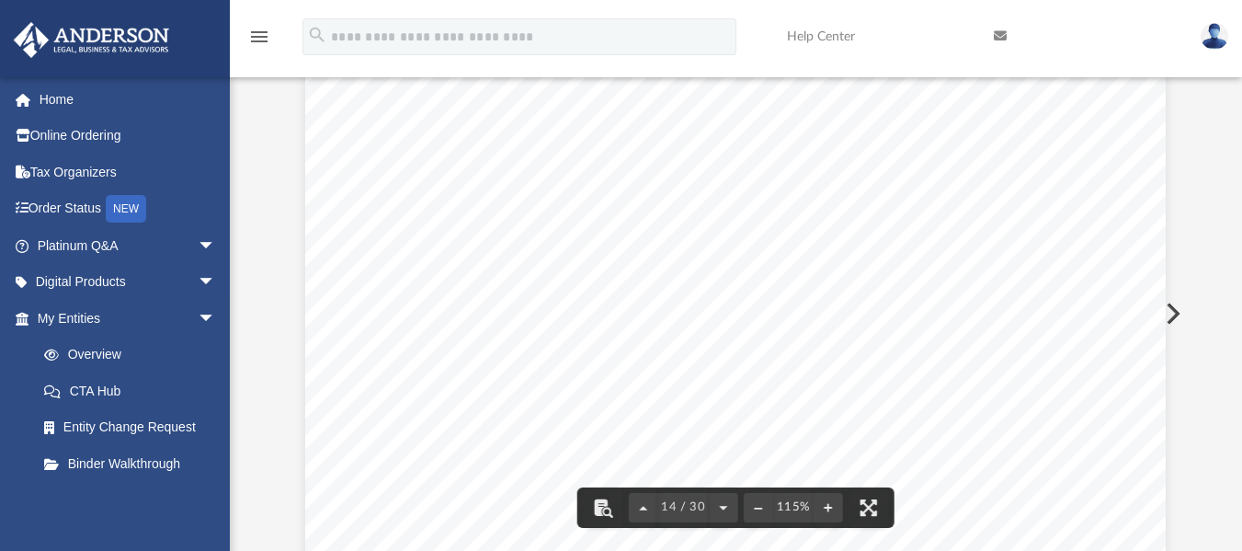
scroll to position [15003, 0]
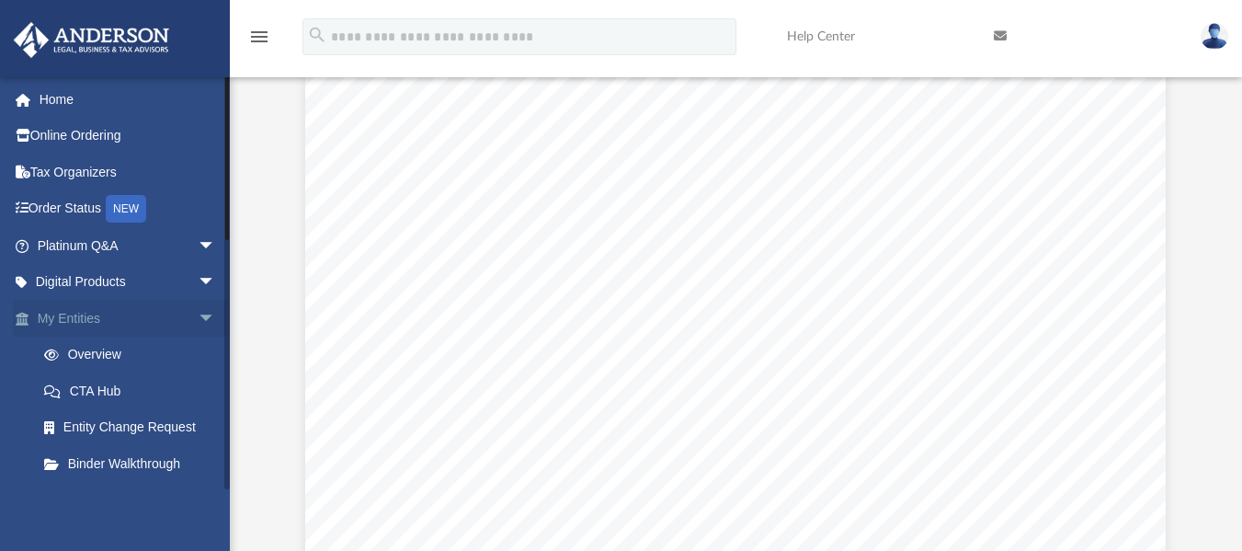
click at [95, 322] on link "My Entities arrow_drop_down" at bounding box center [128, 318] width 231 height 37
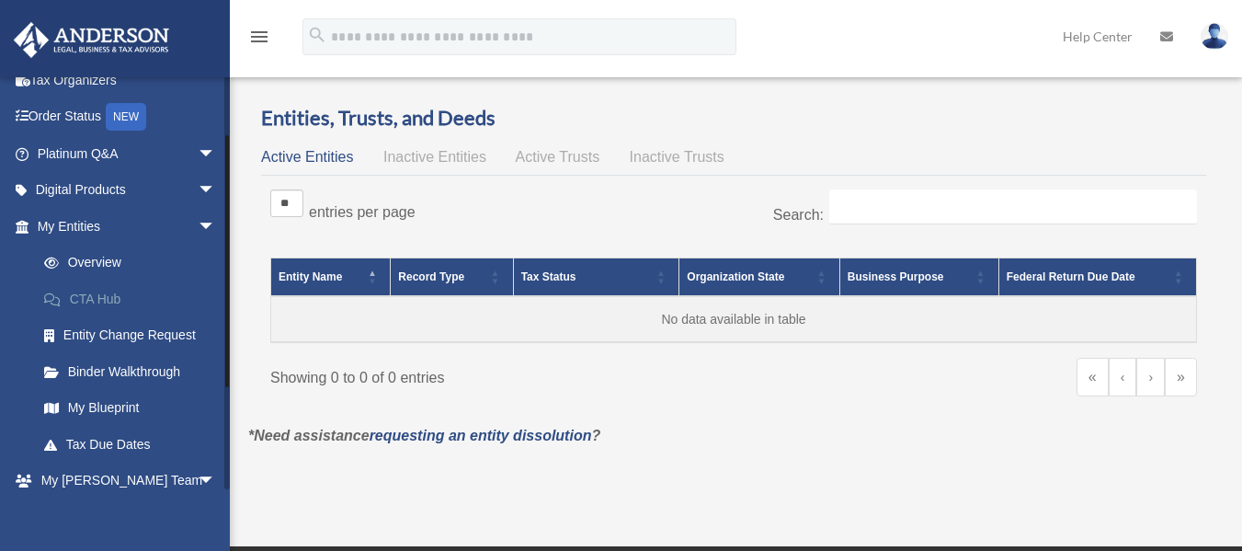
scroll to position [184, 0]
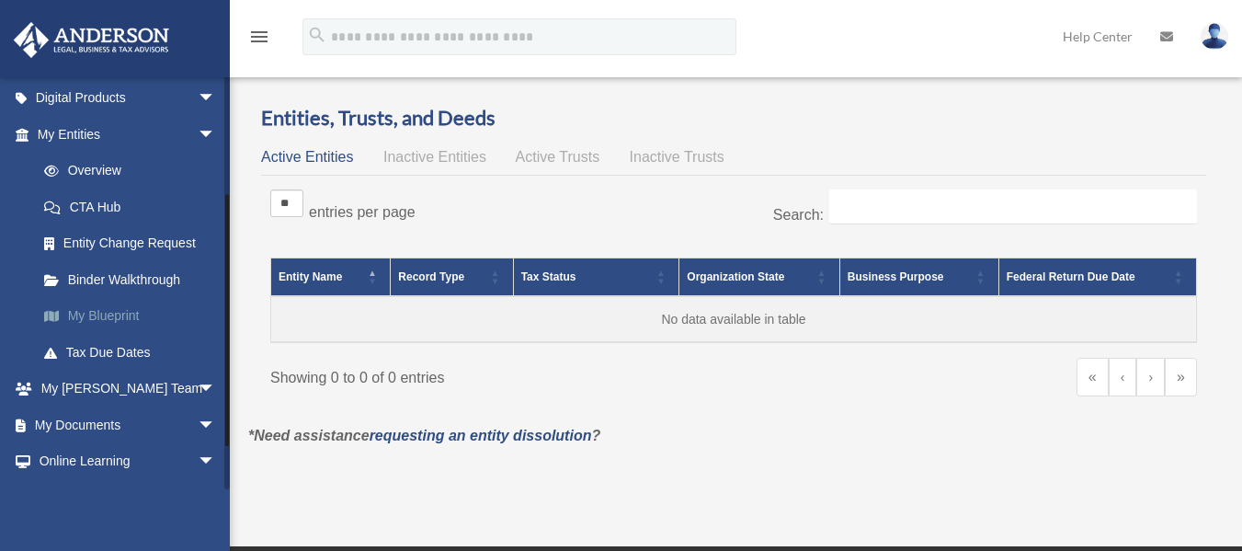
click at [112, 313] on link "My Blueprint" at bounding box center [135, 316] width 218 height 37
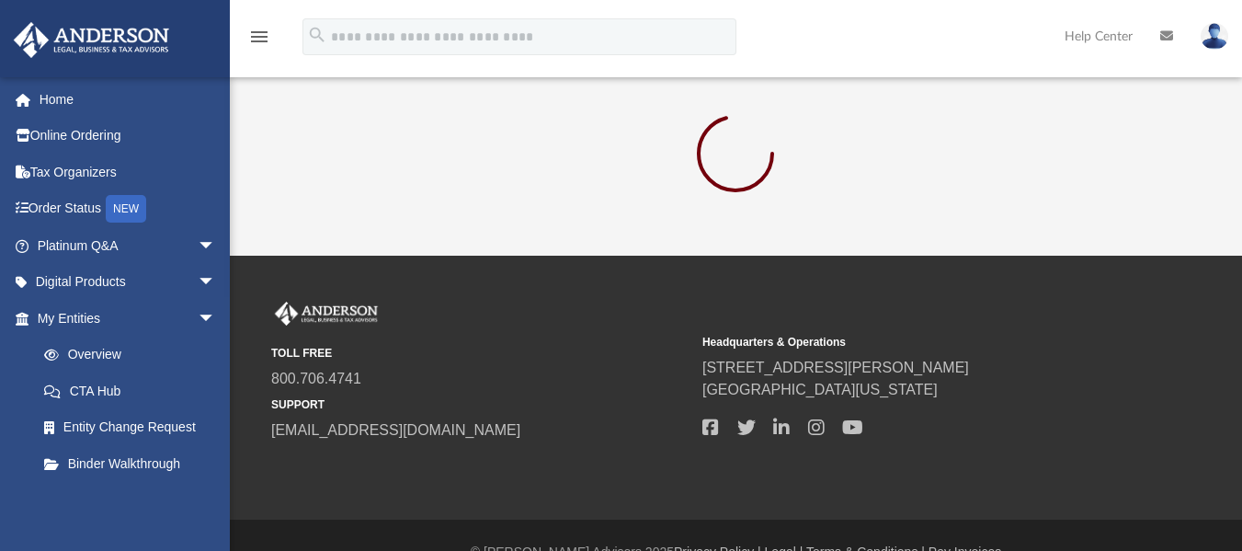
click at [1235, 212] on div "App [EMAIL_ADDRESS][DOMAIN_NAME] Sign Out [EMAIL_ADDRESS][DOMAIN_NAME] Home Onl…" at bounding box center [621, 128] width 1242 height 256
